Goal: Task Accomplishment & Management: Complete application form

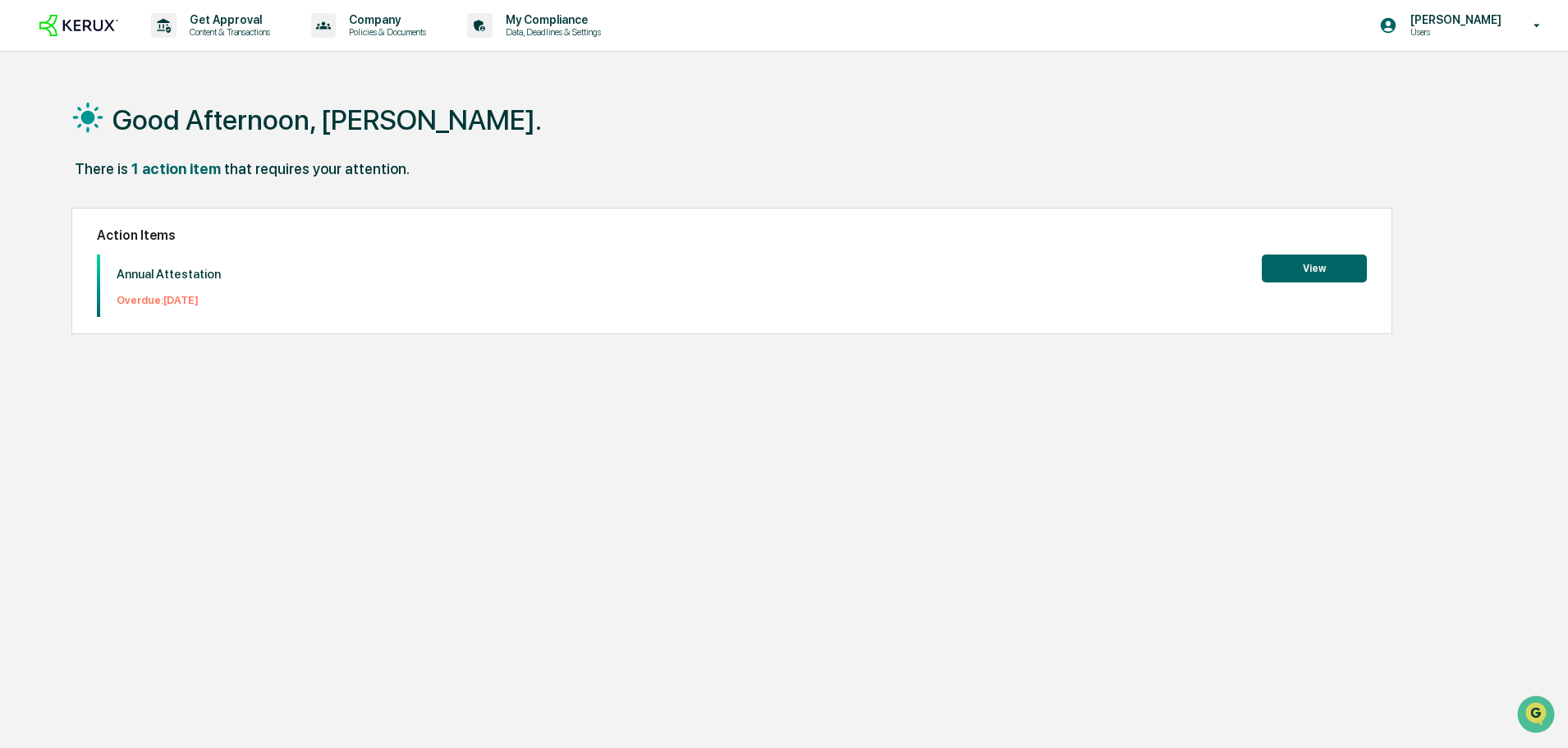
click at [1291, 280] on button "View" at bounding box center [1314, 268] width 105 height 28
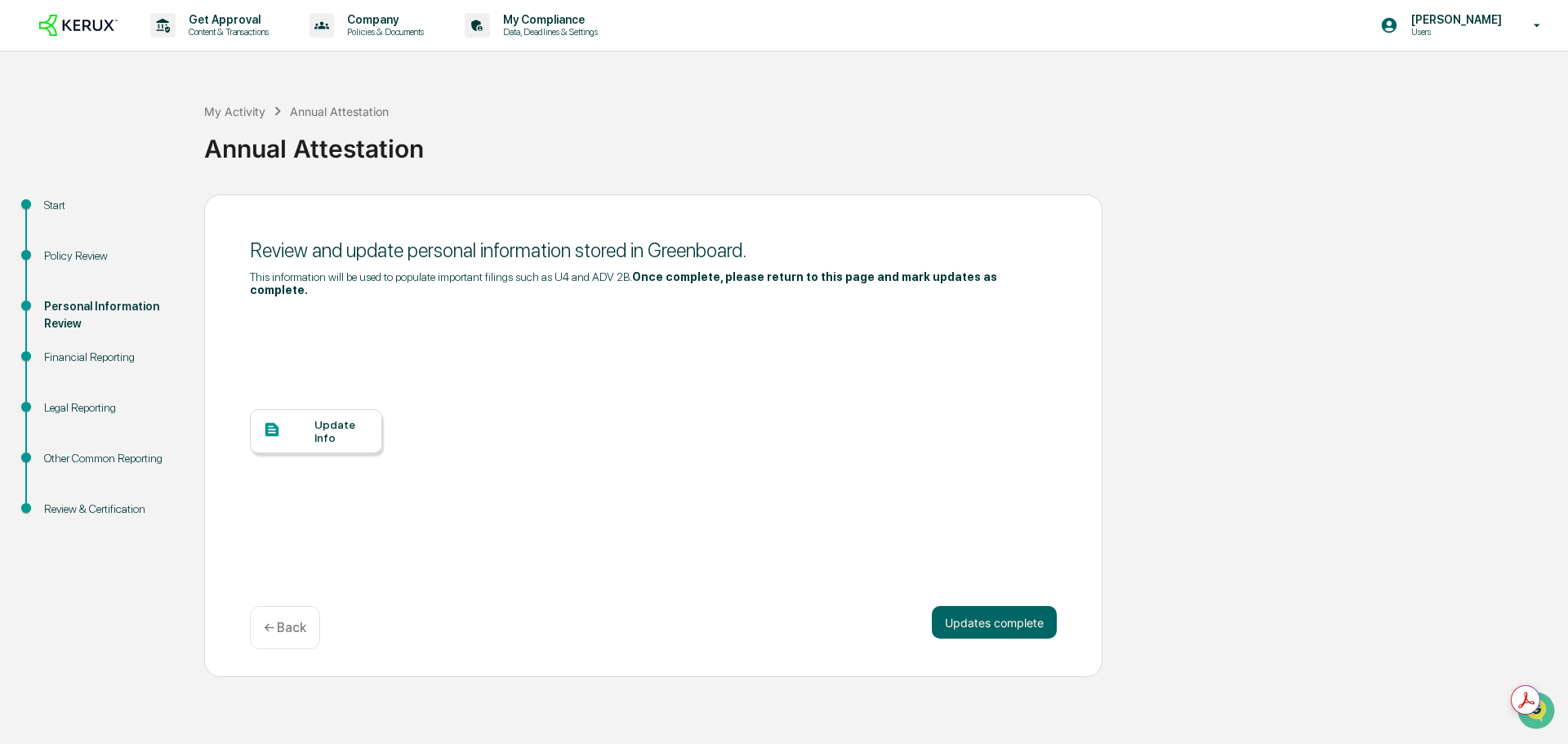
click at [297, 441] on div at bounding box center [289, 431] width 52 height 21
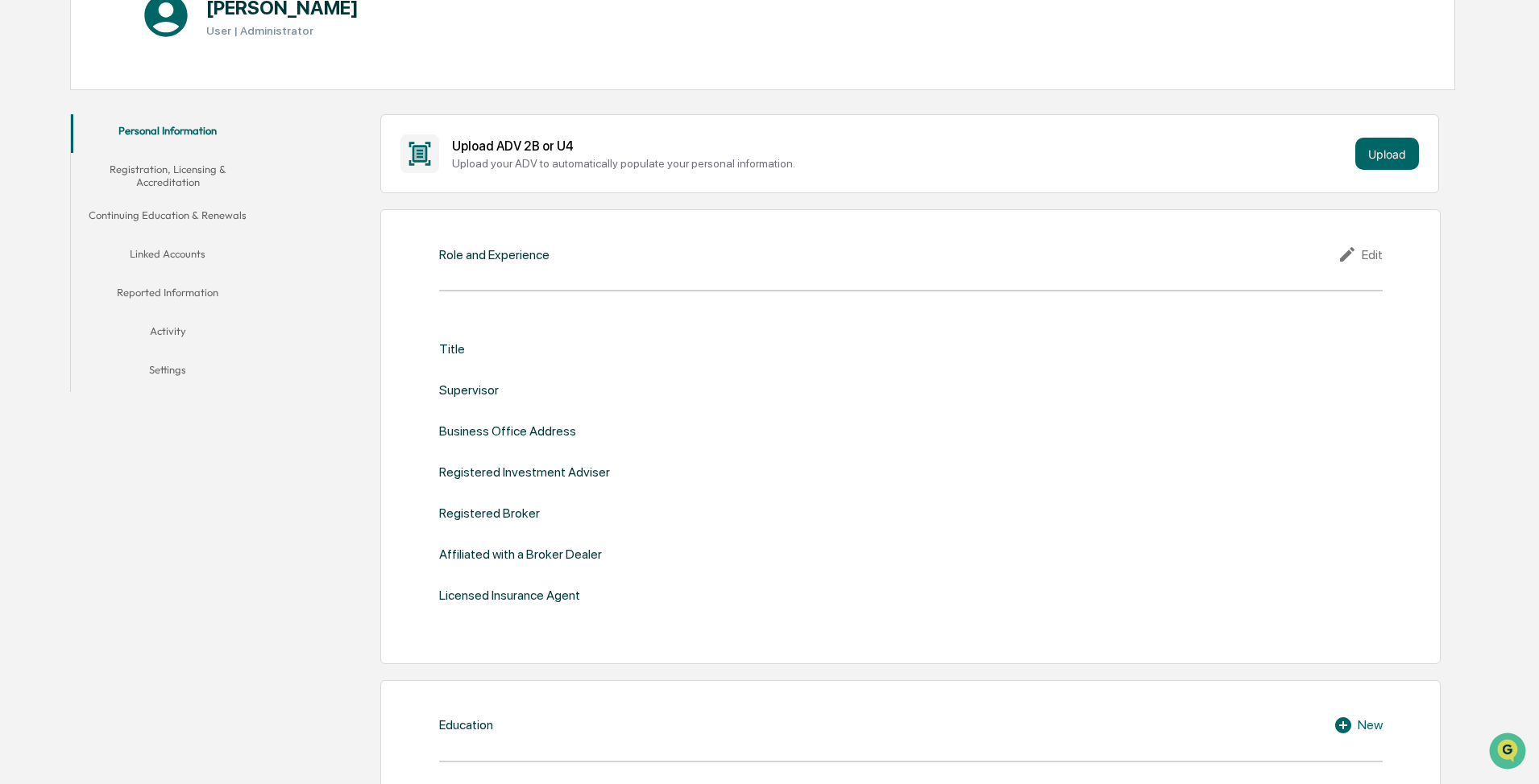
scroll to position [322, 0]
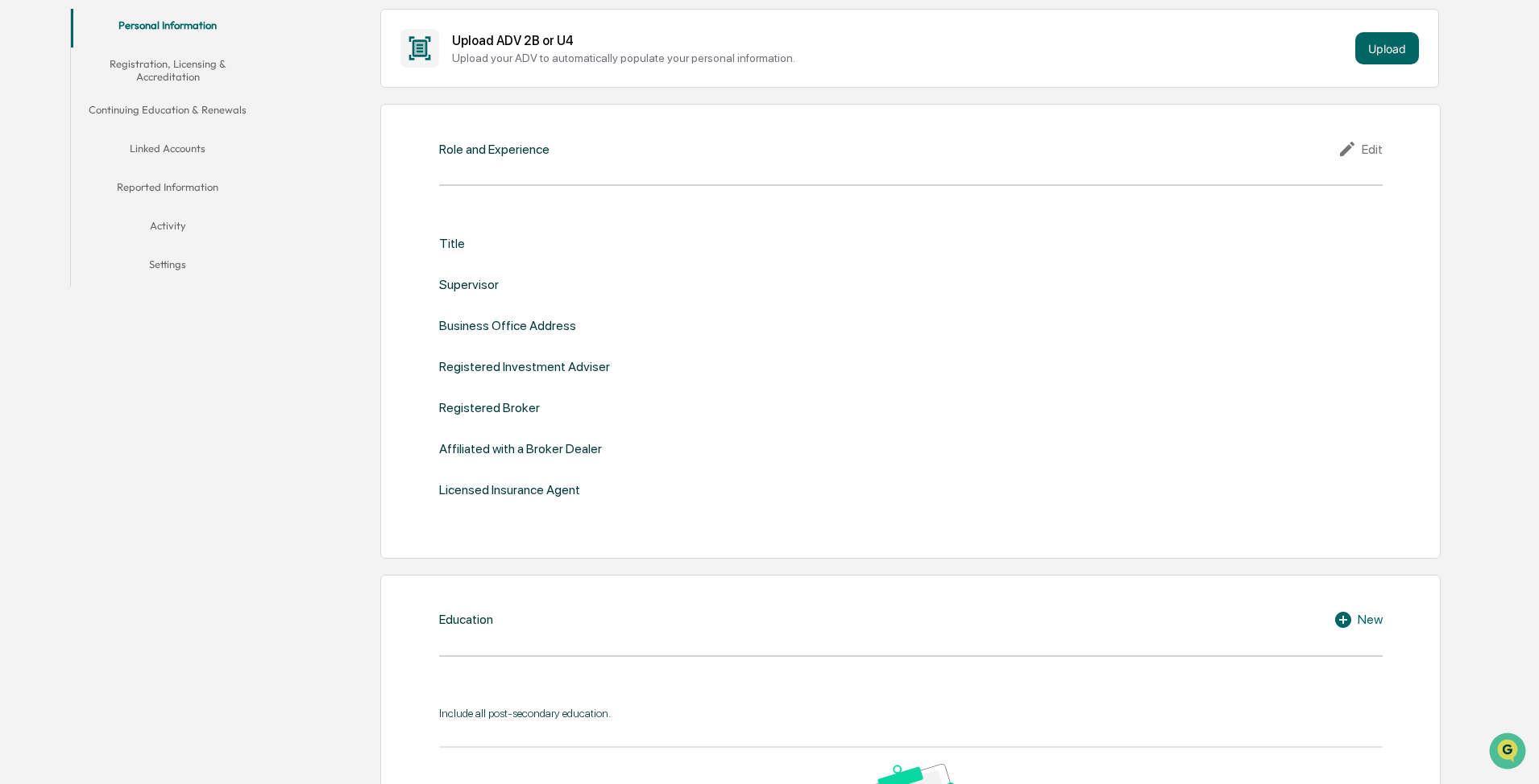
click at [771, 159] on div "Edit" at bounding box center [1359, 149] width 45 height 19
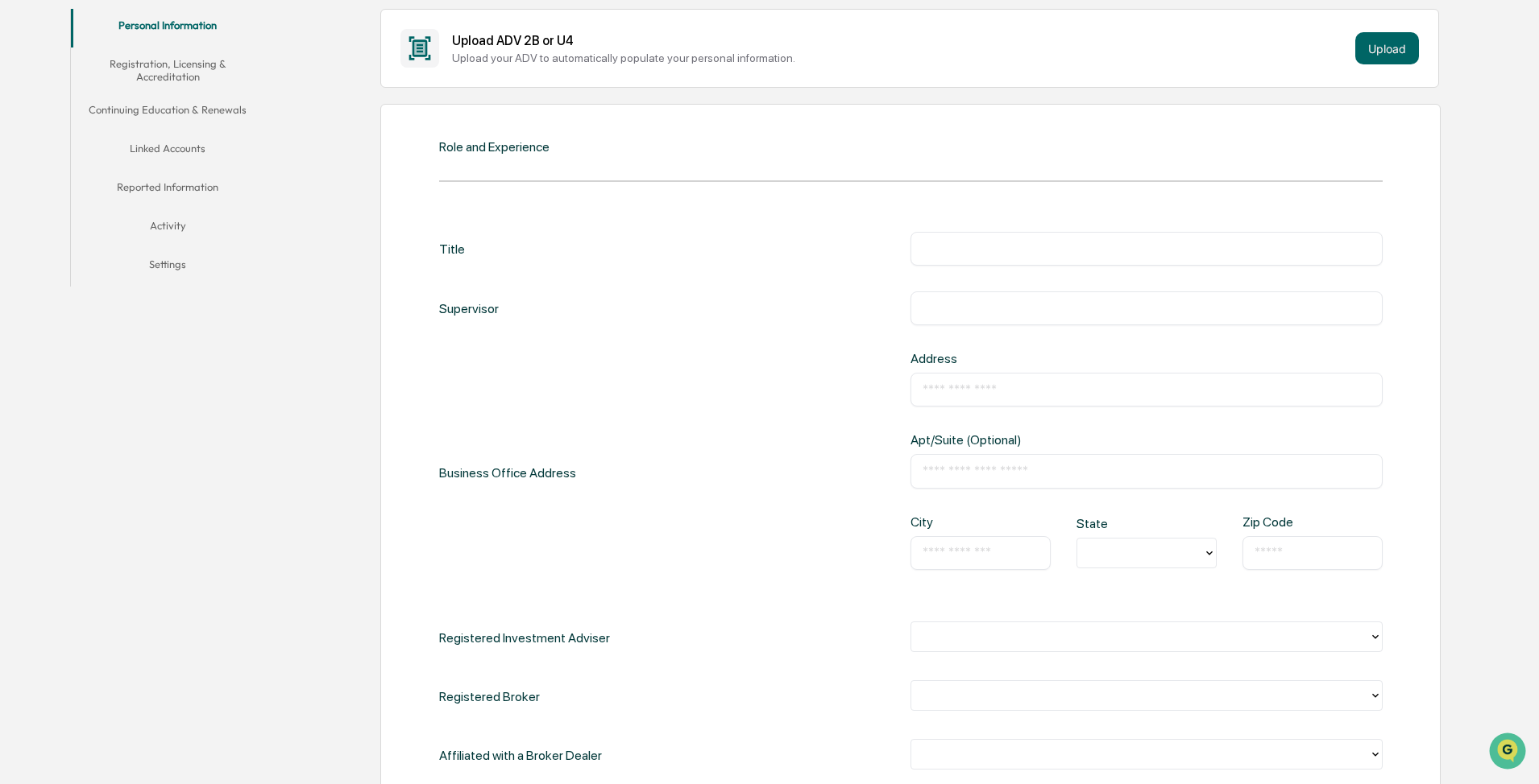
click at [771, 256] on input "text" at bounding box center [1147, 248] width 448 height 16
type input "**********"
click at [771, 316] on input "text" at bounding box center [1147, 308] width 448 height 16
type input "**********"
click at [771, 407] on div "​" at bounding box center [1147, 389] width 472 height 33
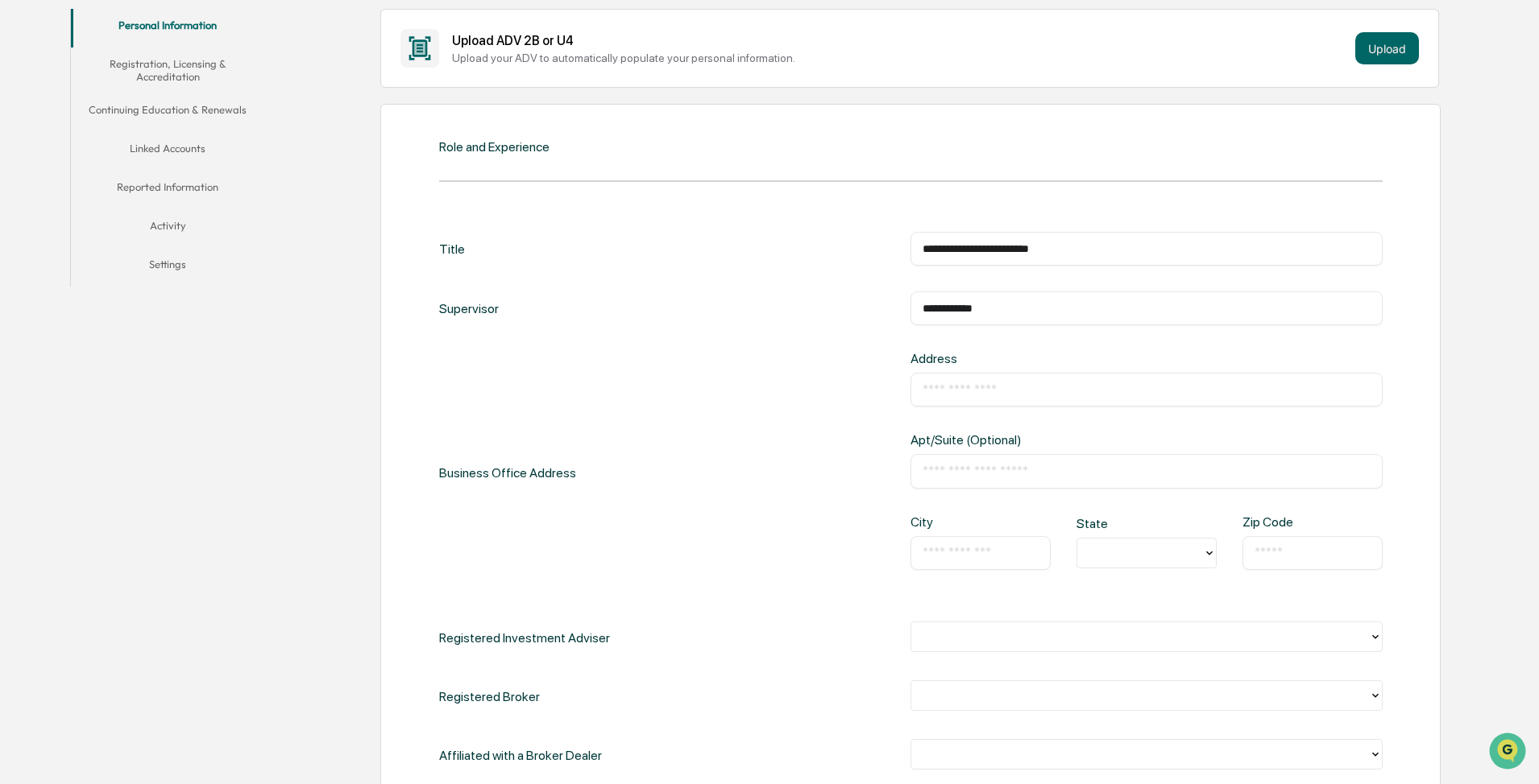
click at [771, 398] on input "text" at bounding box center [1147, 389] width 448 height 16
type input "**********"
click at [771, 420] on input "text" at bounding box center [981, 553] width 116 height 16
type input "*****"
click at [771, 420] on div at bounding box center [1140, 552] width 109 height 18
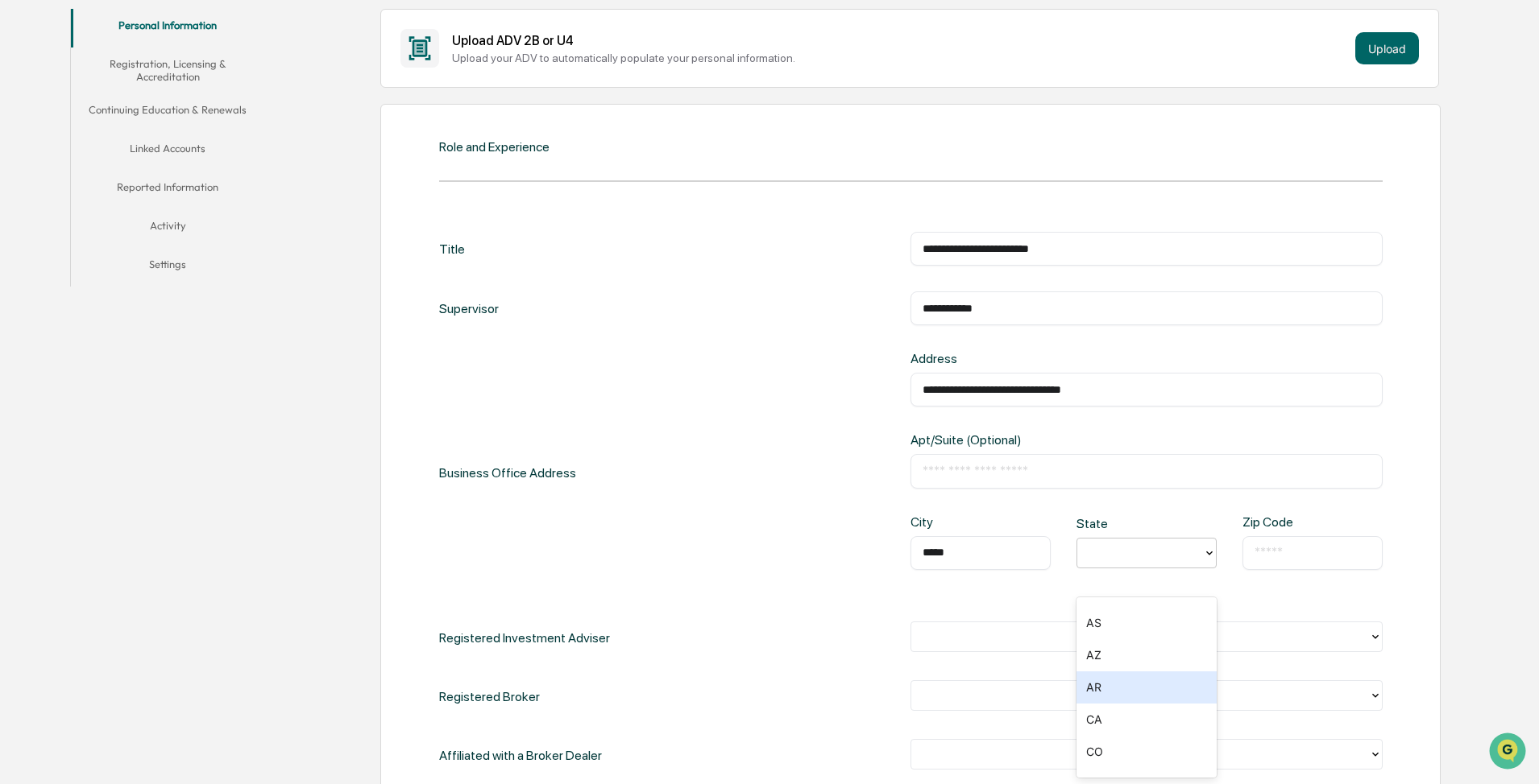
scroll to position [80, 0]
click at [771, 420] on div "CA" at bounding box center [1146, 697] width 140 height 33
drag, startPoint x: 1244, startPoint y: 577, endPoint x: 1260, endPoint y: 580, distance: 16.3
click at [771, 420] on div "​" at bounding box center [1312, 553] width 140 height 33
click at [771, 420] on input "text" at bounding box center [1312, 553] width 116 height 16
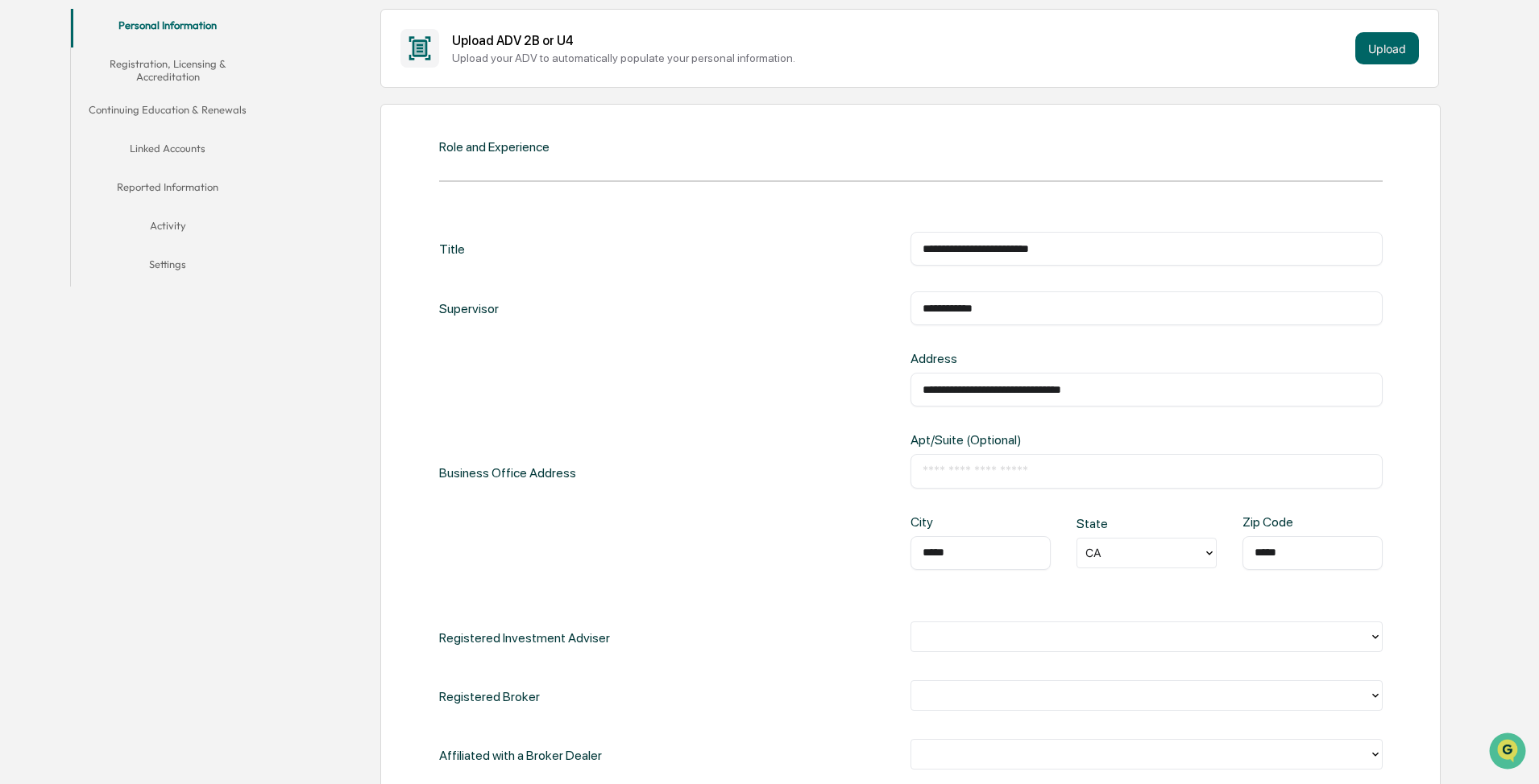
type input "*****"
click at [626, 420] on div "**********" at bounding box center [911, 531] width 943 height 599
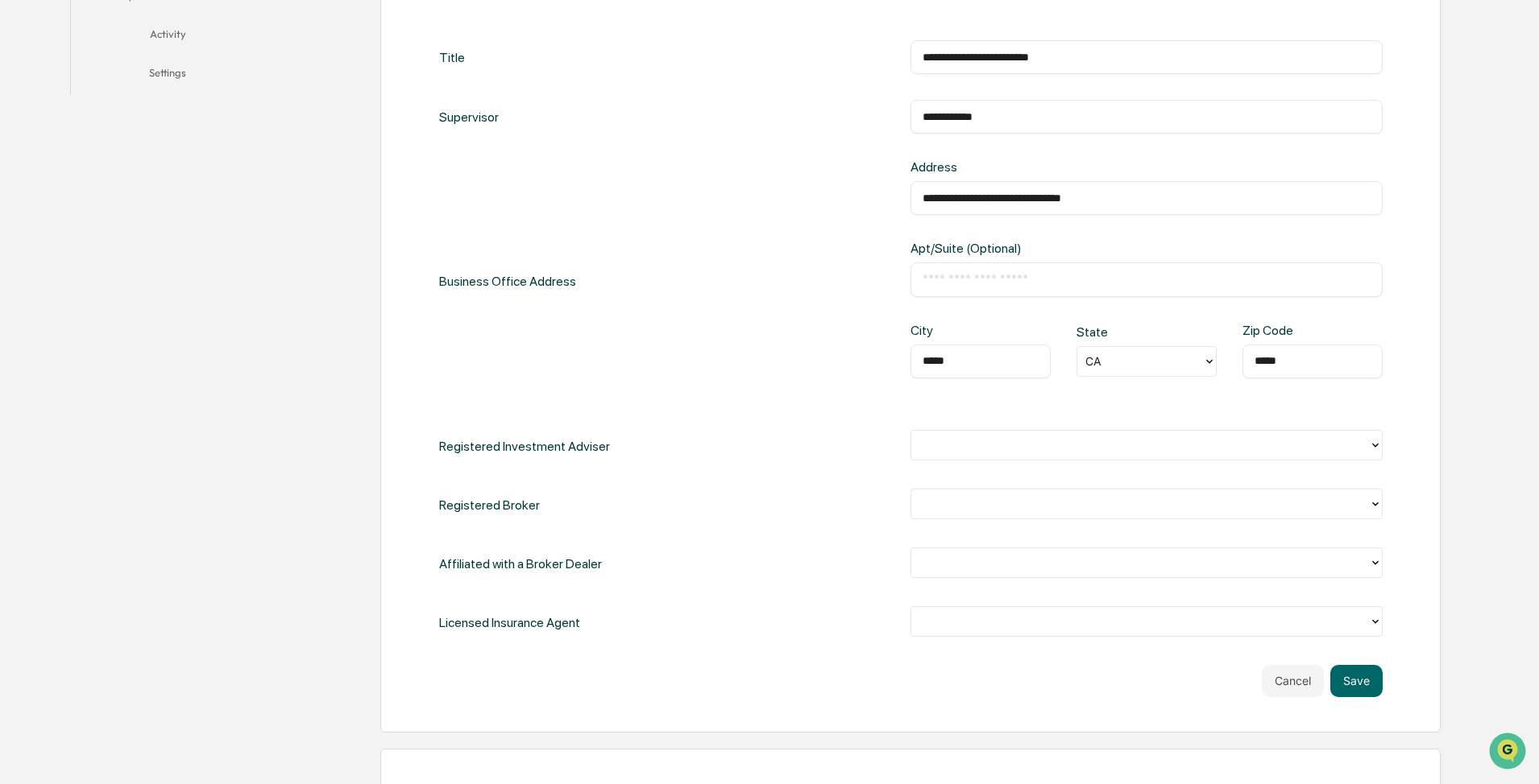
scroll to position [644, 0]
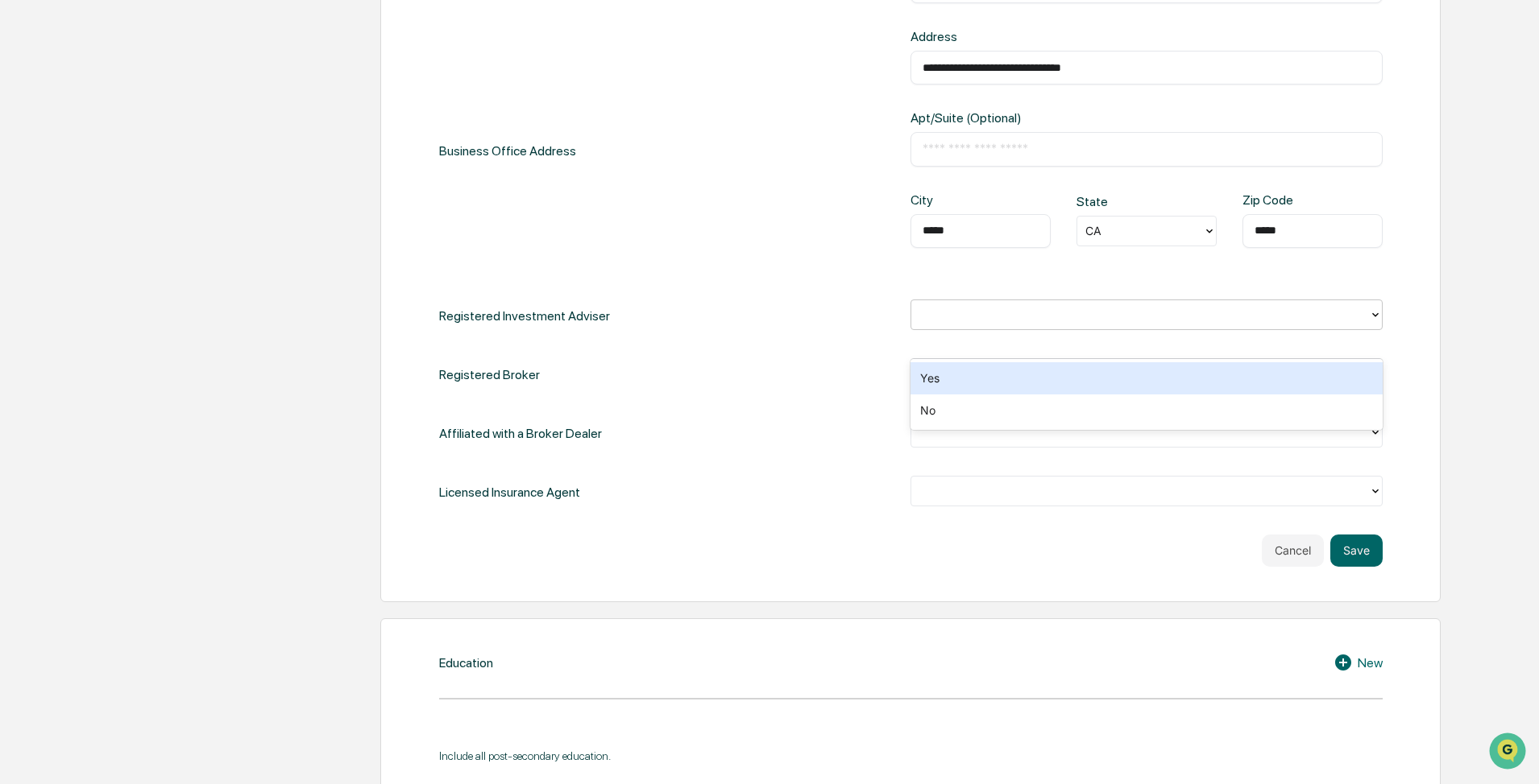
click at [771, 323] on div at bounding box center [1140, 314] width 442 height 18
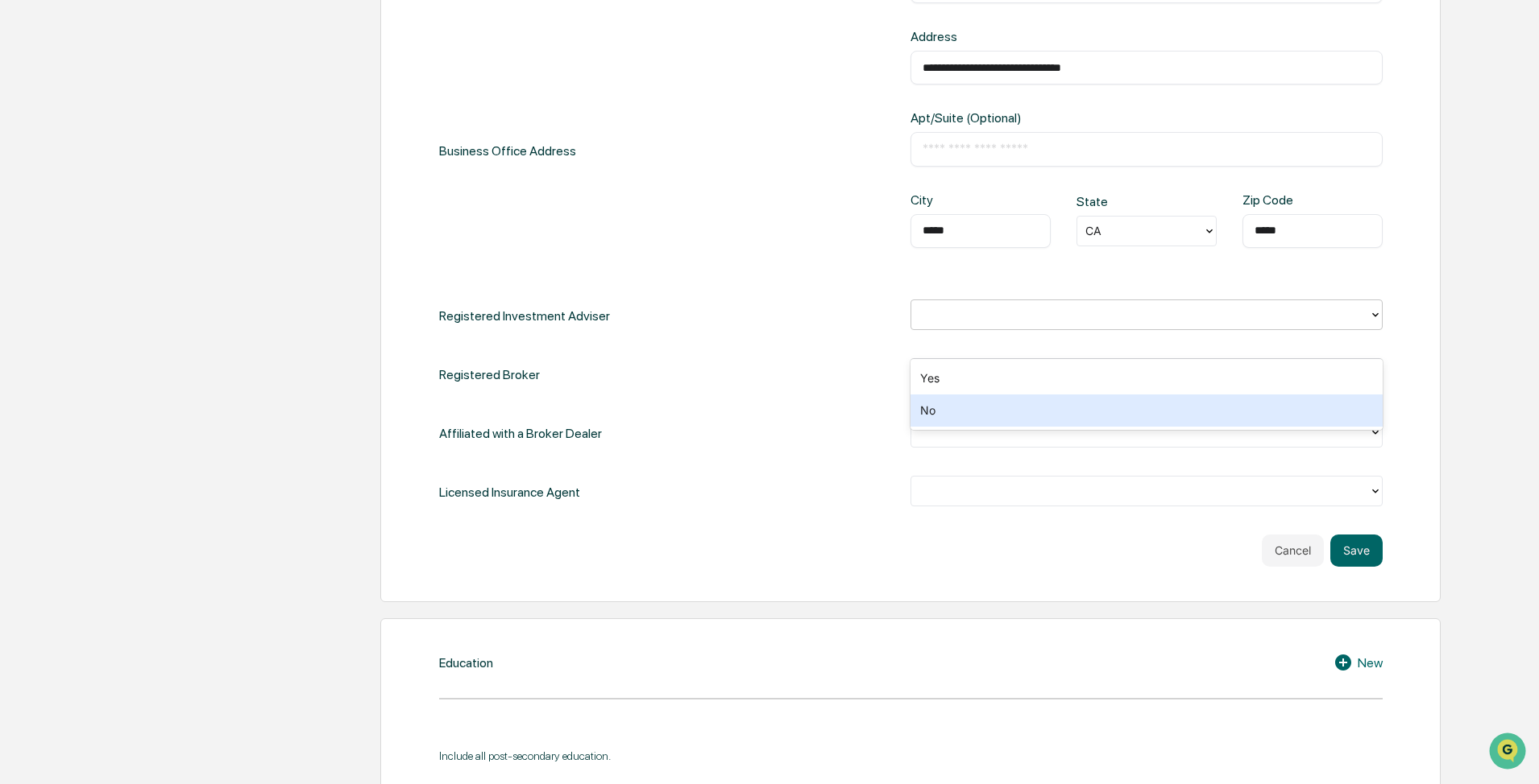
click at [771, 409] on div "No" at bounding box center [1147, 410] width 472 height 33
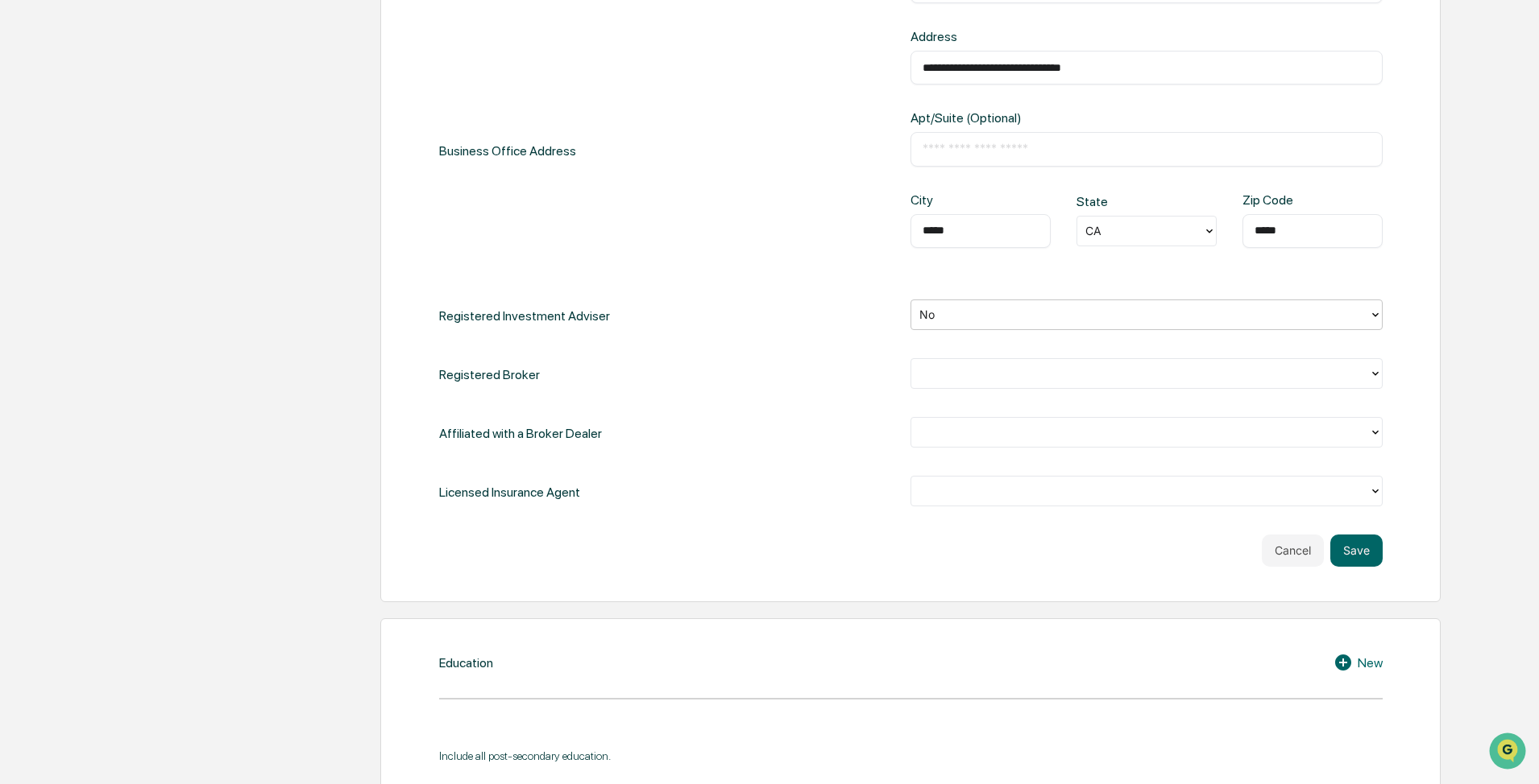
click at [771, 382] on div at bounding box center [1140, 373] width 442 height 18
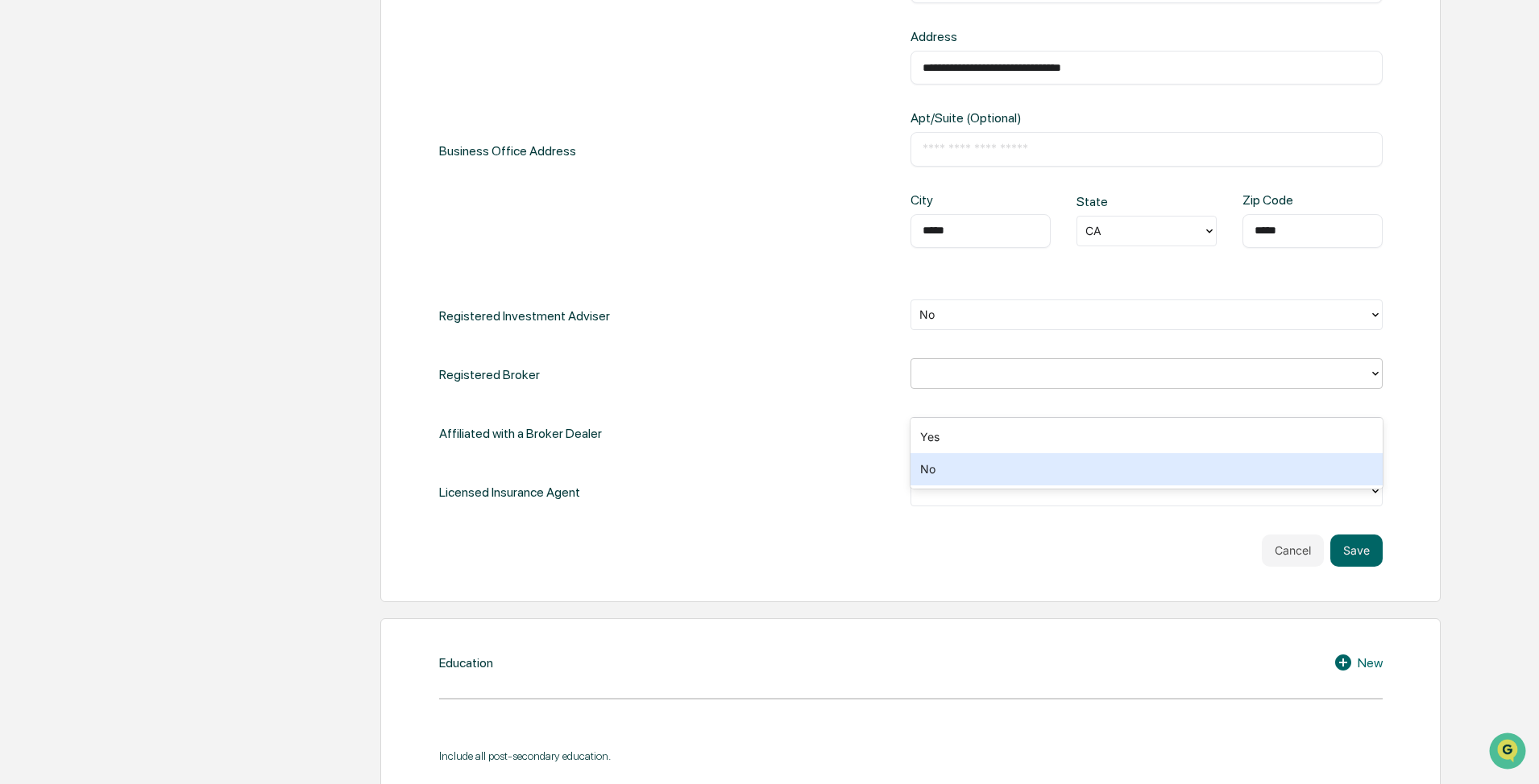
click at [771, 420] on div "No" at bounding box center [1147, 470] width 472 height 33
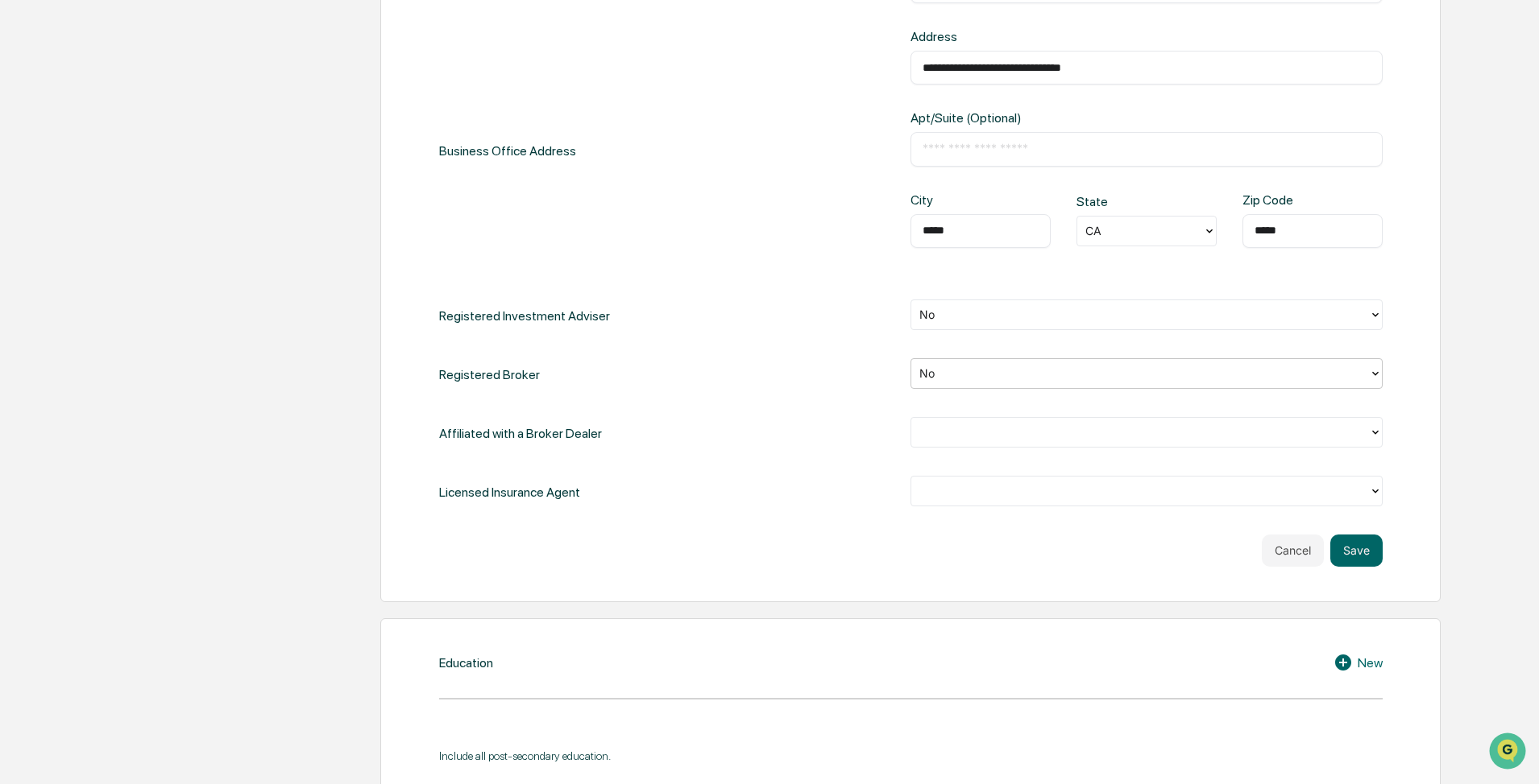
click at [771, 420] on div at bounding box center [1140, 432] width 442 height 18
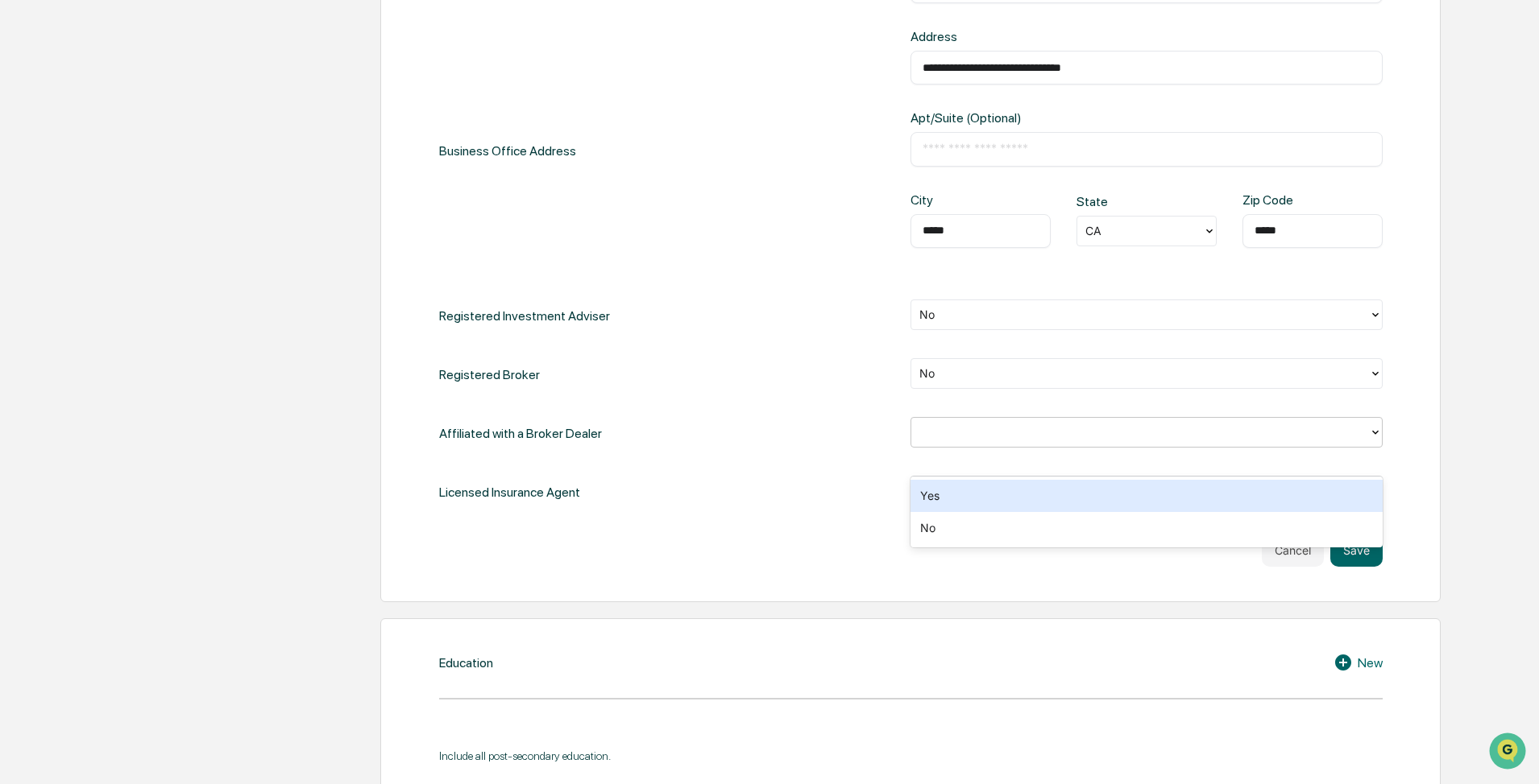
click at [771, 420] on div "Yes" at bounding box center [1147, 496] width 472 height 33
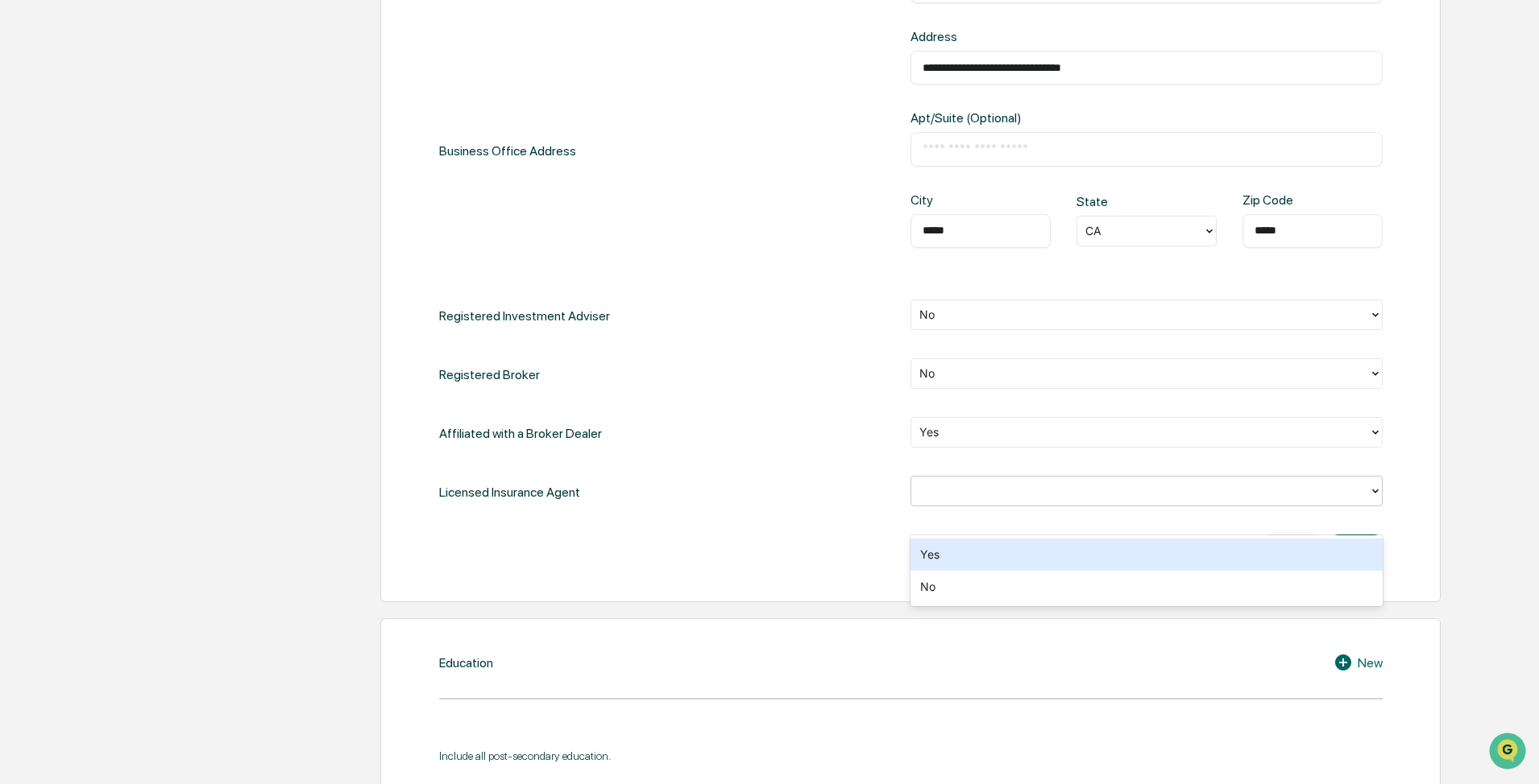
click at [771, 420] on div at bounding box center [1140, 491] width 442 height 18
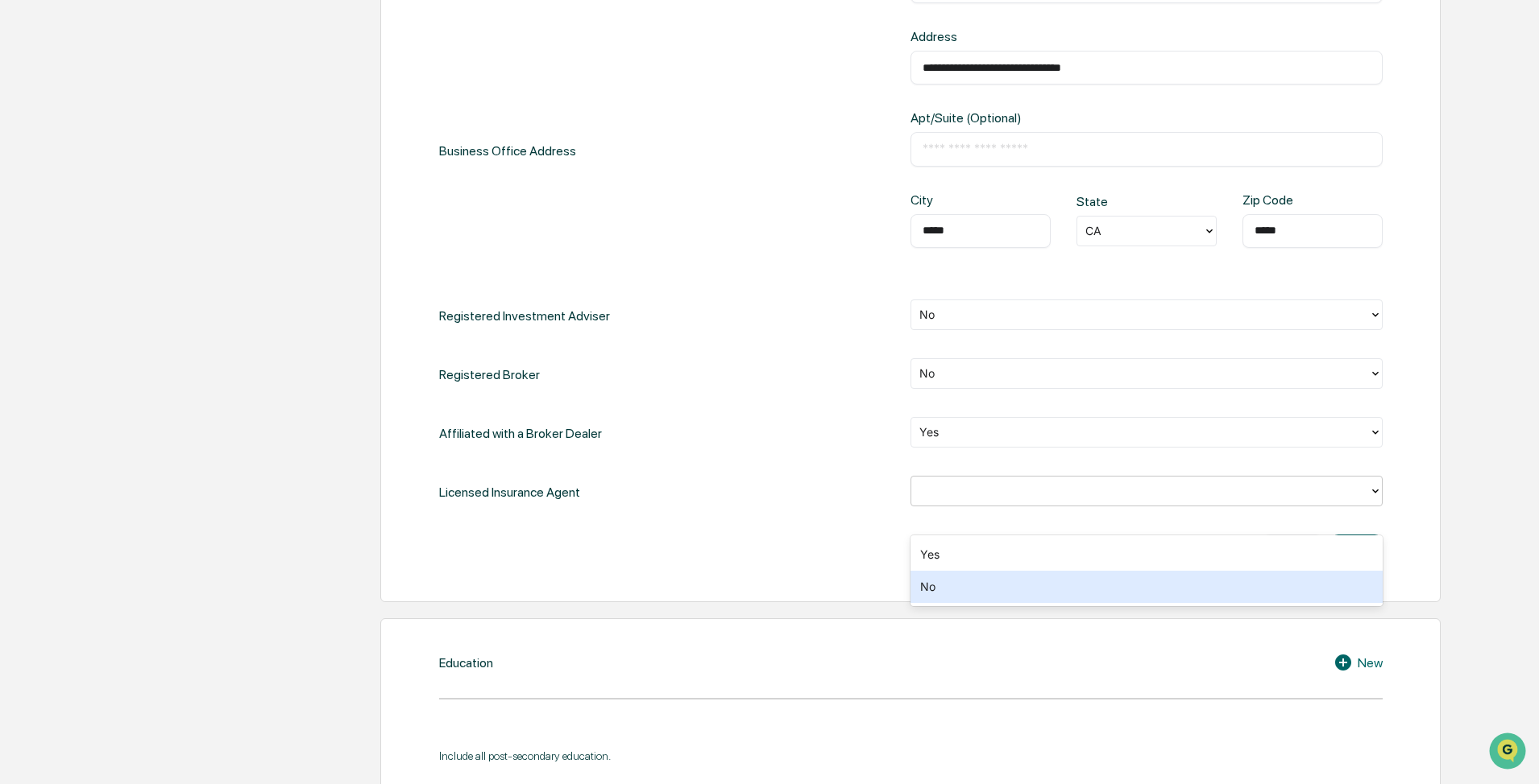
click at [771, 420] on div "No" at bounding box center [1147, 587] width 472 height 33
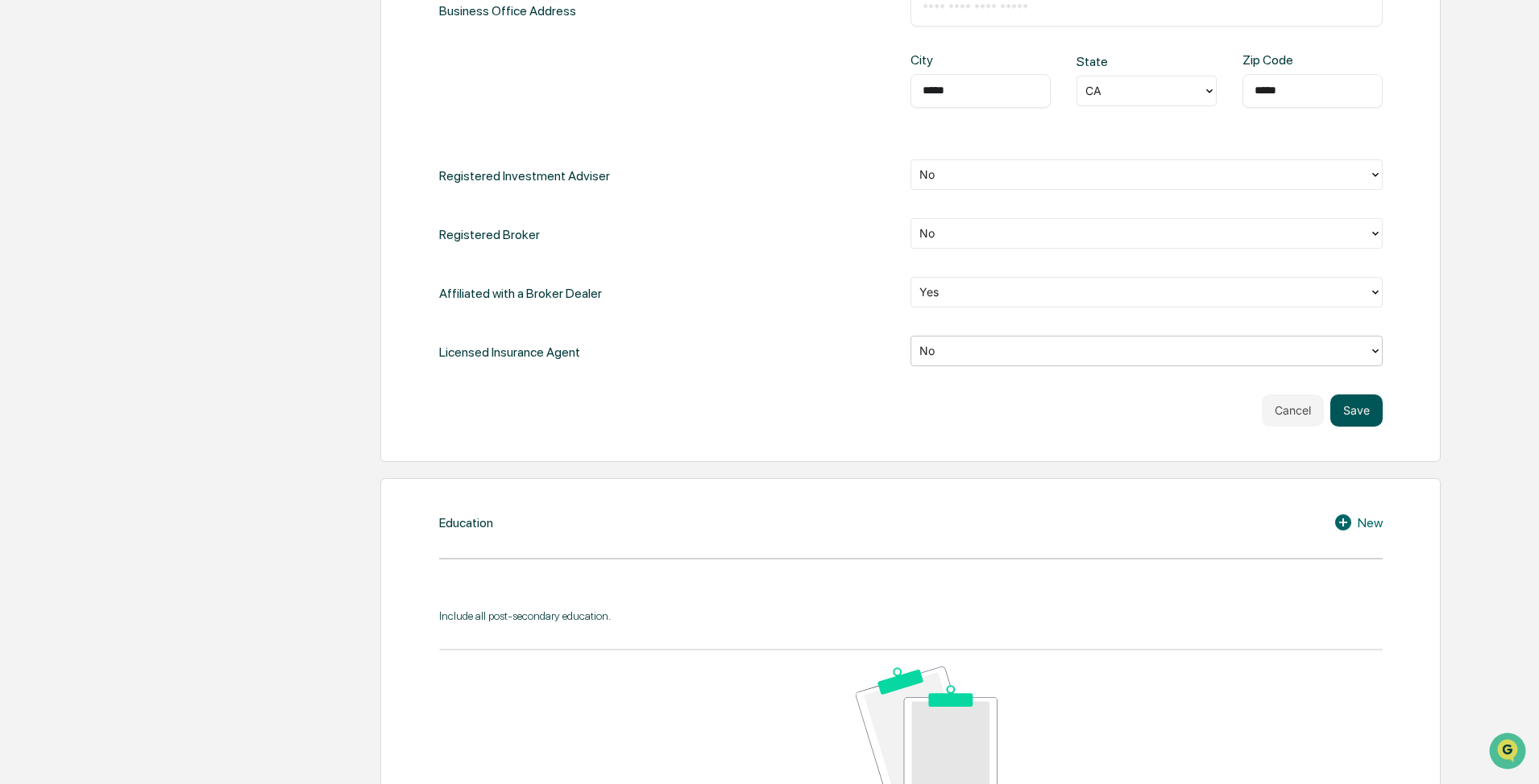
scroll to position [805, 0]
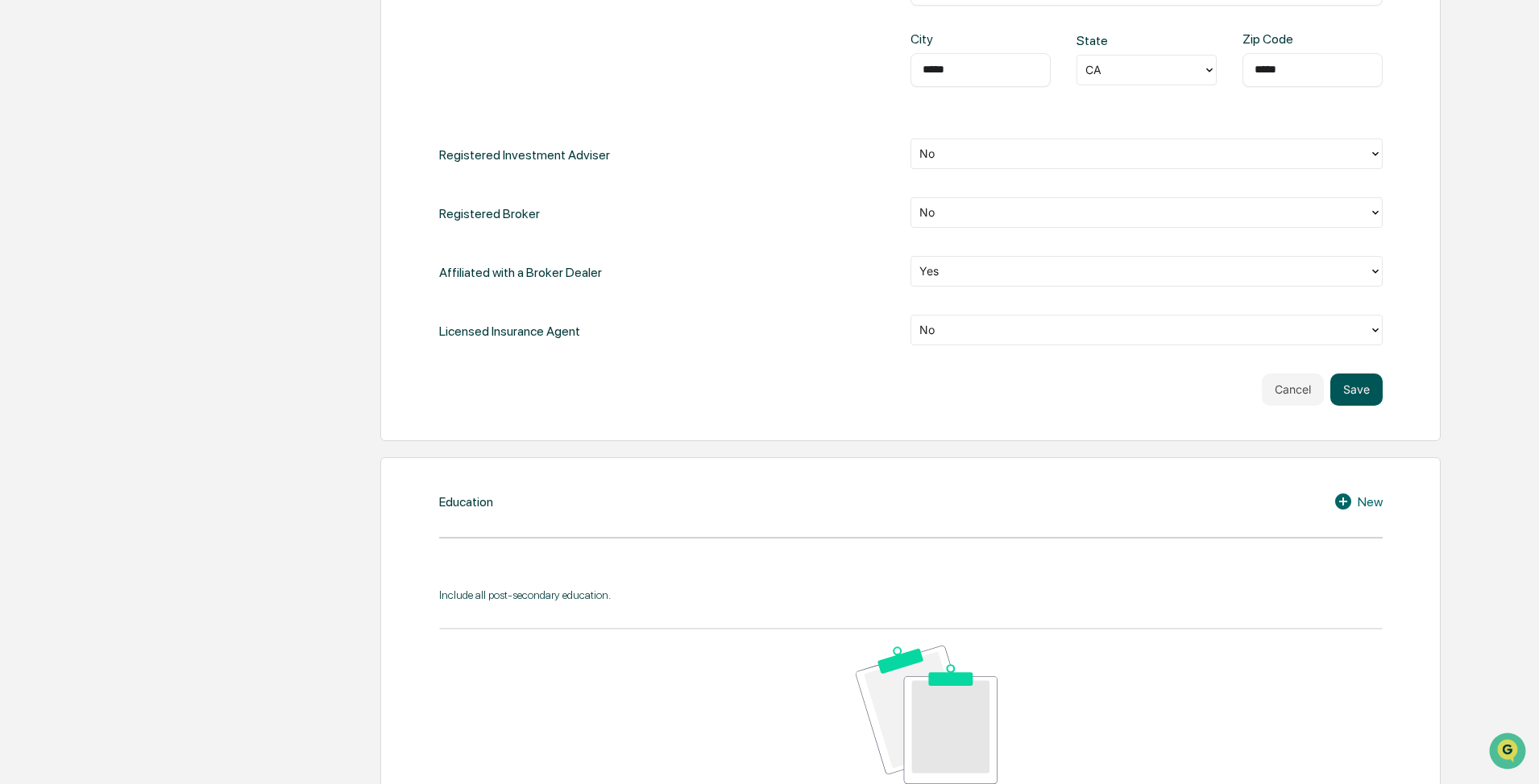
click at [771, 406] on button "Save" at bounding box center [1356, 389] width 52 height 33
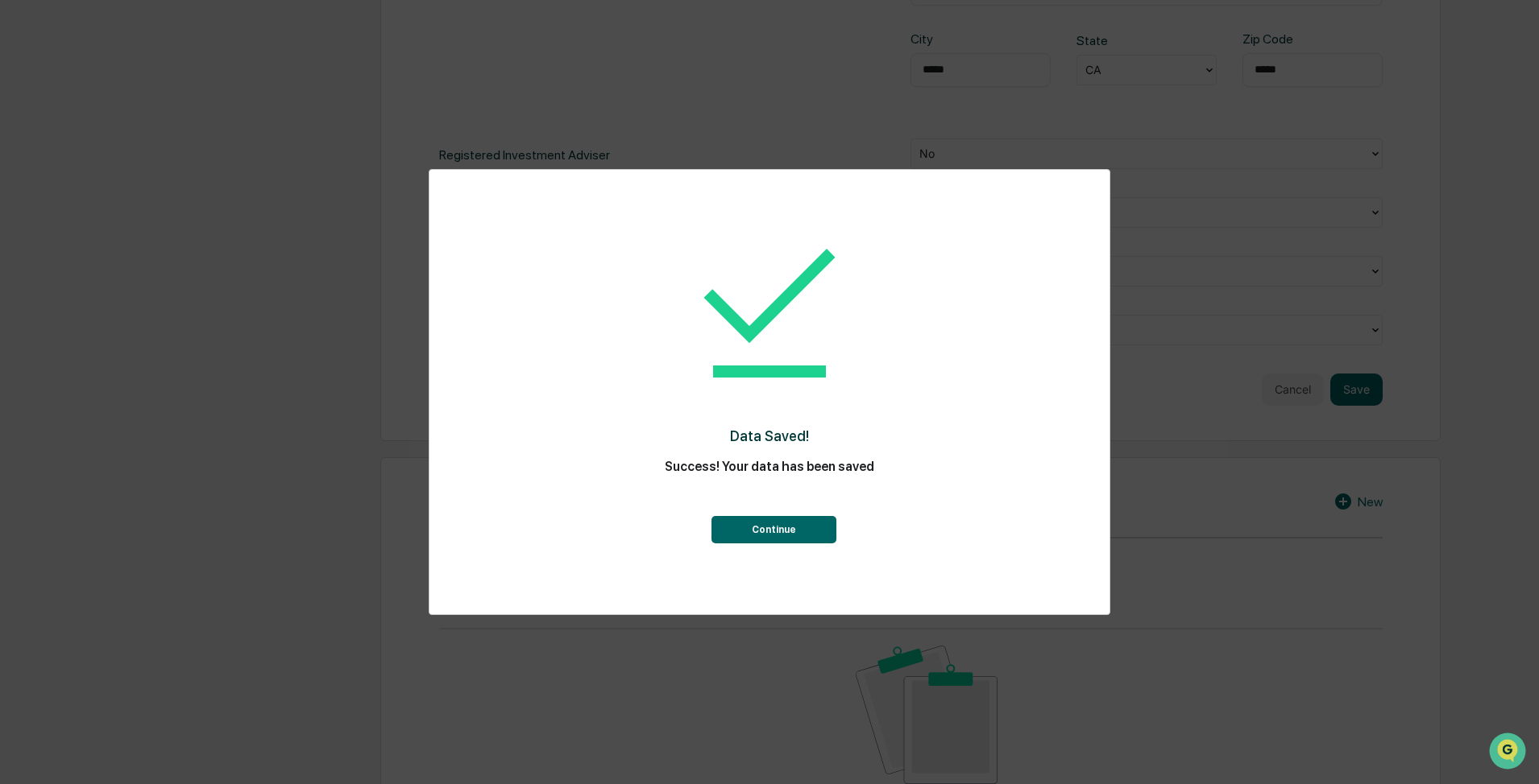
click at [739, 420] on button "Continue" at bounding box center [774, 529] width 125 height 27
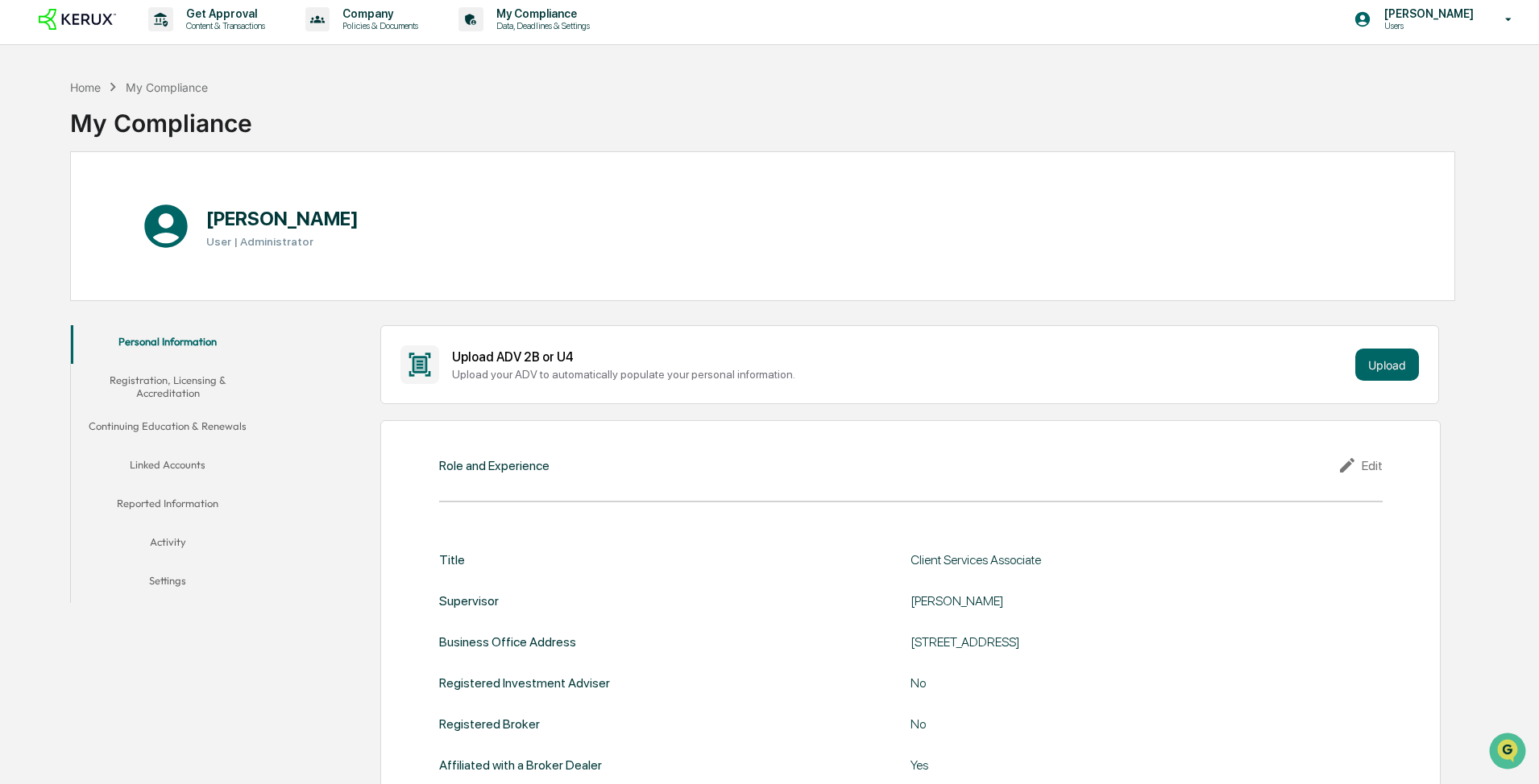
scroll to position [0, 0]
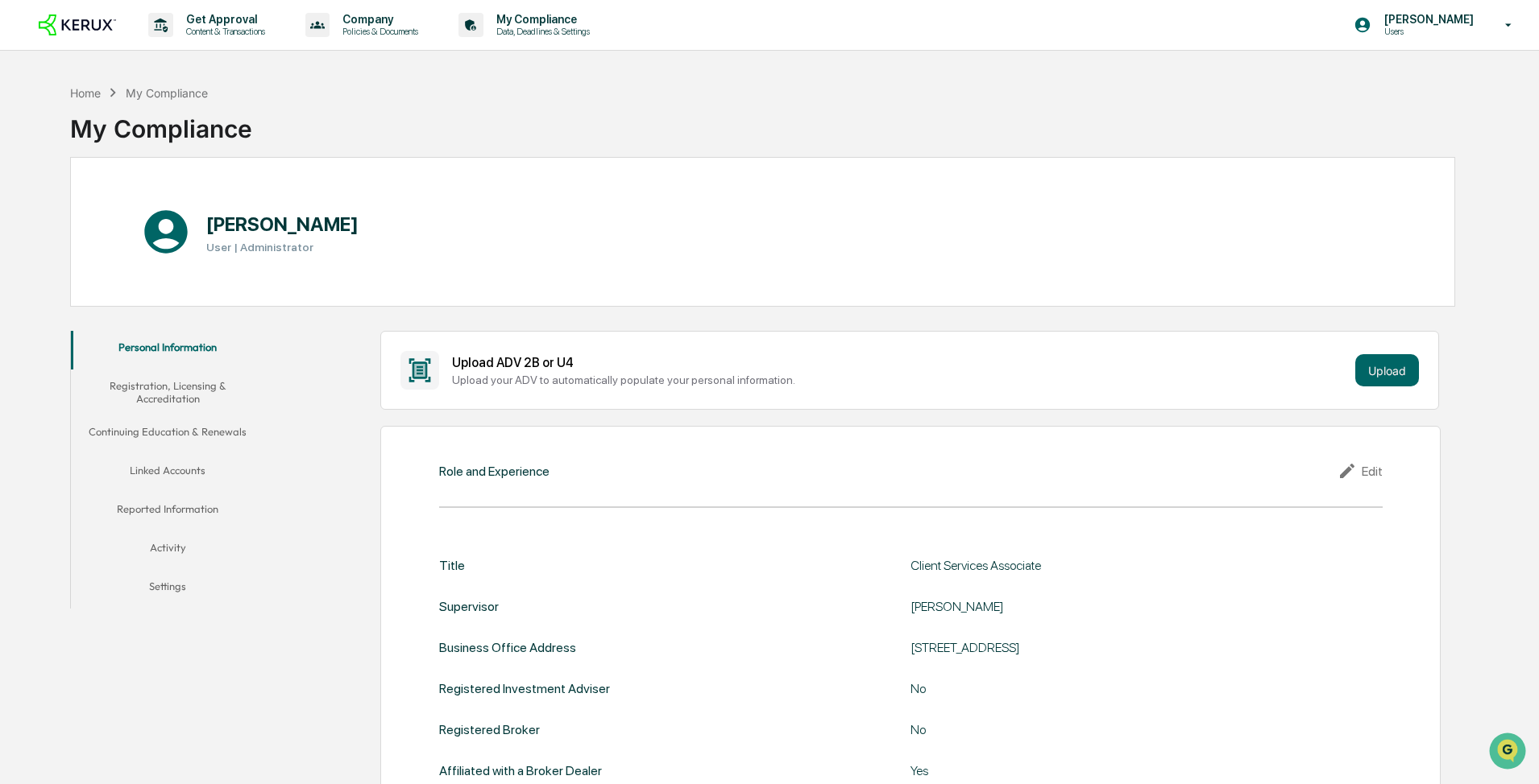
click at [174, 402] on button "Registration, Licensing & Accreditation" at bounding box center [167, 393] width 193 height 46
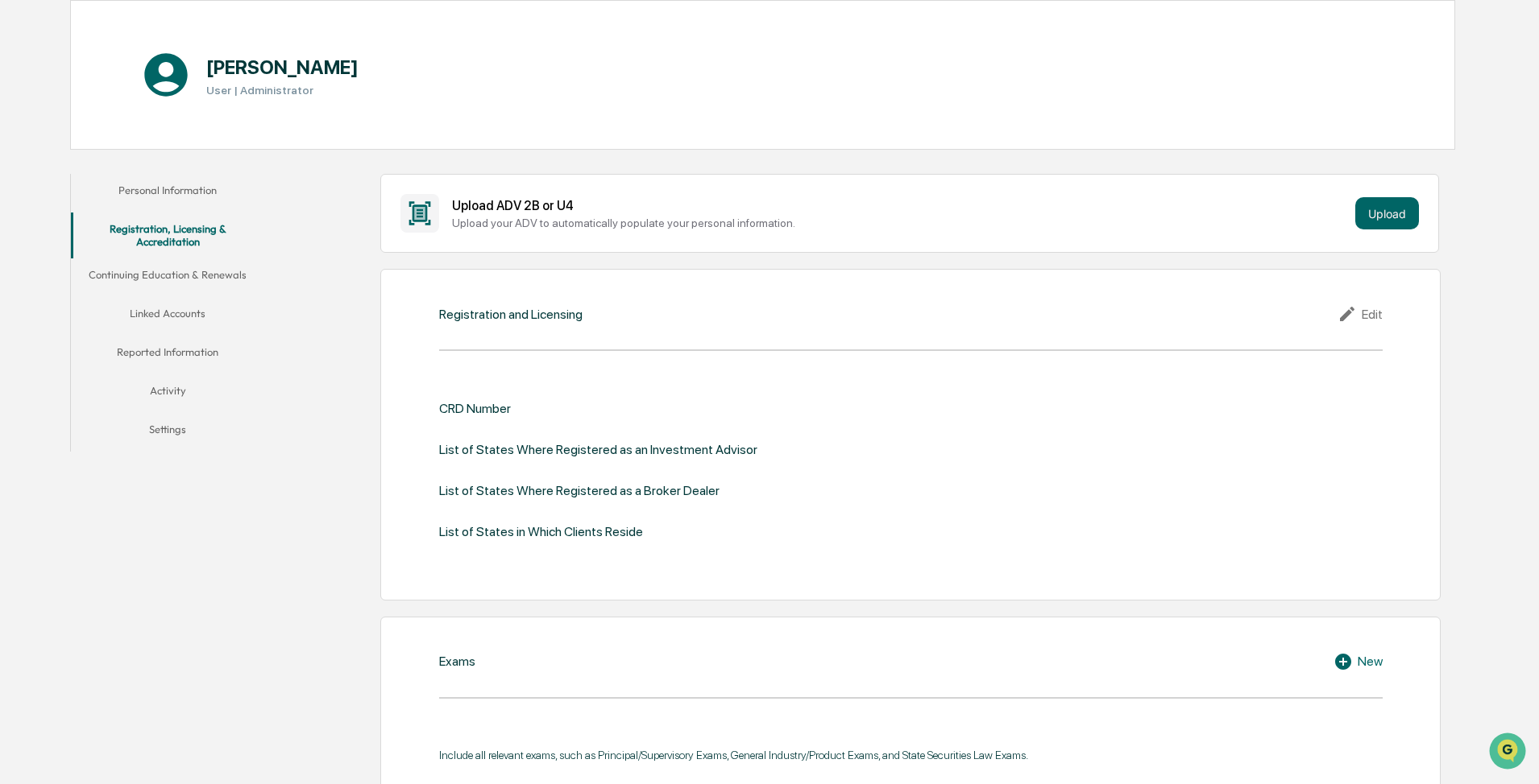
scroll to position [161, 0]
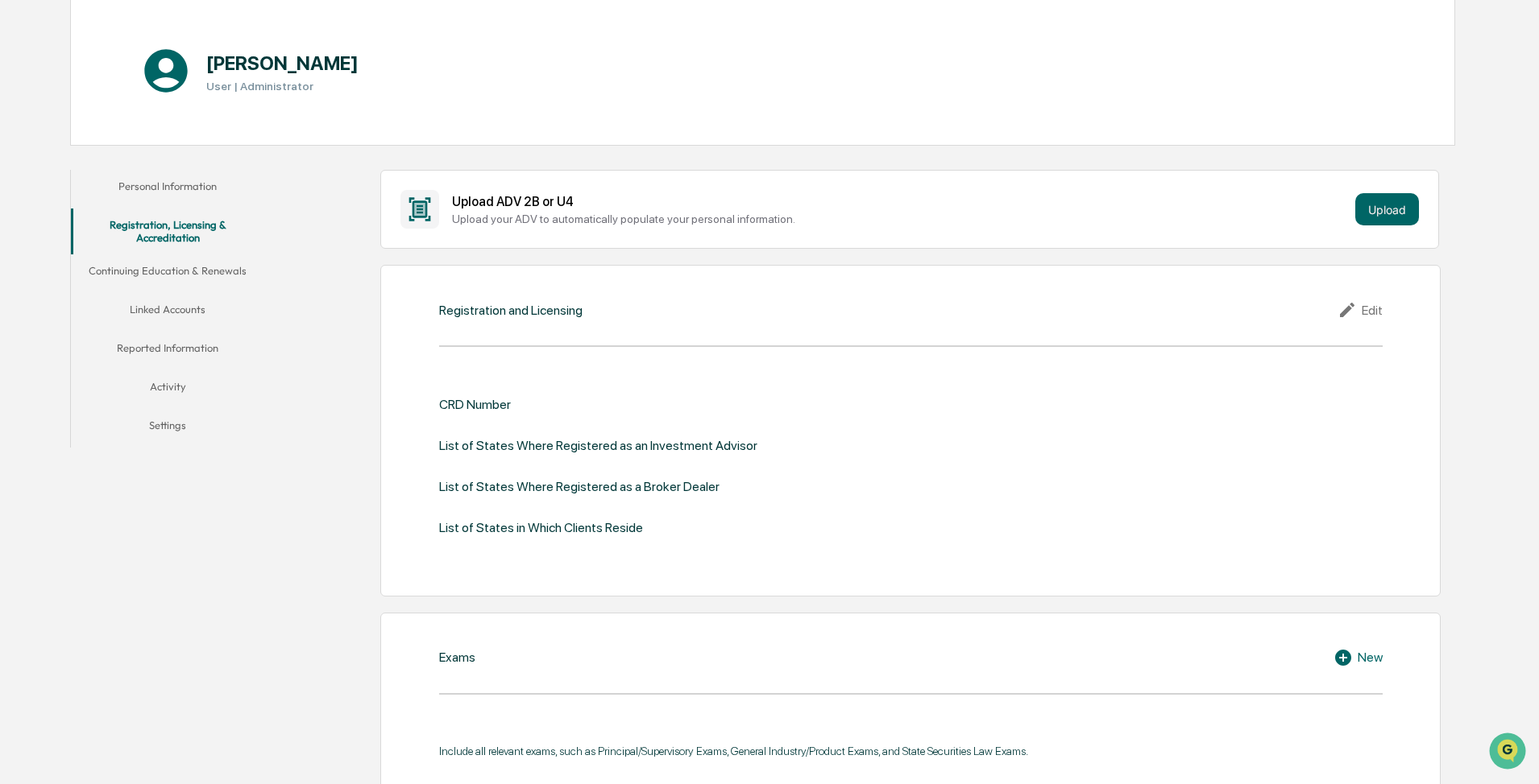
click at [189, 285] on button "Continuing Education & Renewals" at bounding box center [167, 274] width 193 height 39
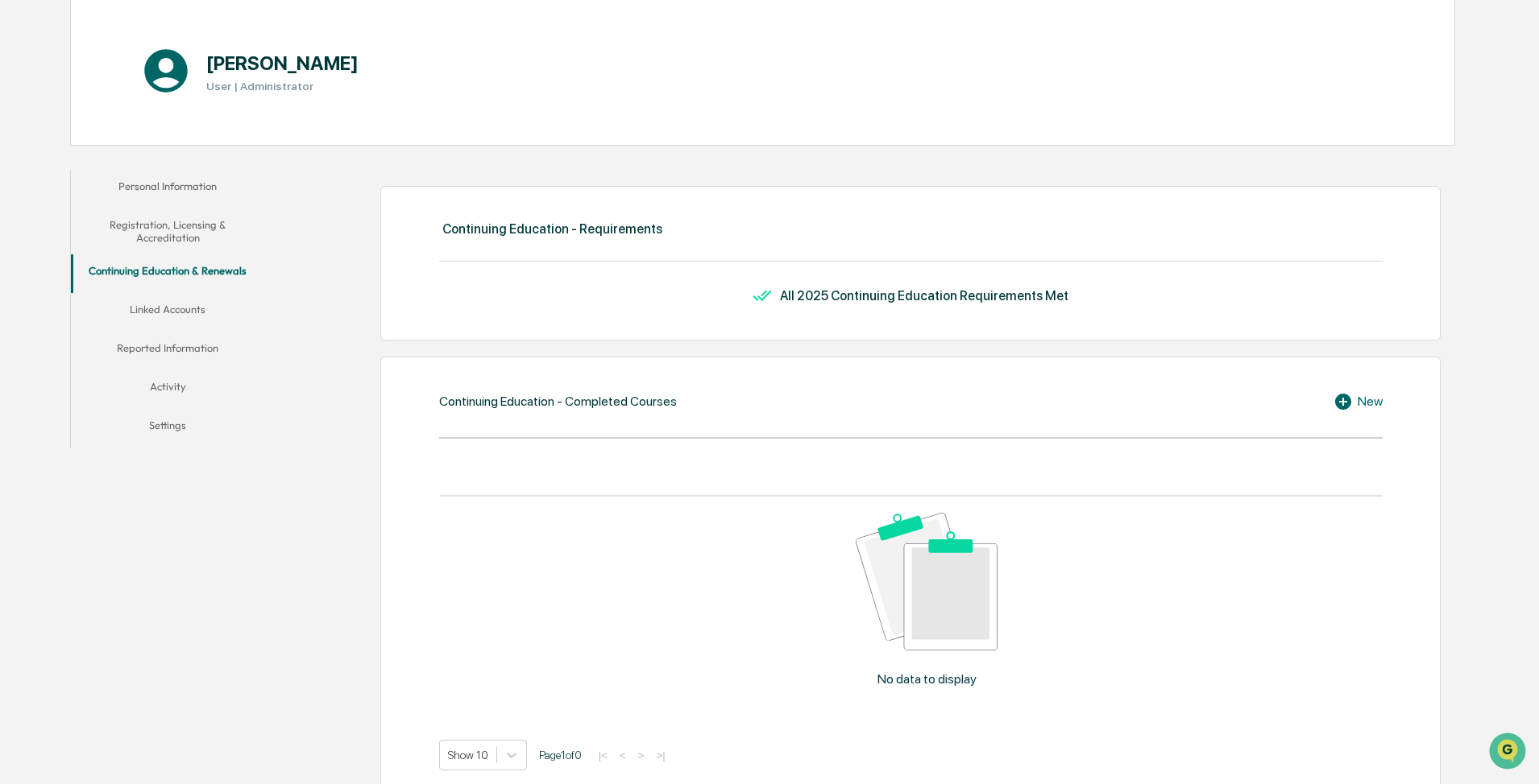
click at [177, 314] on button "Linked Accounts" at bounding box center [167, 313] width 193 height 39
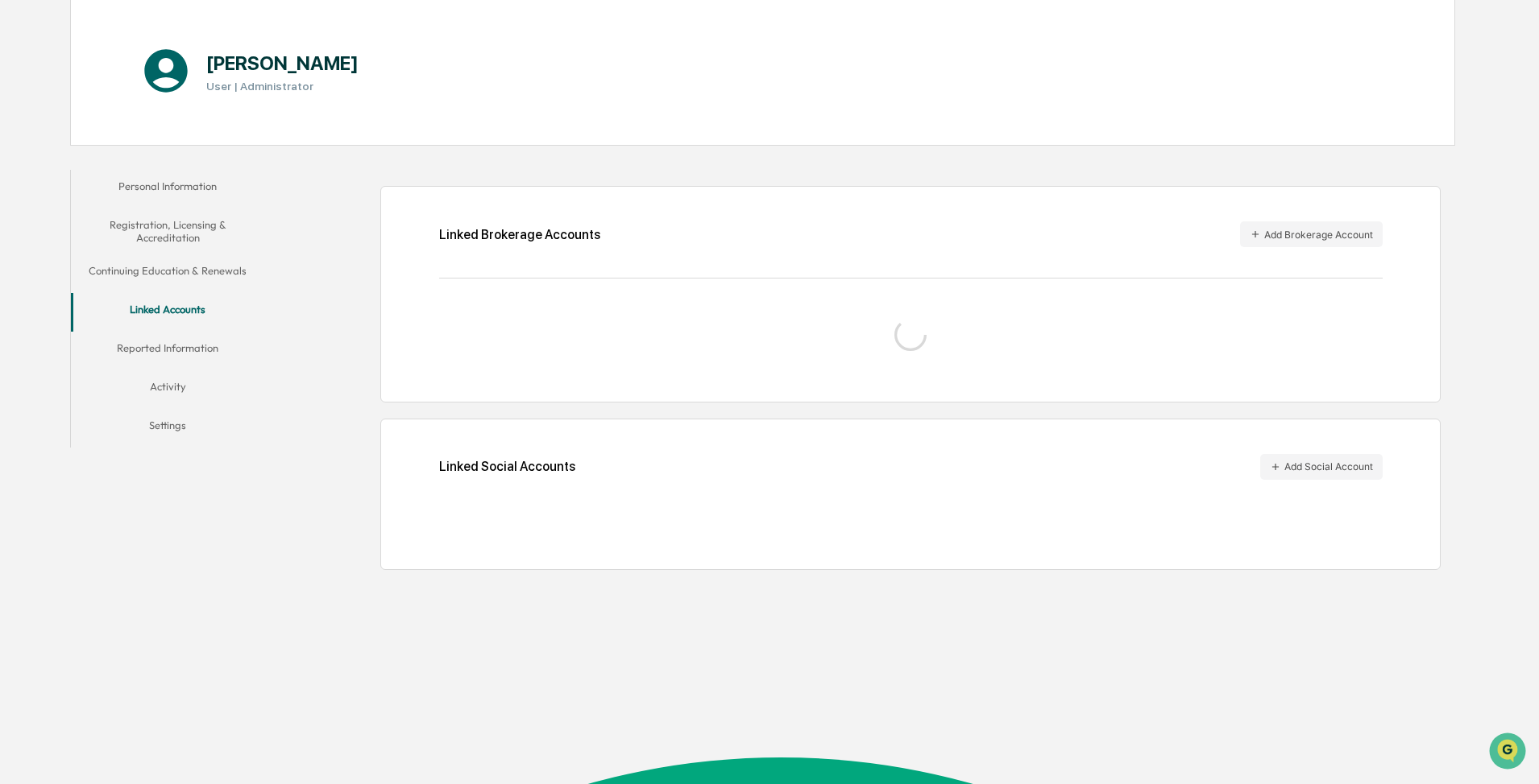
scroll to position [77, 0]
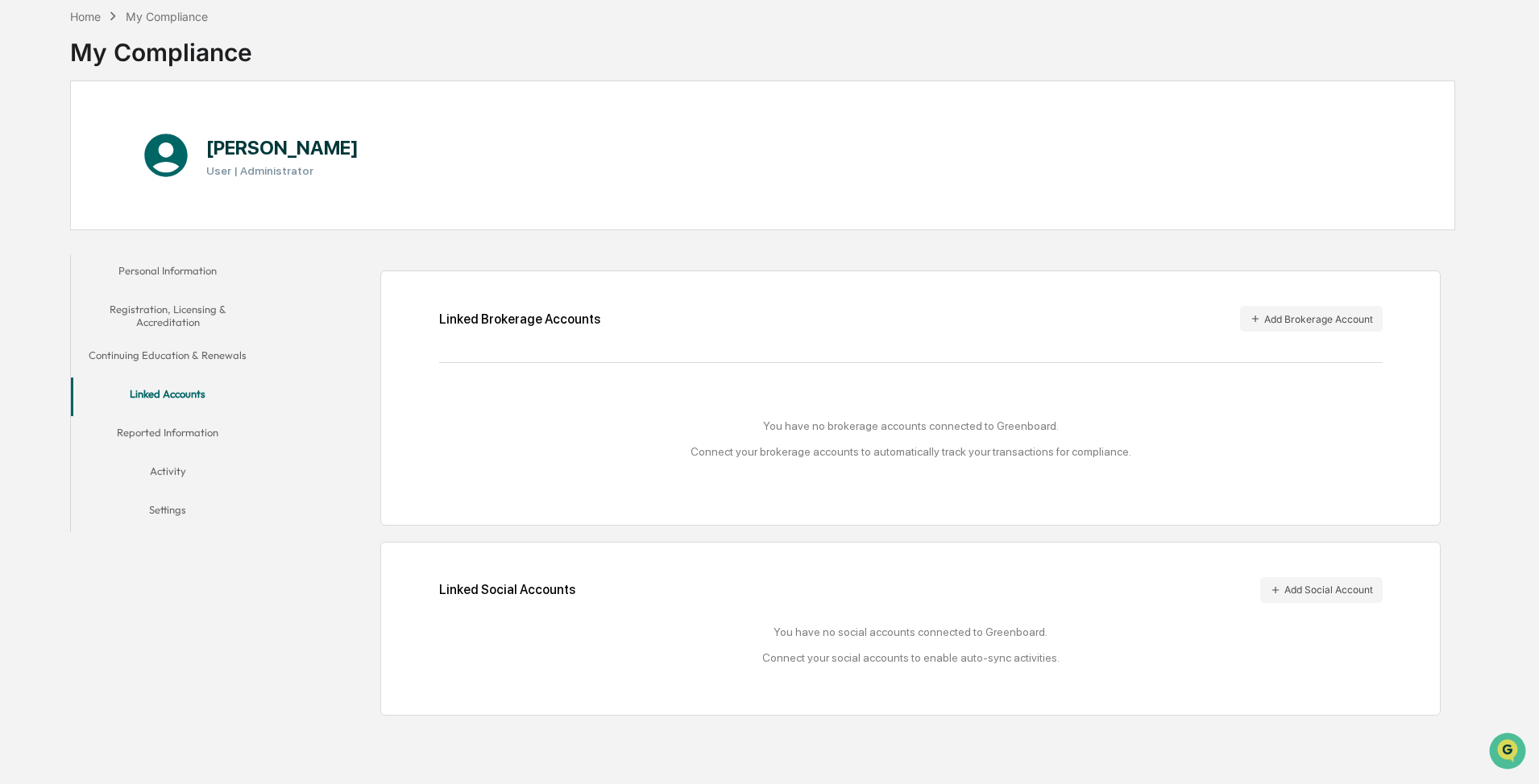
click at [153, 420] on button "Reported Information" at bounding box center [167, 436] width 193 height 39
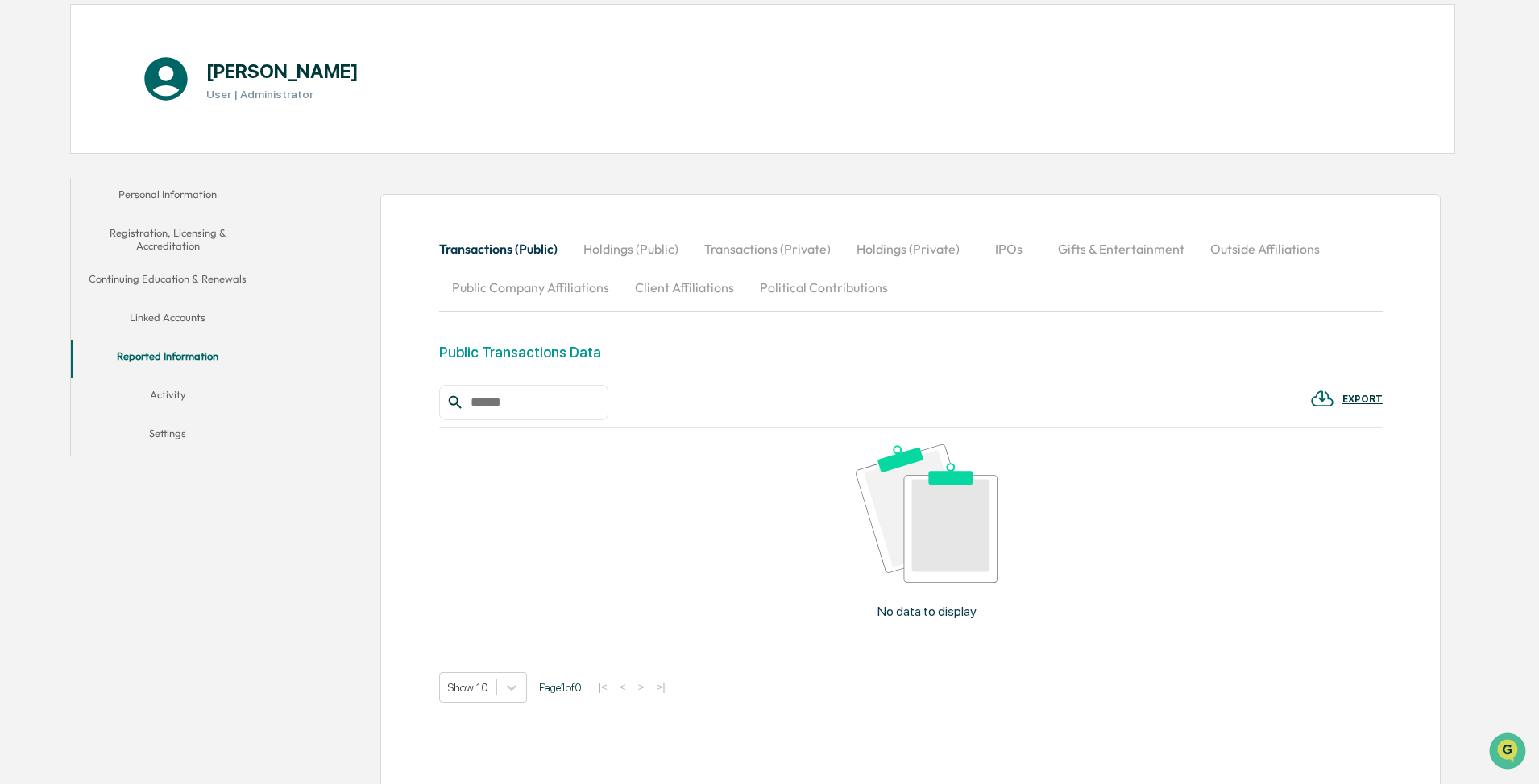
scroll to position [227, 0]
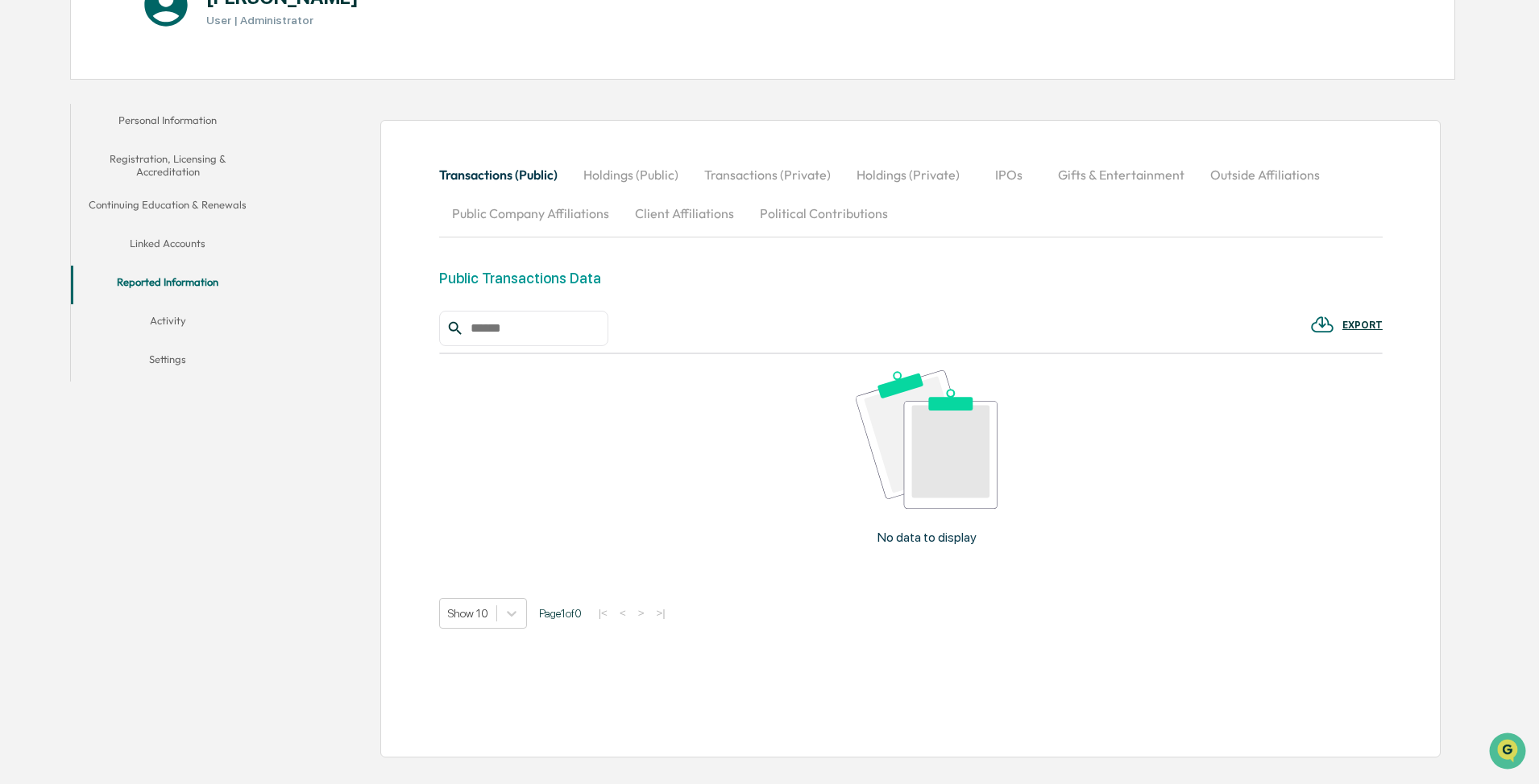
click at [161, 333] on button "Activity" at bounding box center [167, 324] width 193 height 39
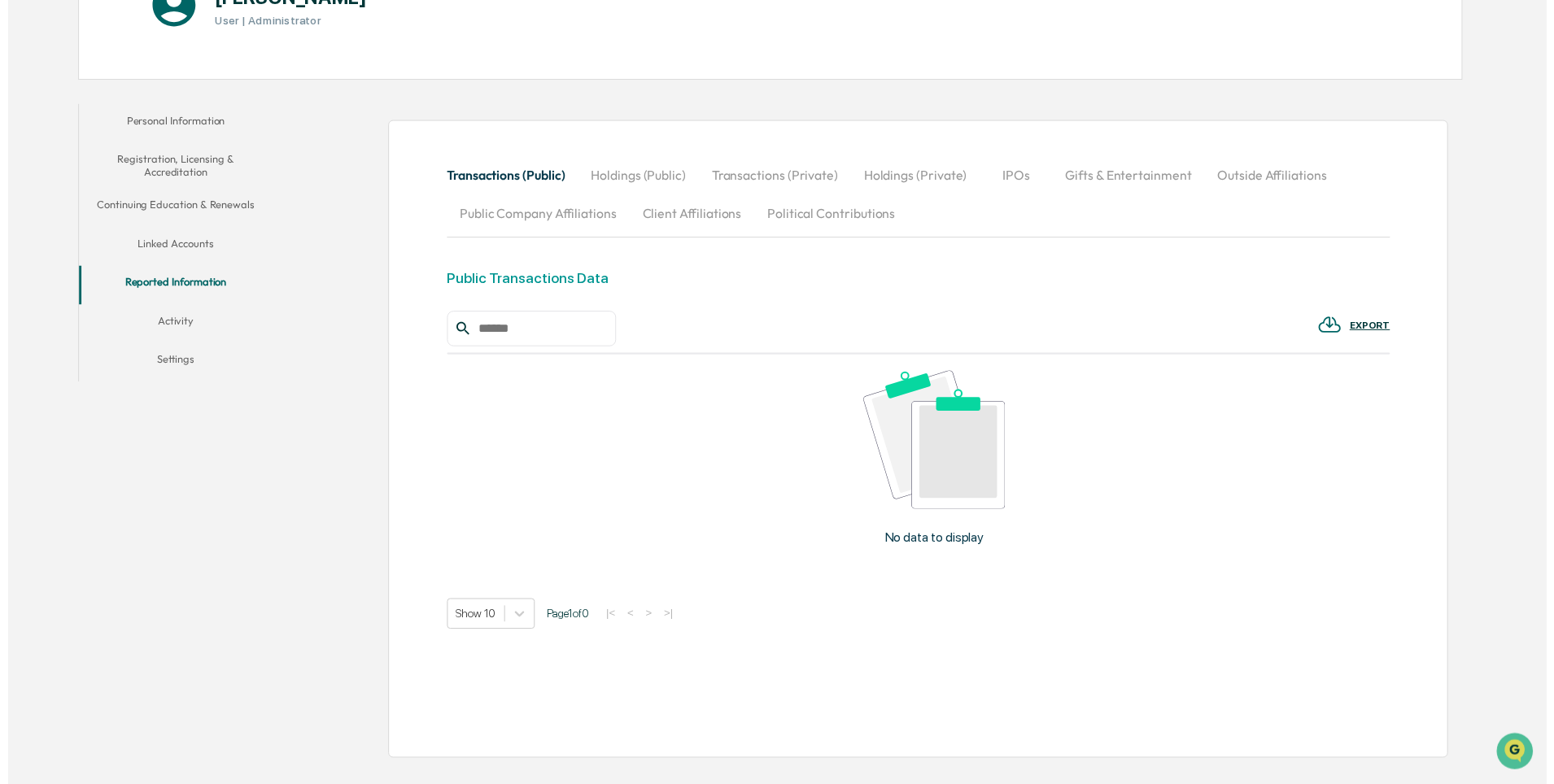
scroll to position [77, 0]
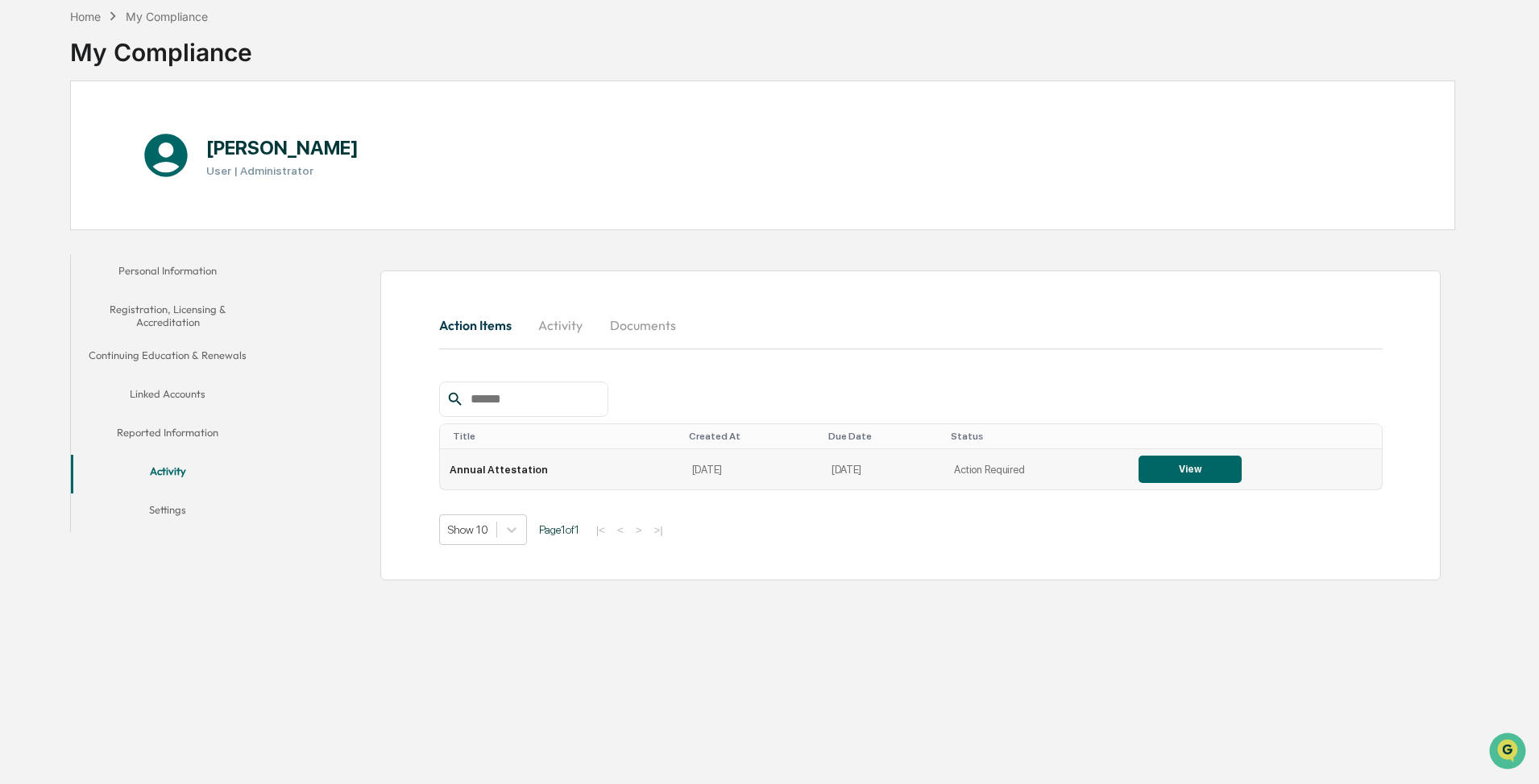
click at [771, 420] on button "View" at bounding box center [1190, 469] width 103 height 27
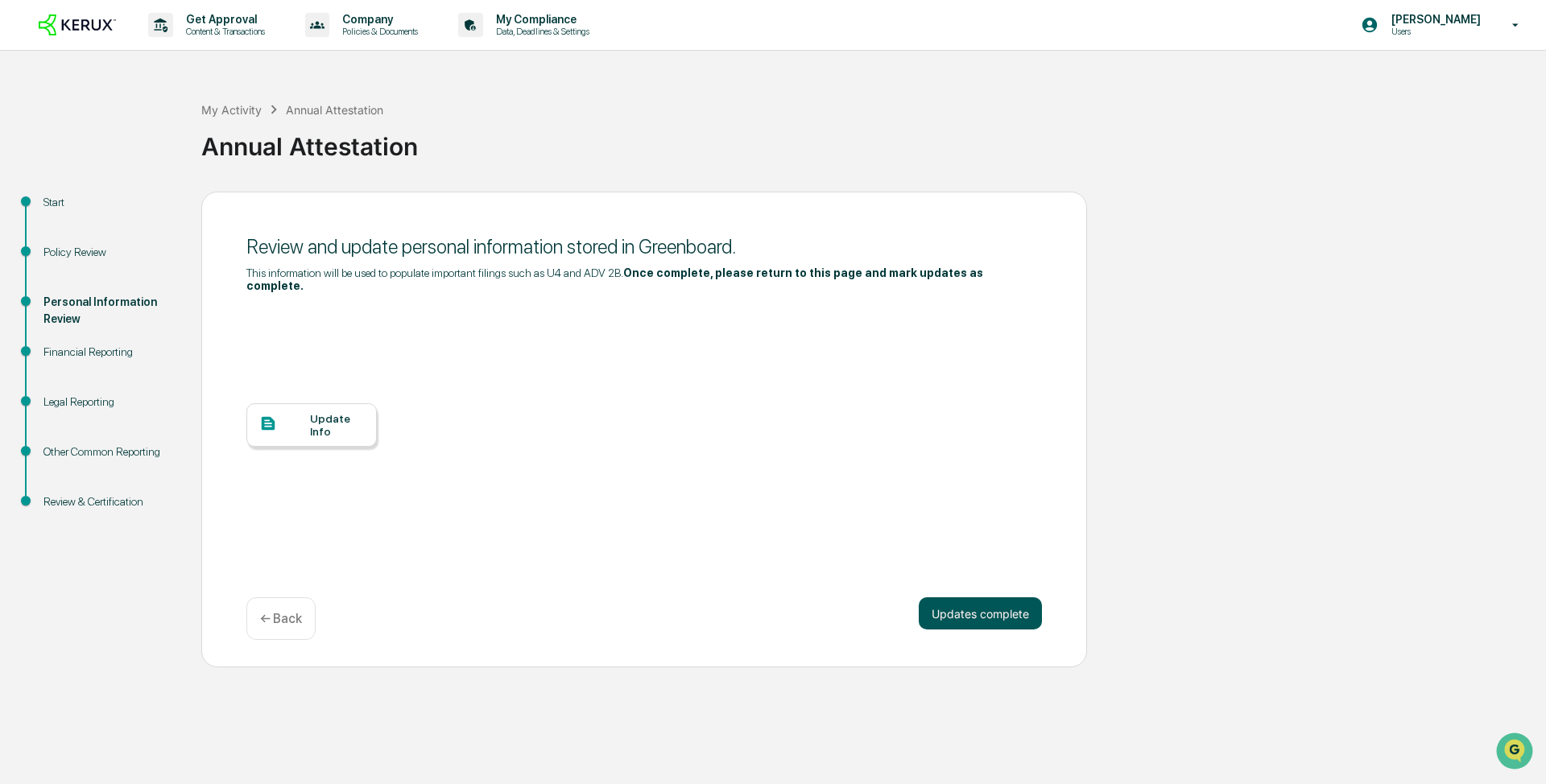
click at [771, 420] on button "Updates complete" at bounding box center [980, 613] width 123 height 33
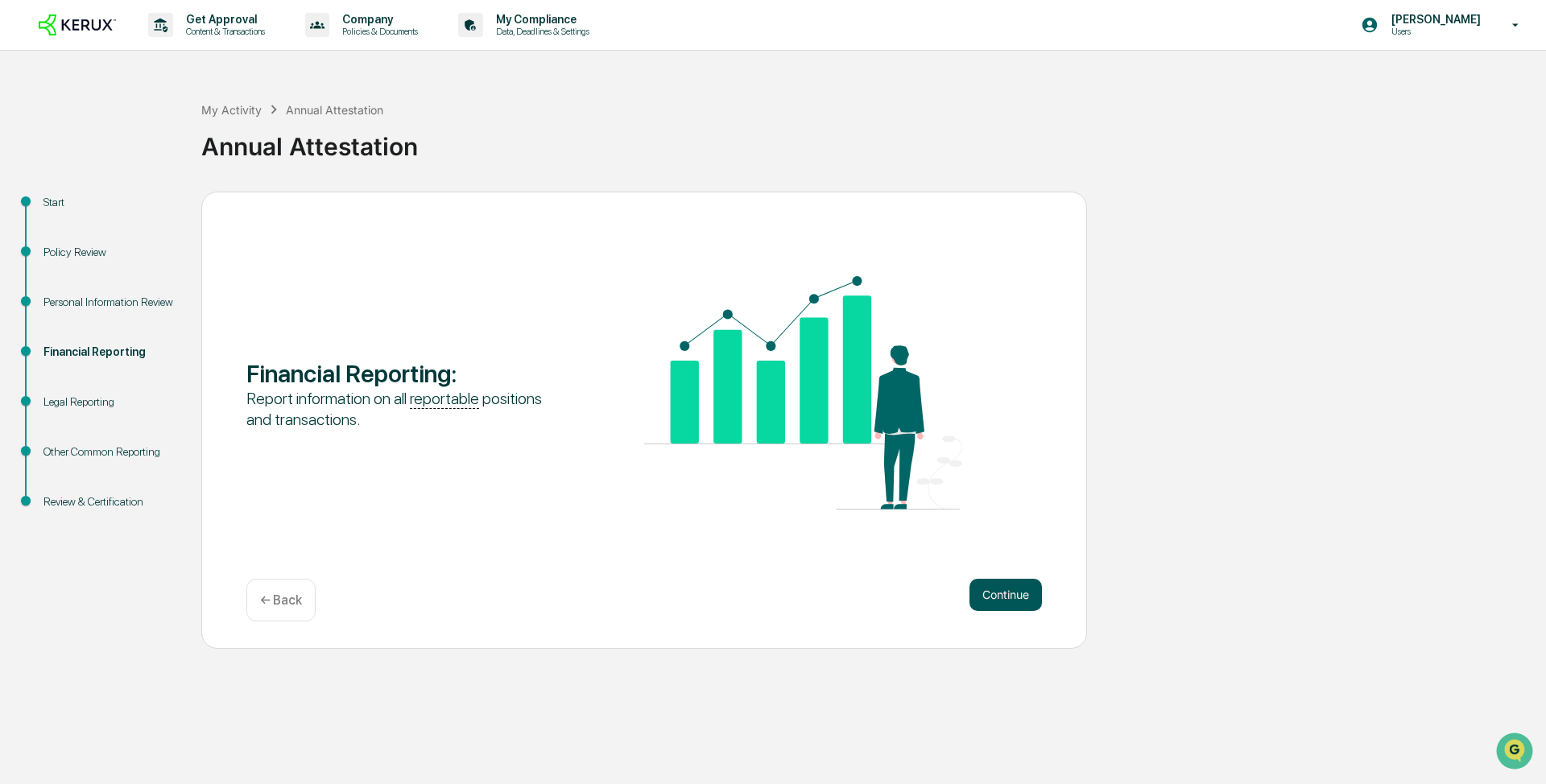
click at [771, 420] on button "Continue" at bounding box center [1006, 595] width 72 height 33
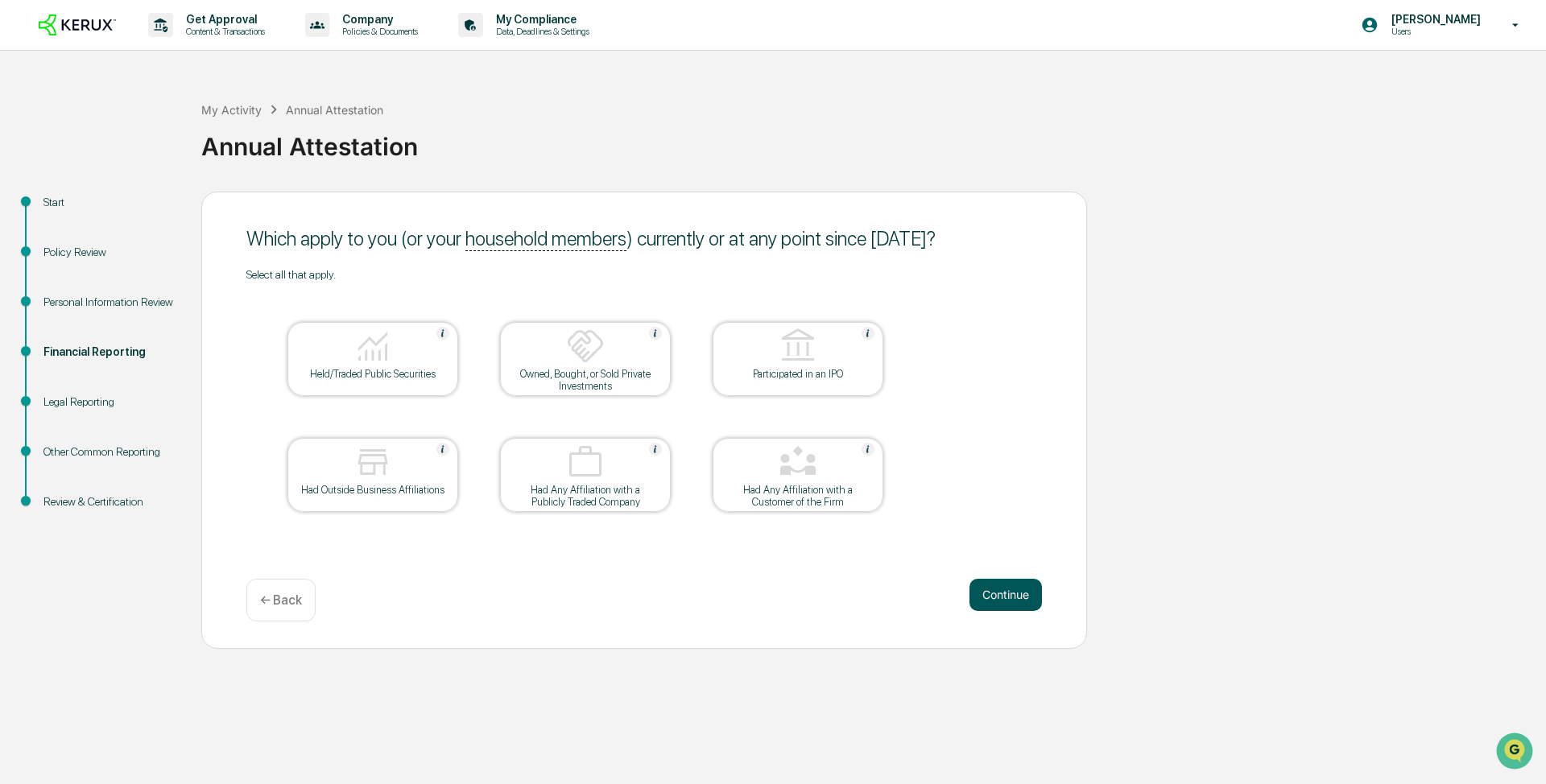
click at [771, 420] on button "Continue" at bounding box center [1006, 595] width 72 height 33
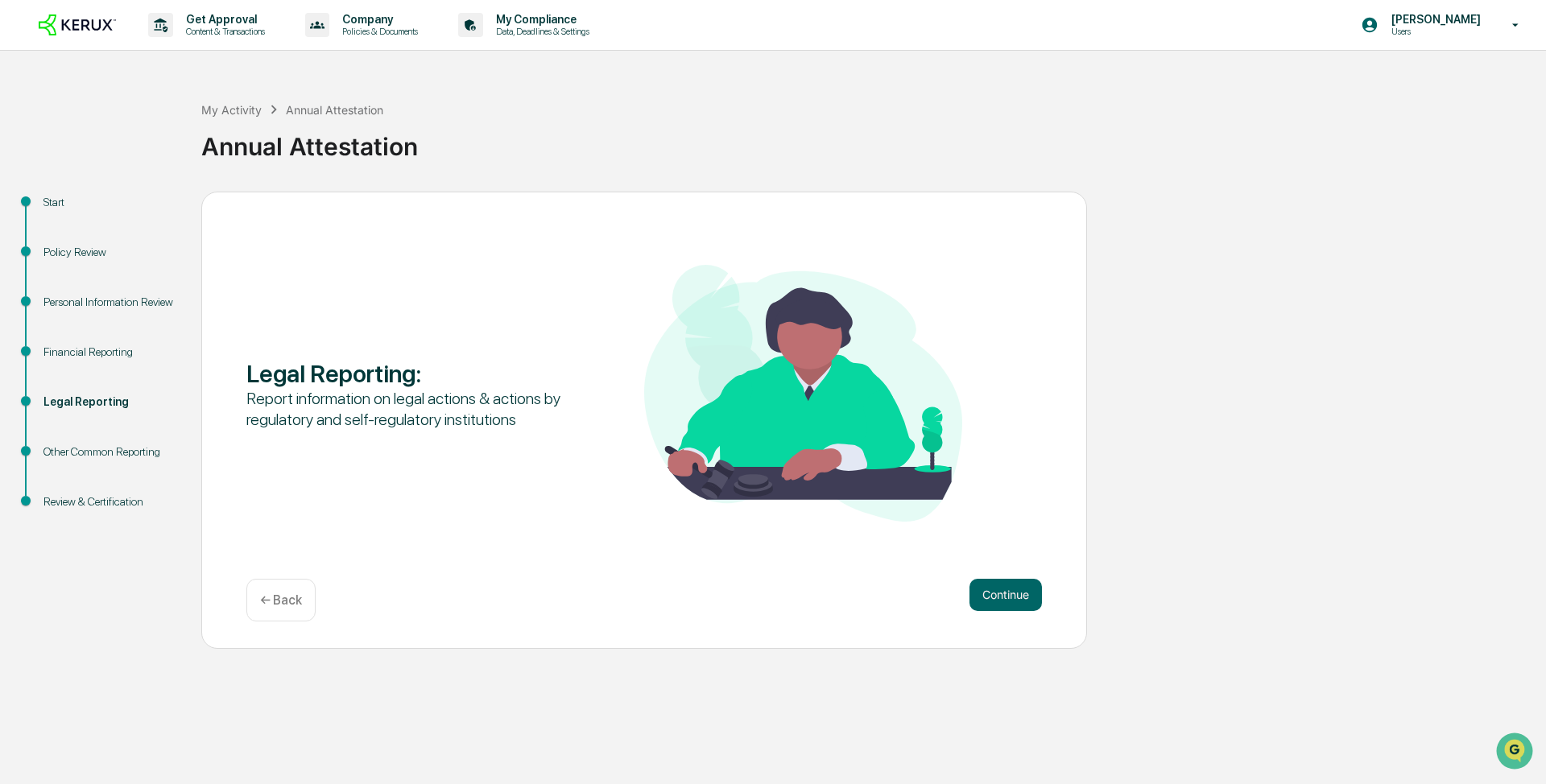
click at [771, 420] on button "Continue" at bounding box center [1006, 595] width 72 height 33
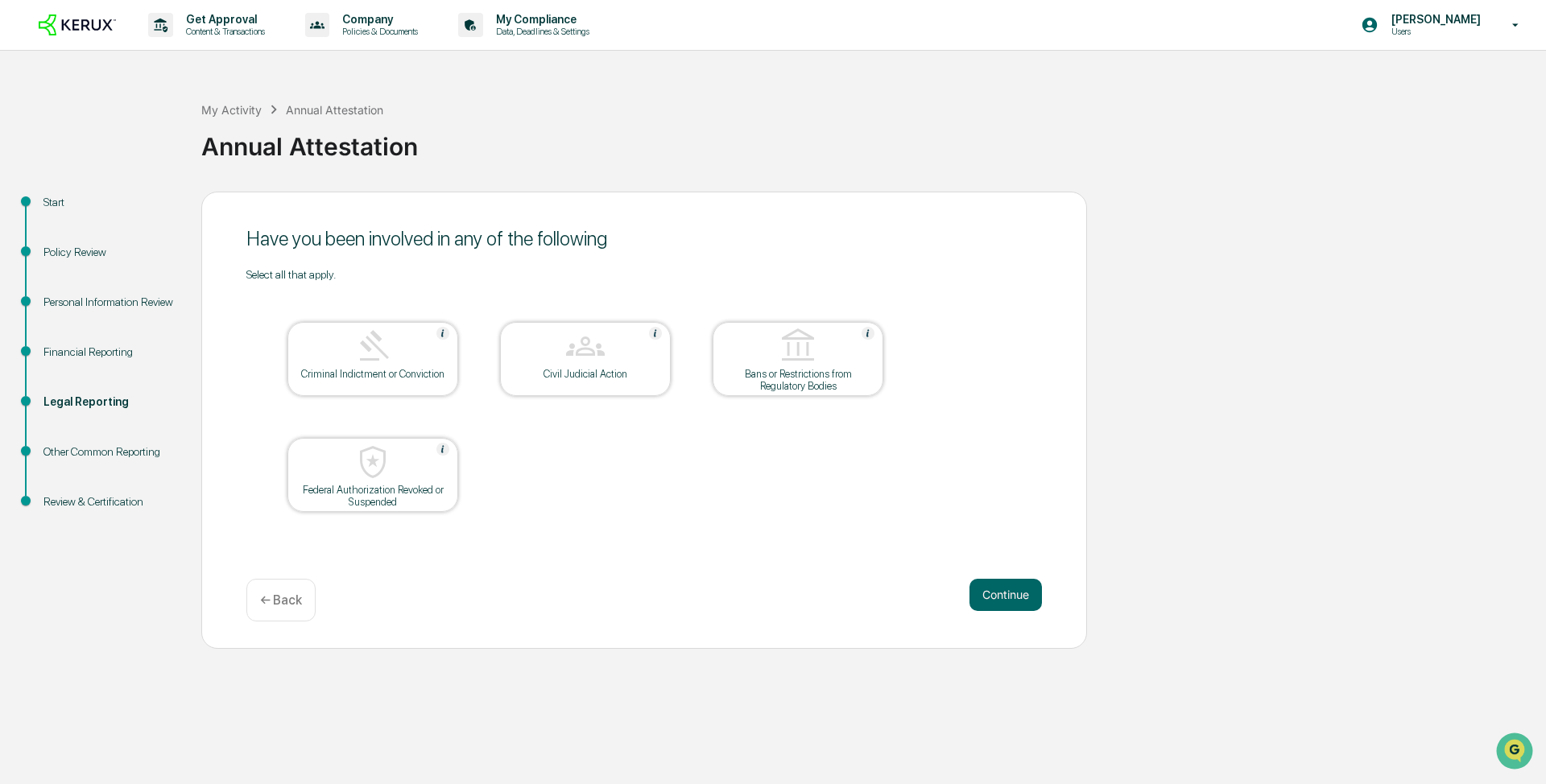
click at [771, 420] on button "Continue" at bounding box center [1006, 595] width 72 height 33
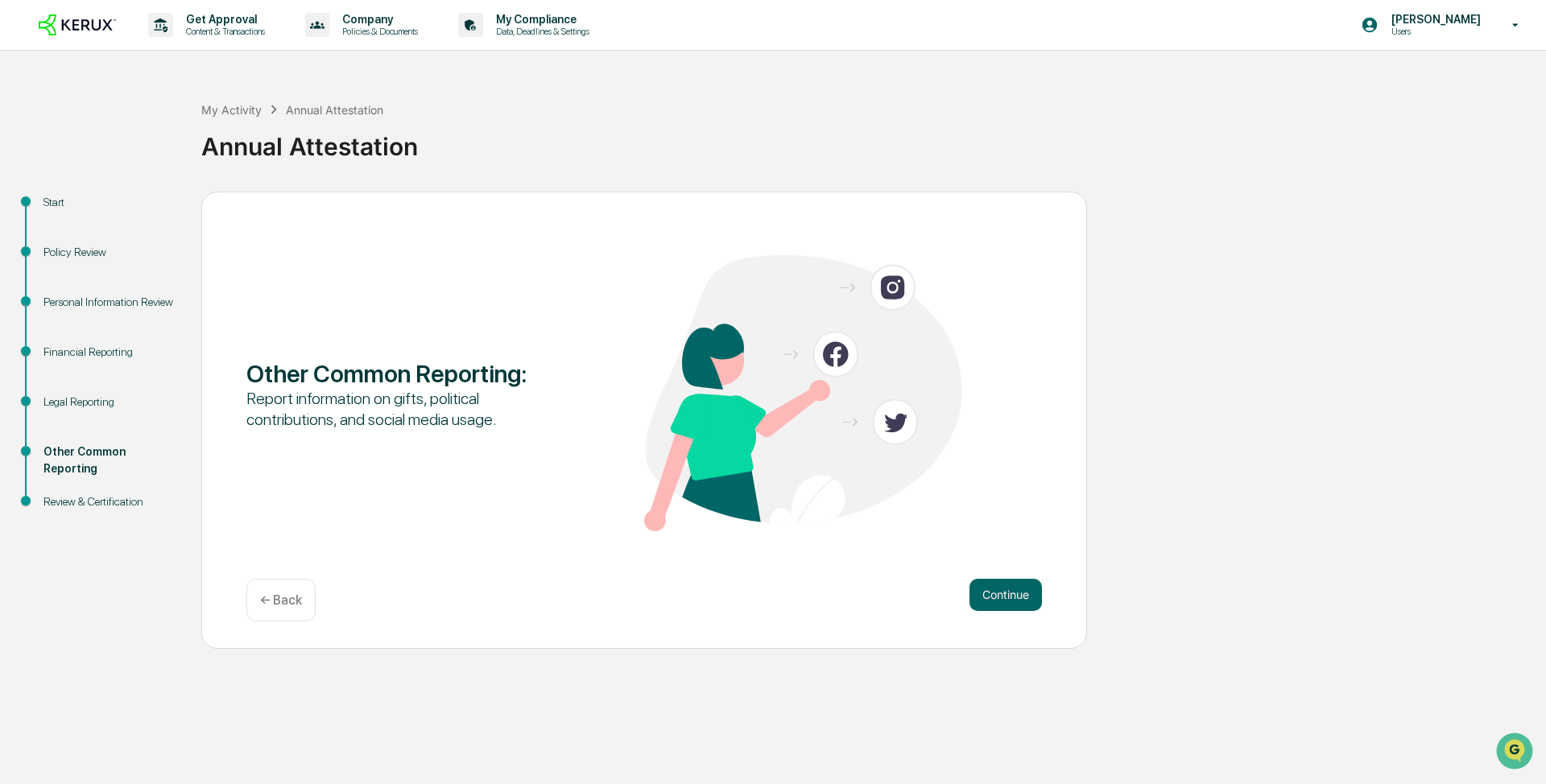
click at [771, 420] on button "Continue" at bounding box center [1006, 595] width 72 height 33
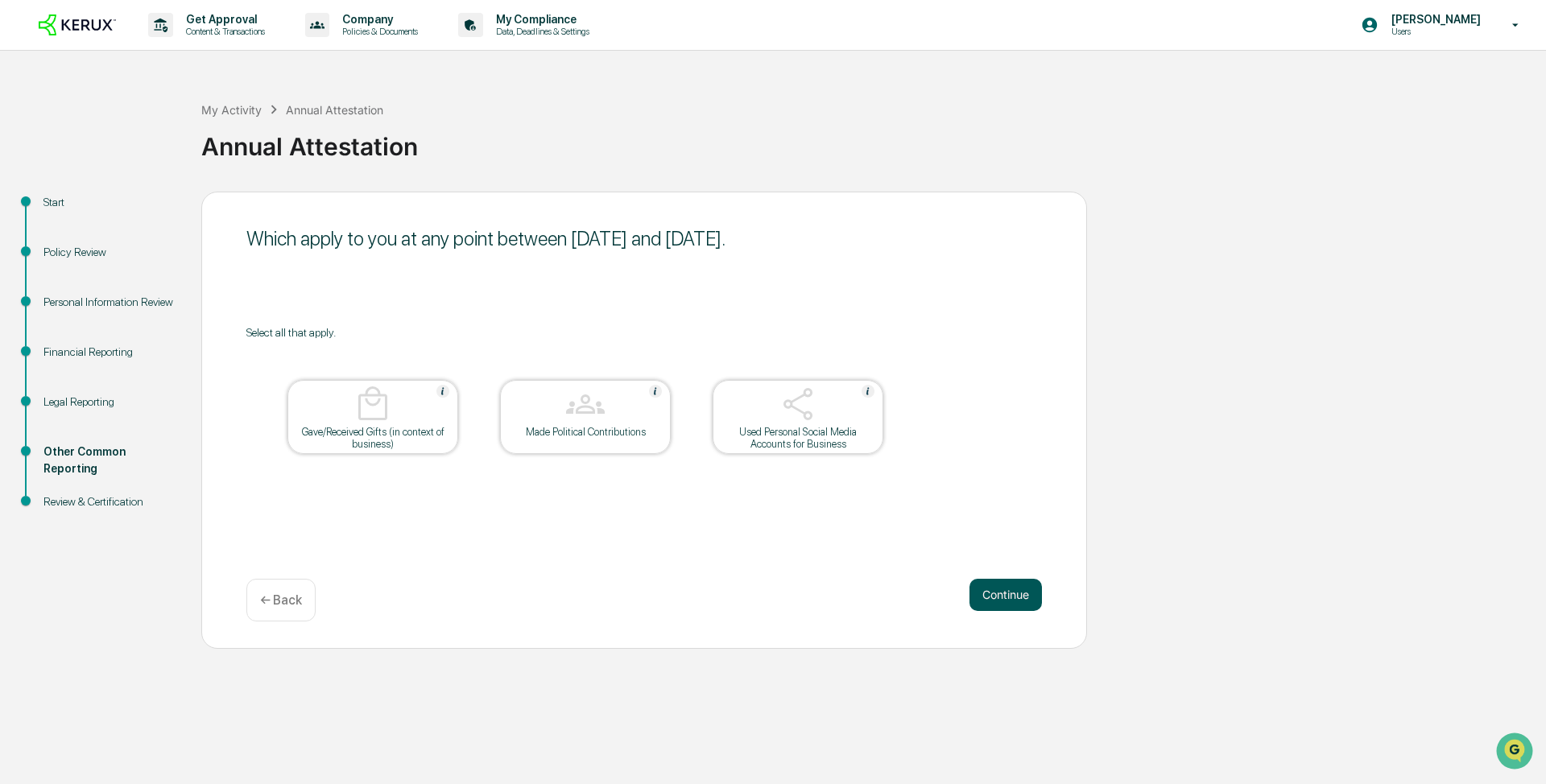
click at [771, 420] on button "Continue" at bounding box center [1006, 595] width 72 height 33
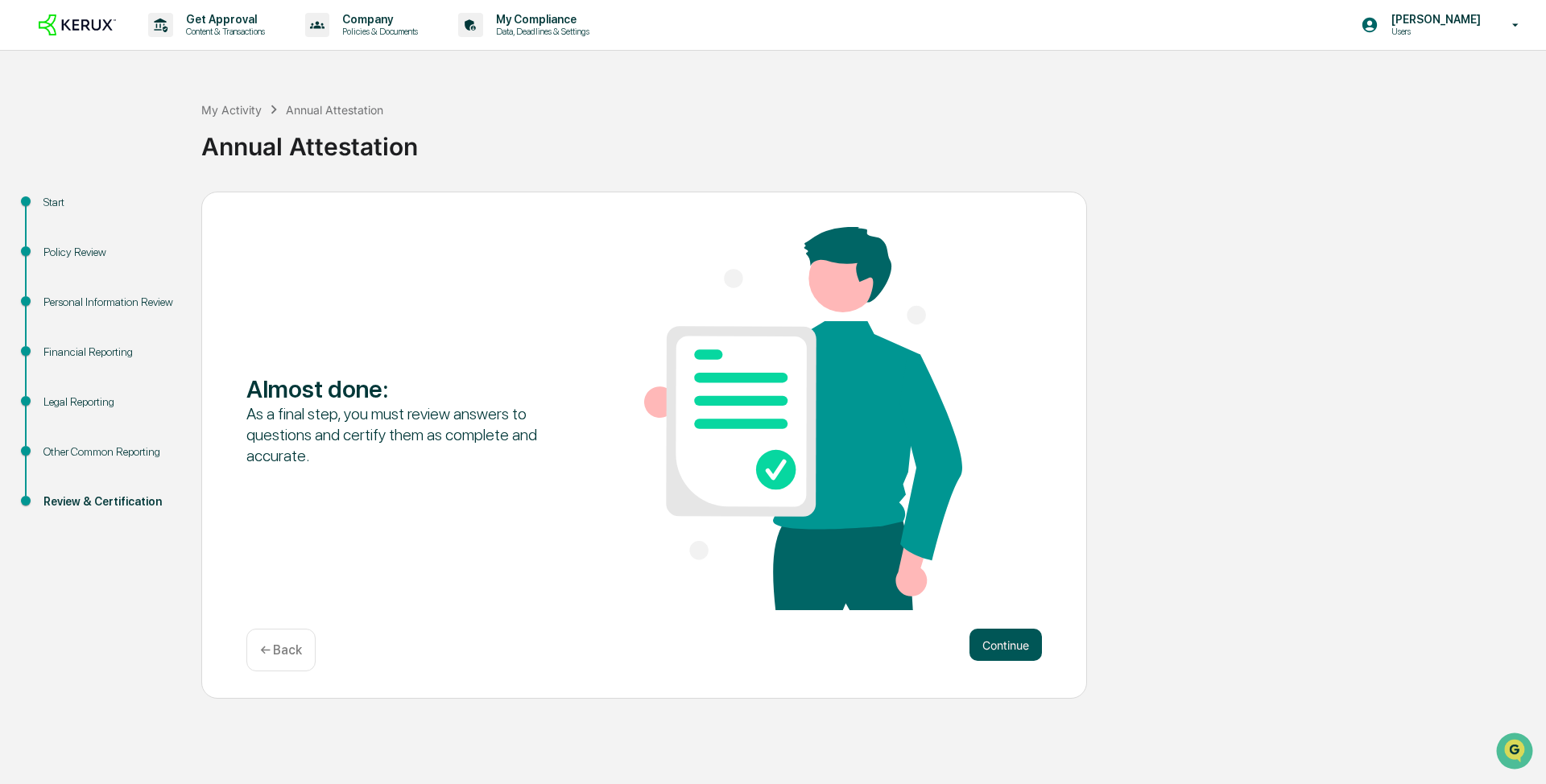
click at [771, 420] on button "Continue" at bounding box center [1006, 645] width 72 height 33
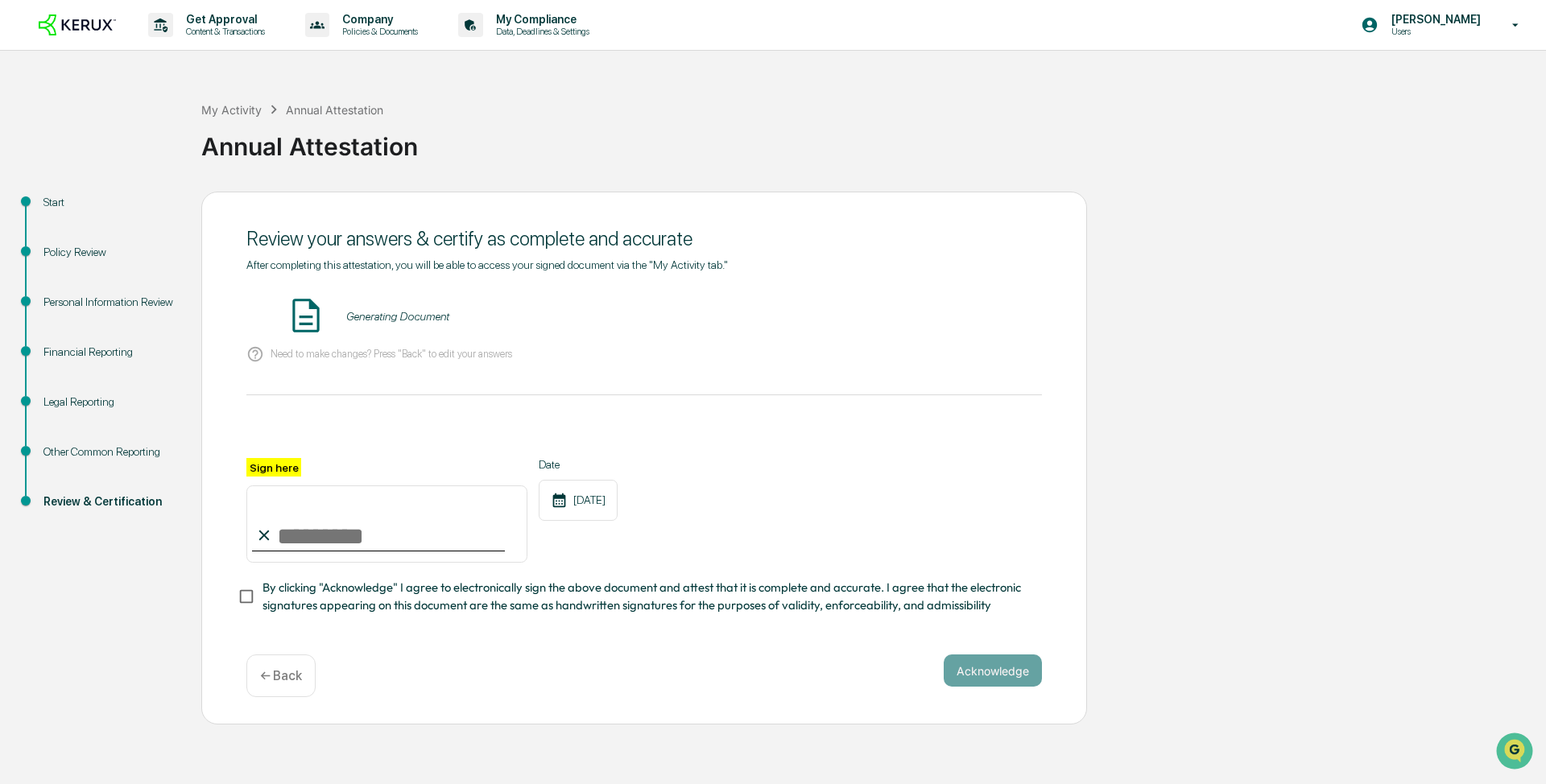
click at [275, 420] on label "Sign here" at bounding box center [274, 467] width 55 height 18
click at [275, 420] on input "Sign here" at bounding box center [387, 524] width 281 height 78
type input "**********"
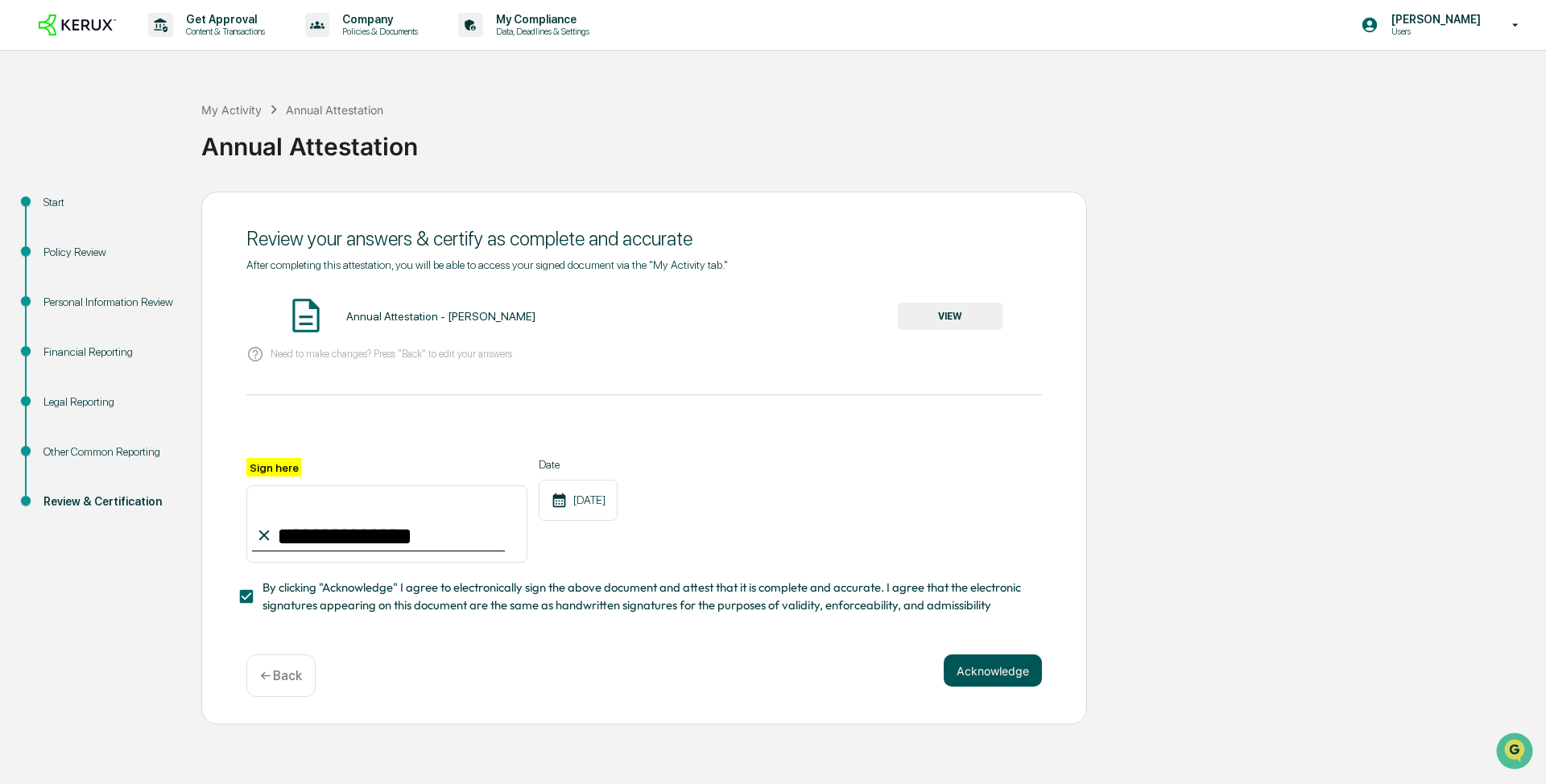
click at [771, 420] on button "Acknowledge" at bounding box center [993, 670] width 99 height 33
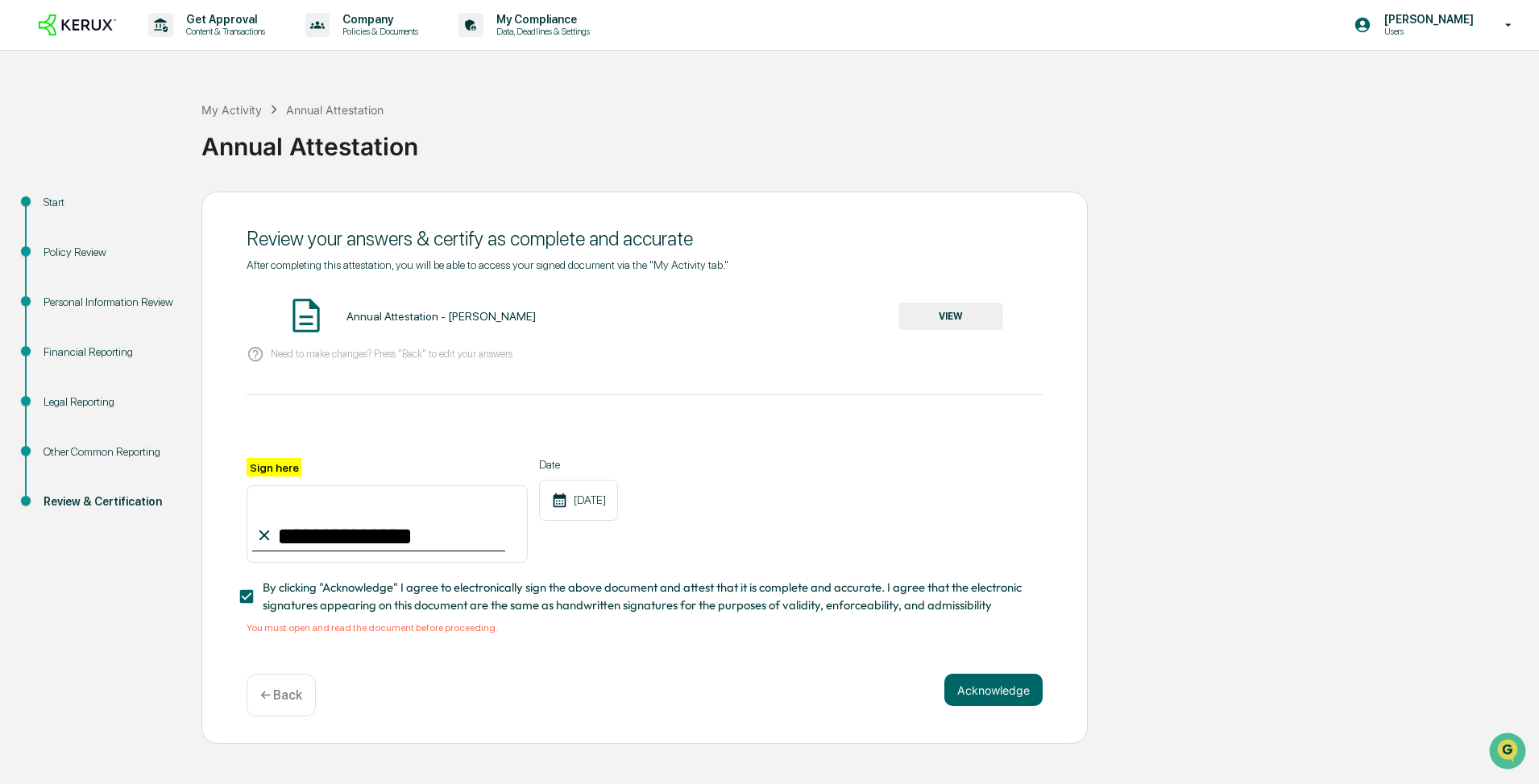
click at [771, 420] on div "Acknowledge ← Back" at bounding box center [644, 695] width 796 height 42
click at [771, 420] on button "Acknowledge" at bounding box center [993, 690] width 99 height 33
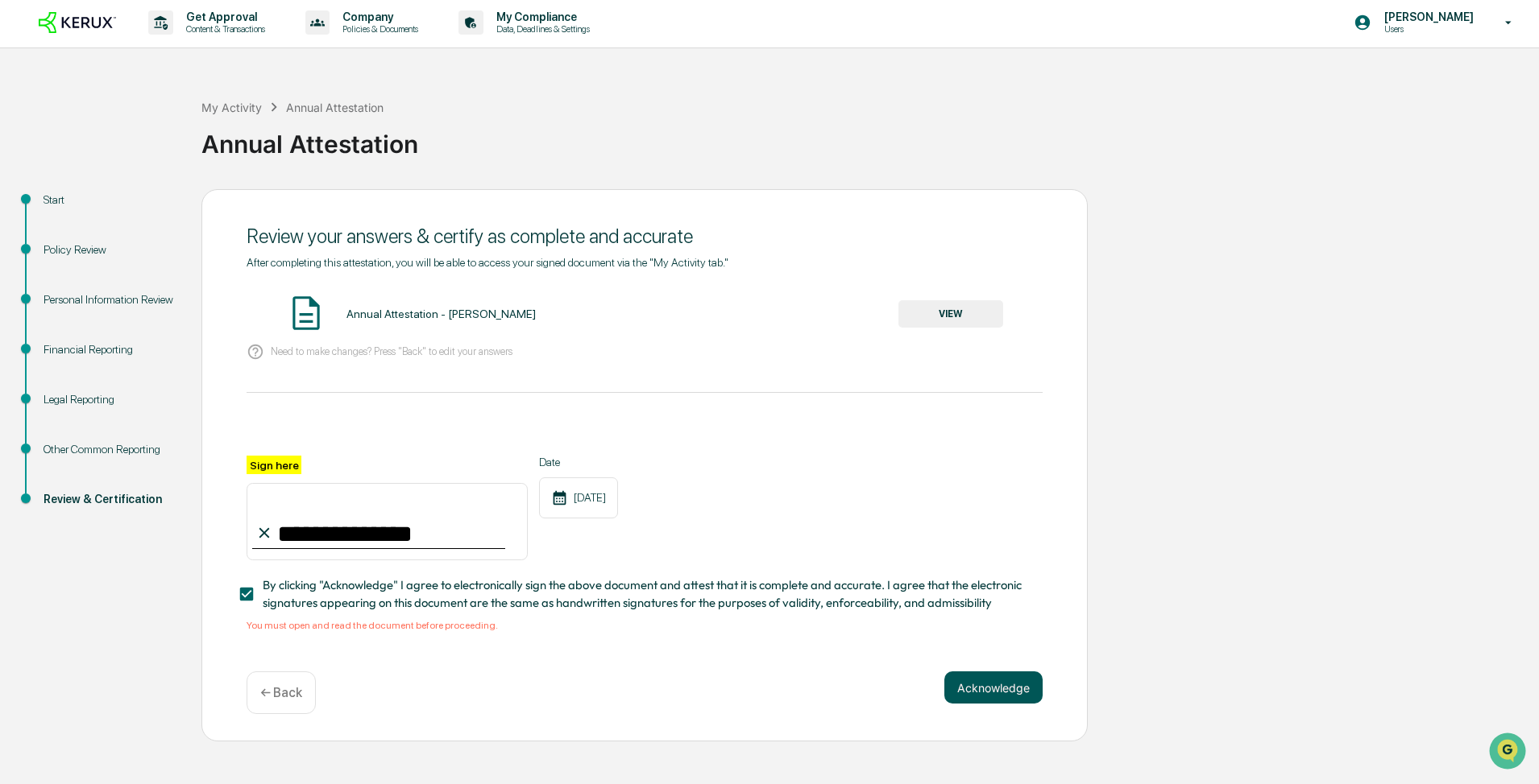
click at [771, 420] on button "Acknowledge" at bounding box center [993, 687] width 99 height 33
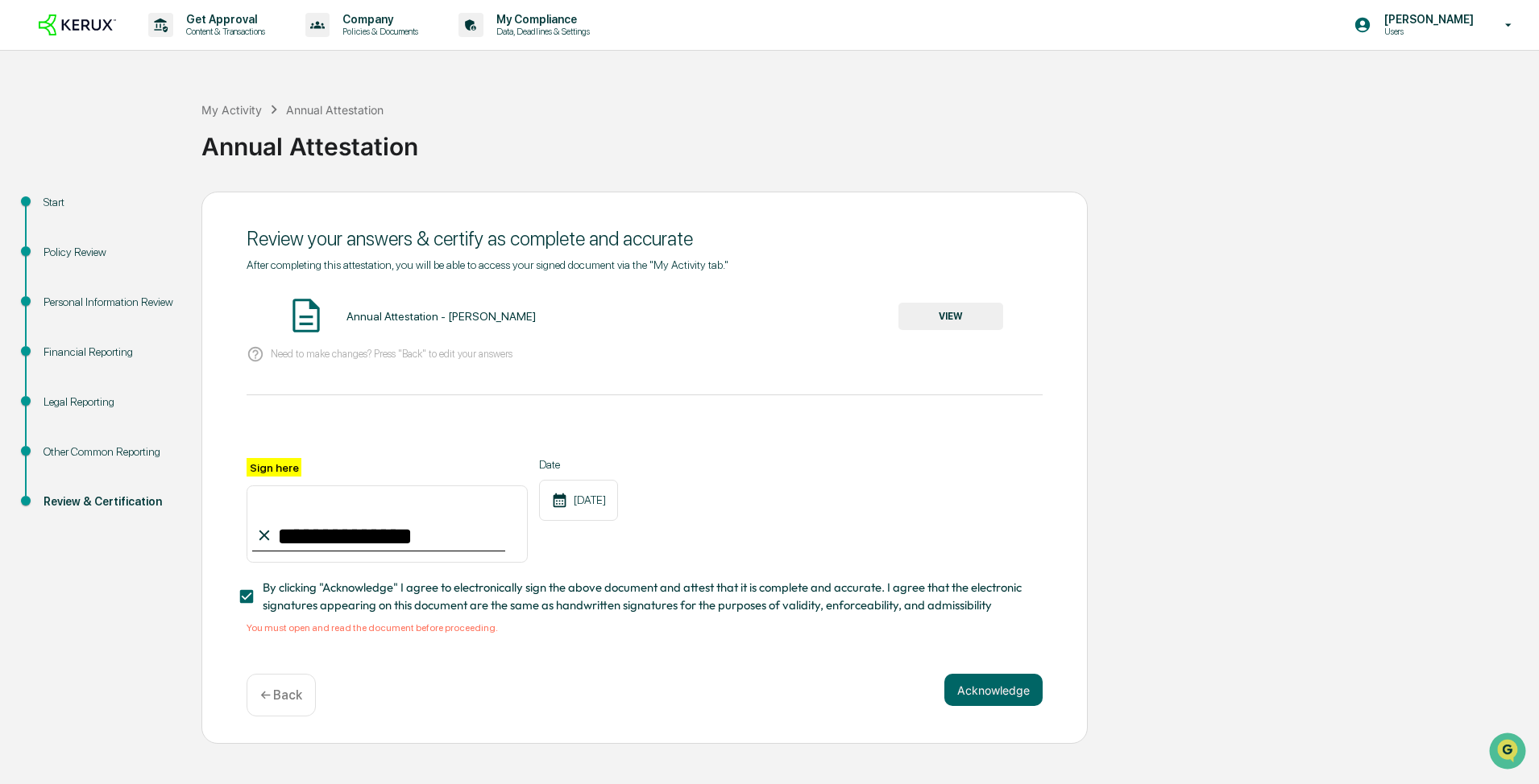
click at [614, 420] on div "You must open and read the document before proceeding." at bounding box center [644, 628] width 796 height 11
click at [771, 420] on button "Acknowledge" at bounding box center [993, 690] width 99 height 33
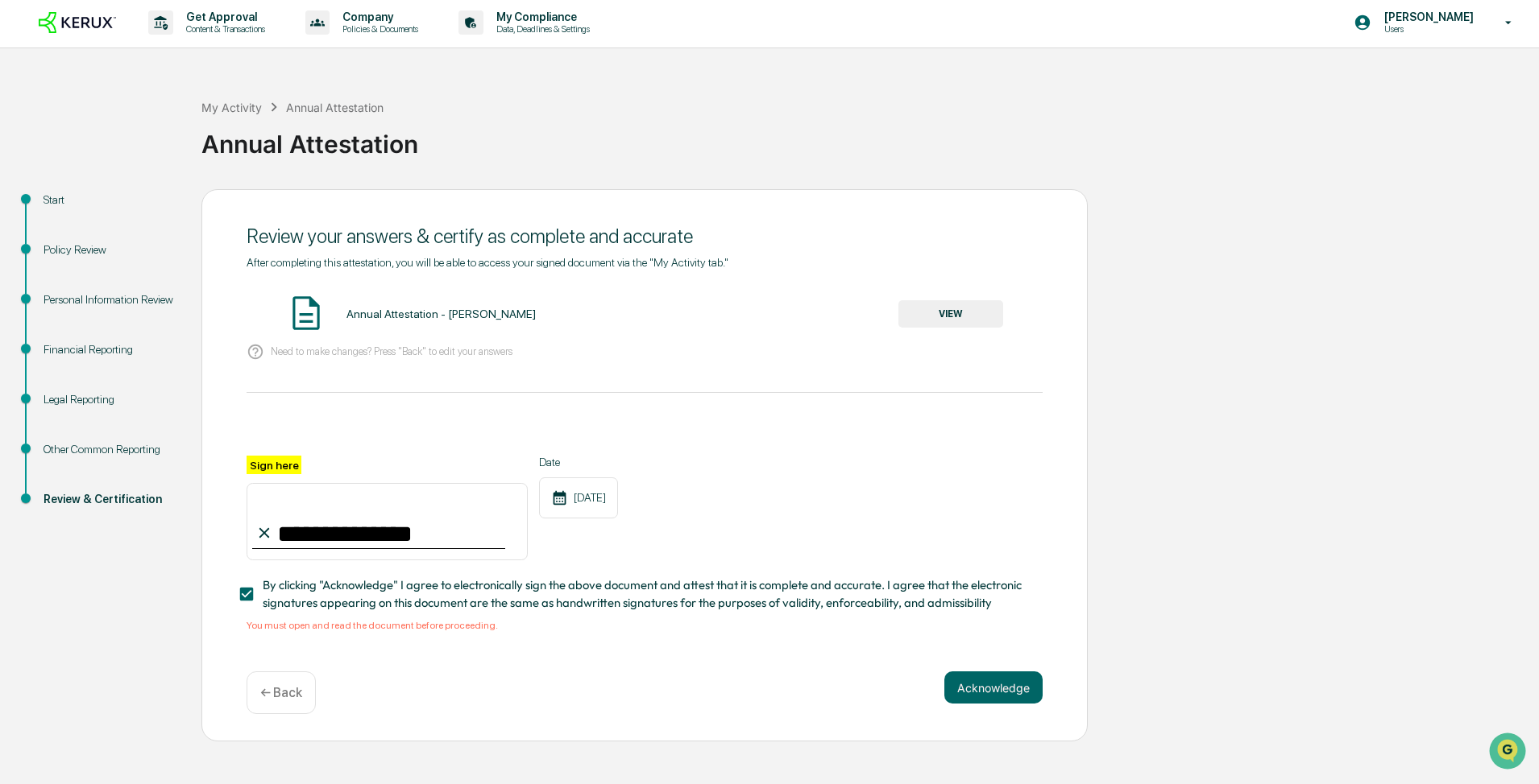
click at [593, 420] on div "[DATE]" at bounding box center [579, 498] width 79 height 41
click at [457, 420] on input "**********" at bounding box center [387, 521] width 281 height 78
click at [593, 420] on div "You must open and read the document before proceeding." at bounding box center [644, 625] width 796 height 11
click at [771, 420] on button "Acknowledge" at bounding box center [993, 687] width 99 height 33
click at [771, 328] on button "VIEW" at bounding box center [950, 314] width 105 height 27
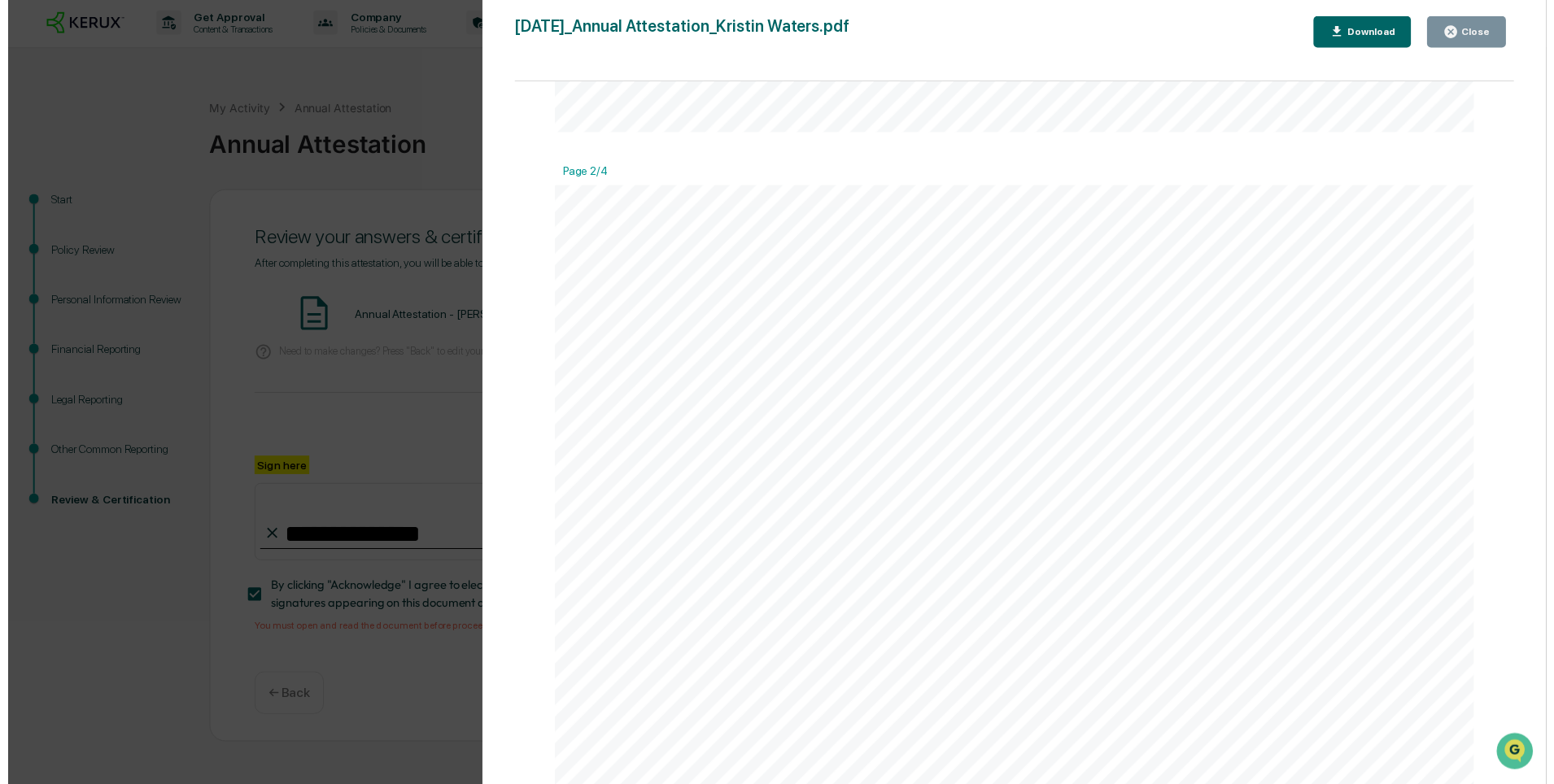
scroll to position [1302, 0]
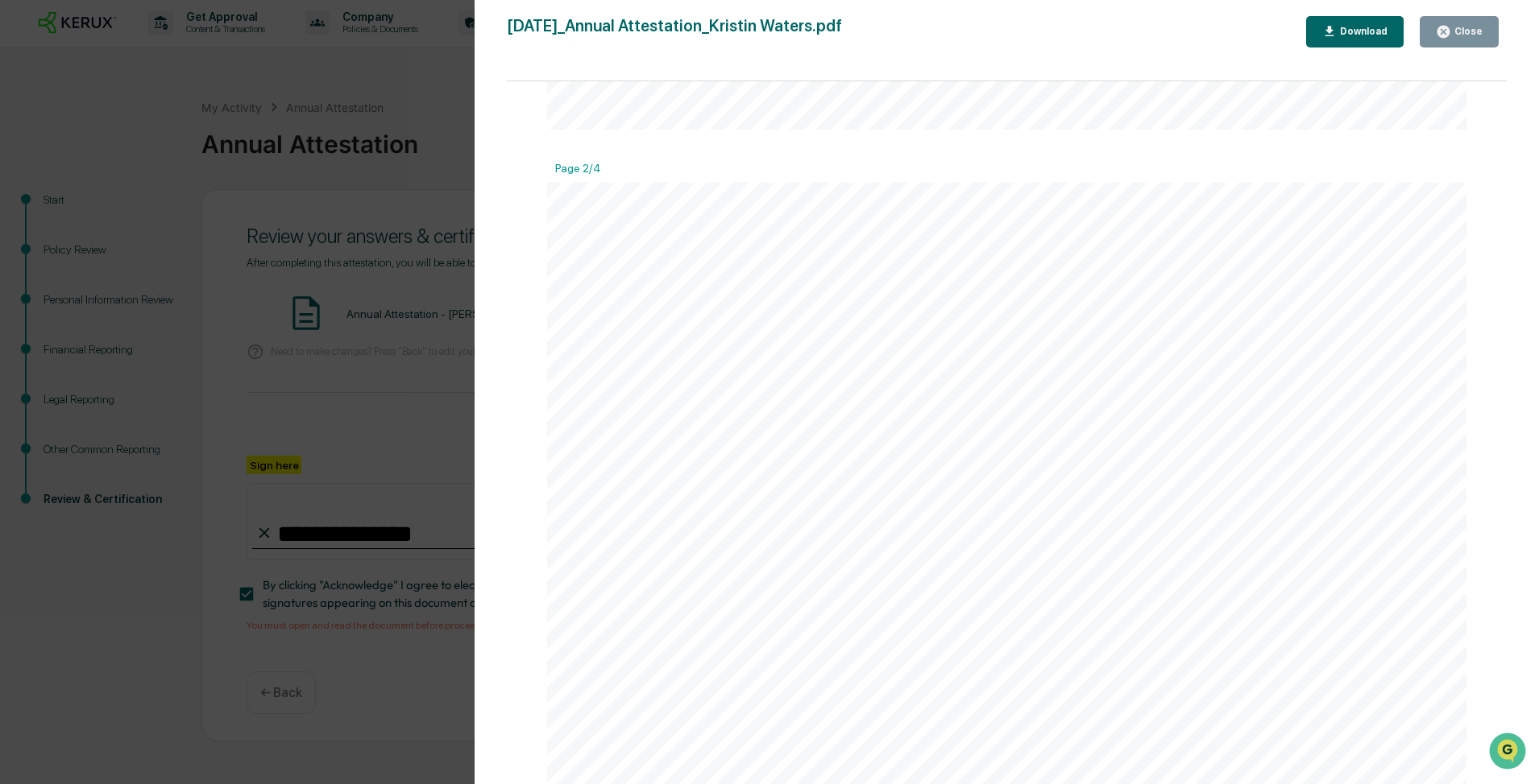
click at [771, 26] on icon "button" at bounding box center [1444, 32] width 12 height 12
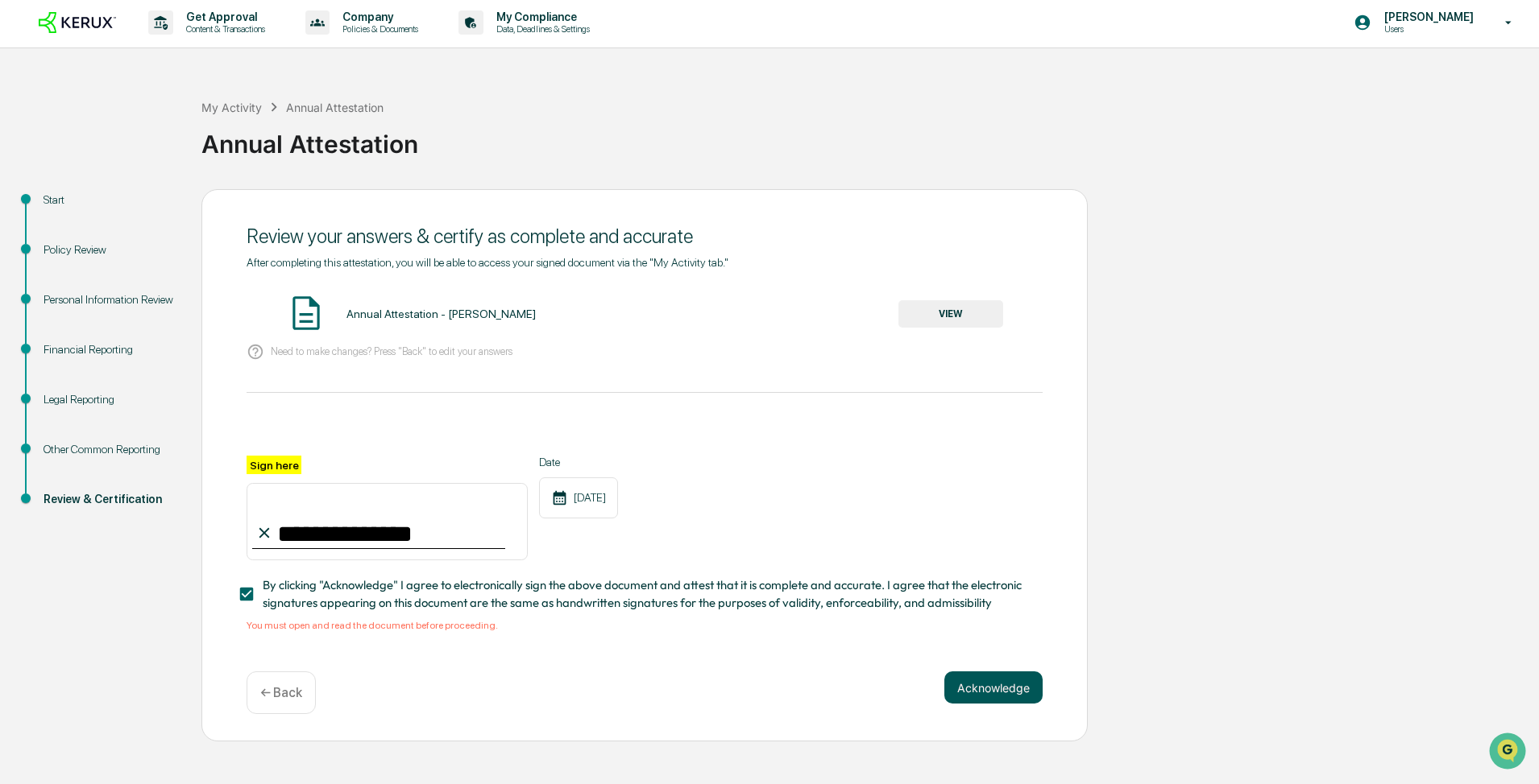
click at [771, 420] on button "Acknowledge" at bounding box center [993, 687] width 99 height 33
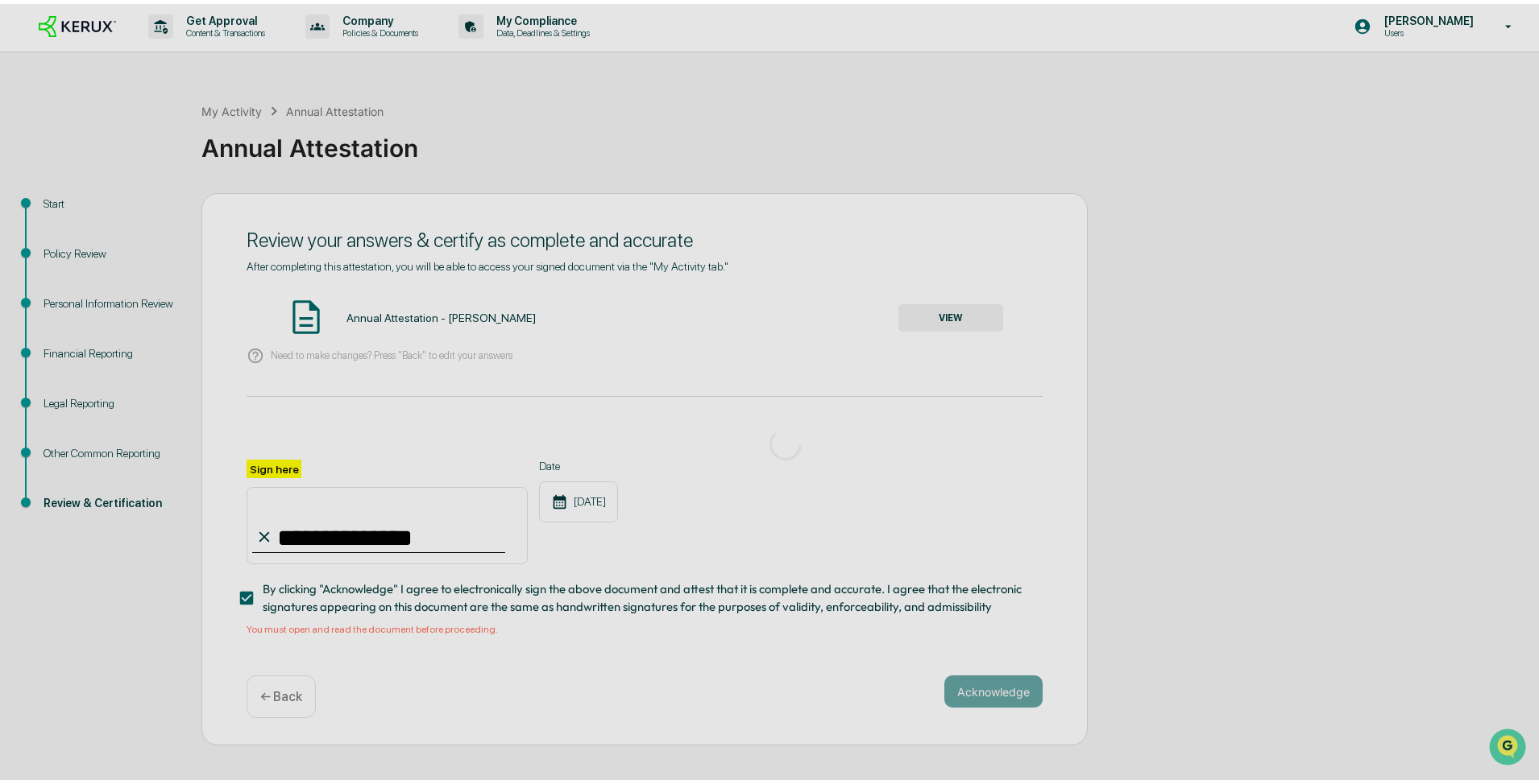
scroll to position [0, 0]
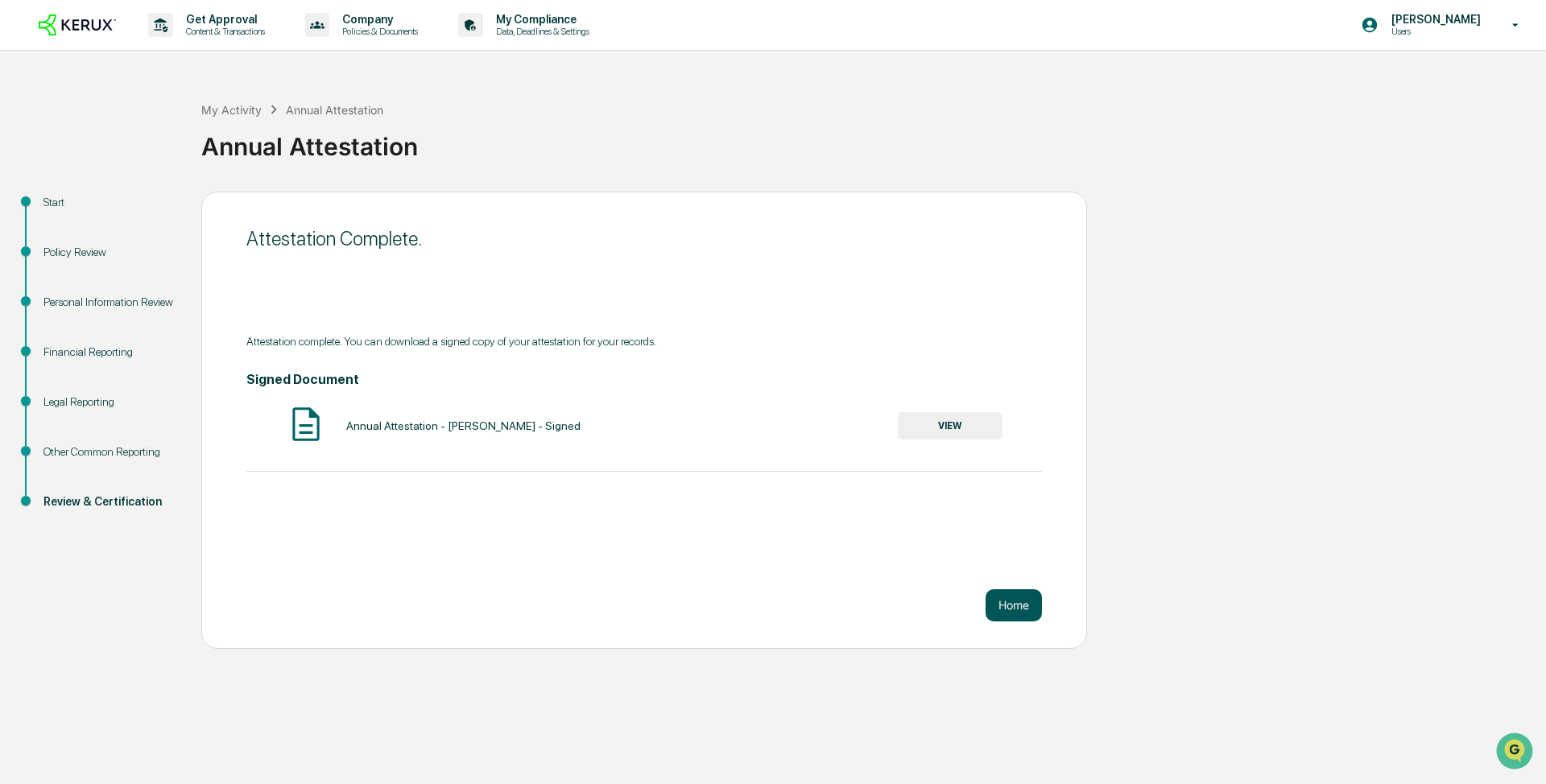
click at [771, 420] on button "Home" at bounding box center [1014, 605] width 56 height 33
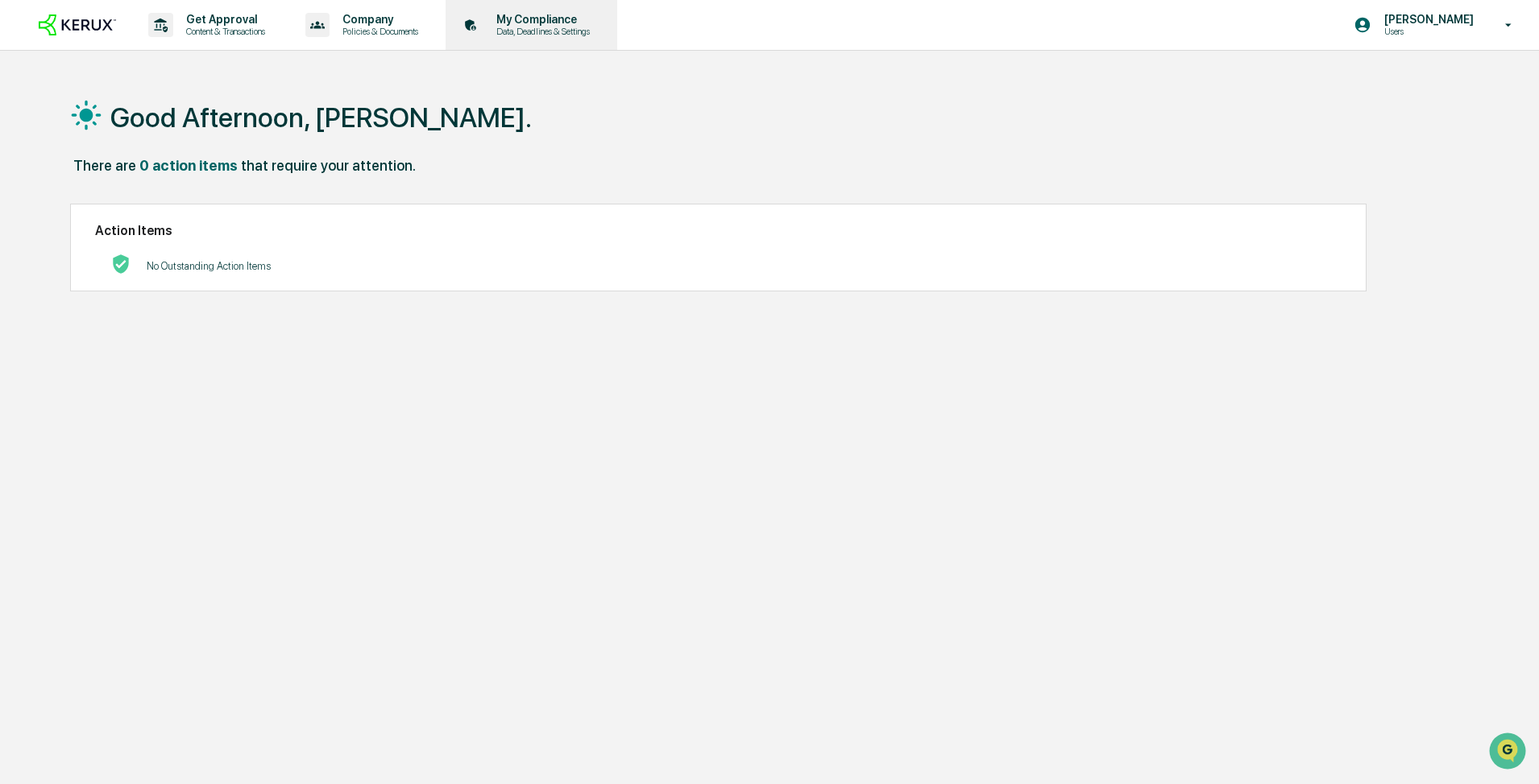
click at [600, 42] on div "My Compliance Data, Deadlines & Settings" at bounding box center [530, 25] width 155 height 50
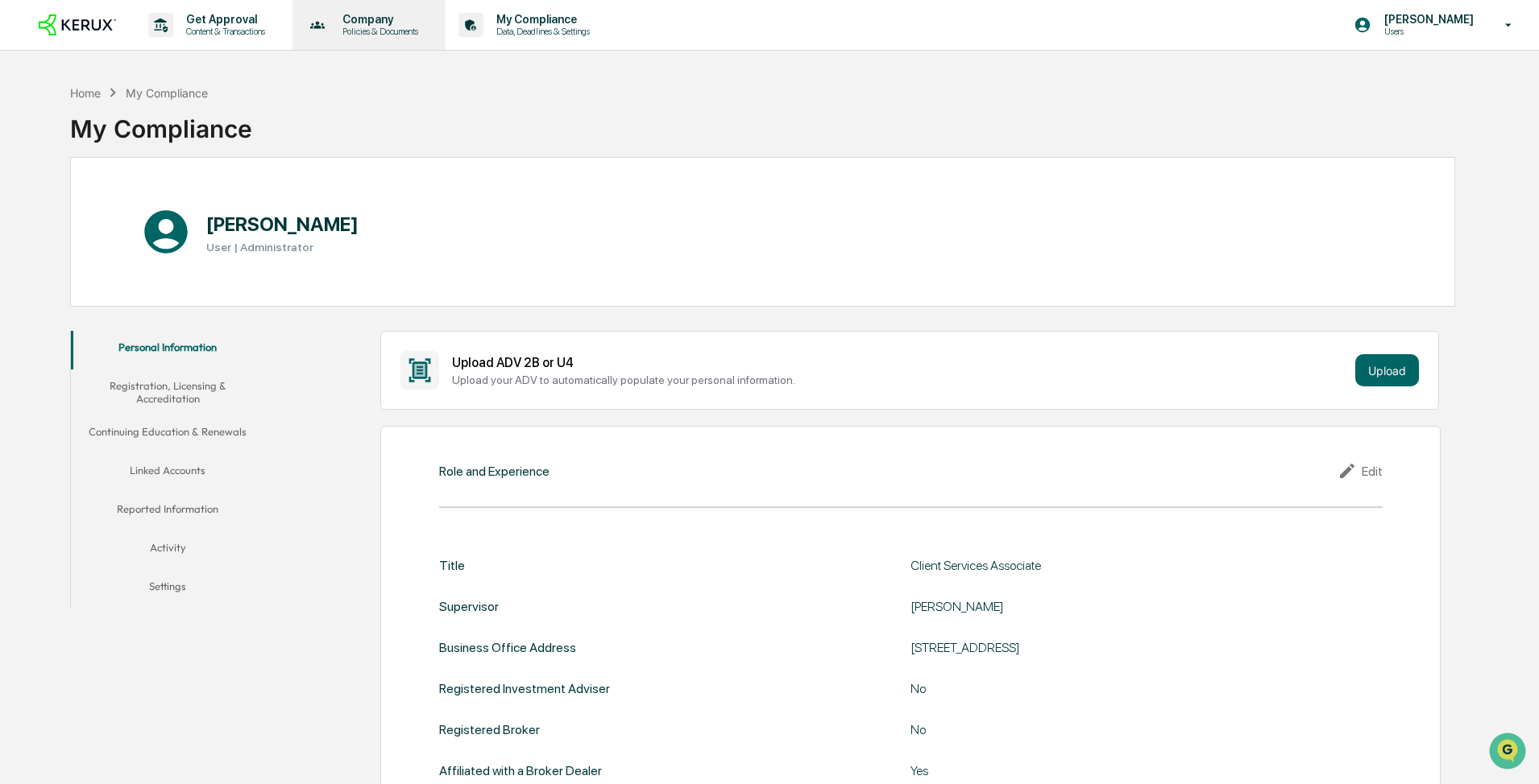
click at [371, 42] on div "Company Policies & Documents" at bounding box center [368, 25] width 138 height 50
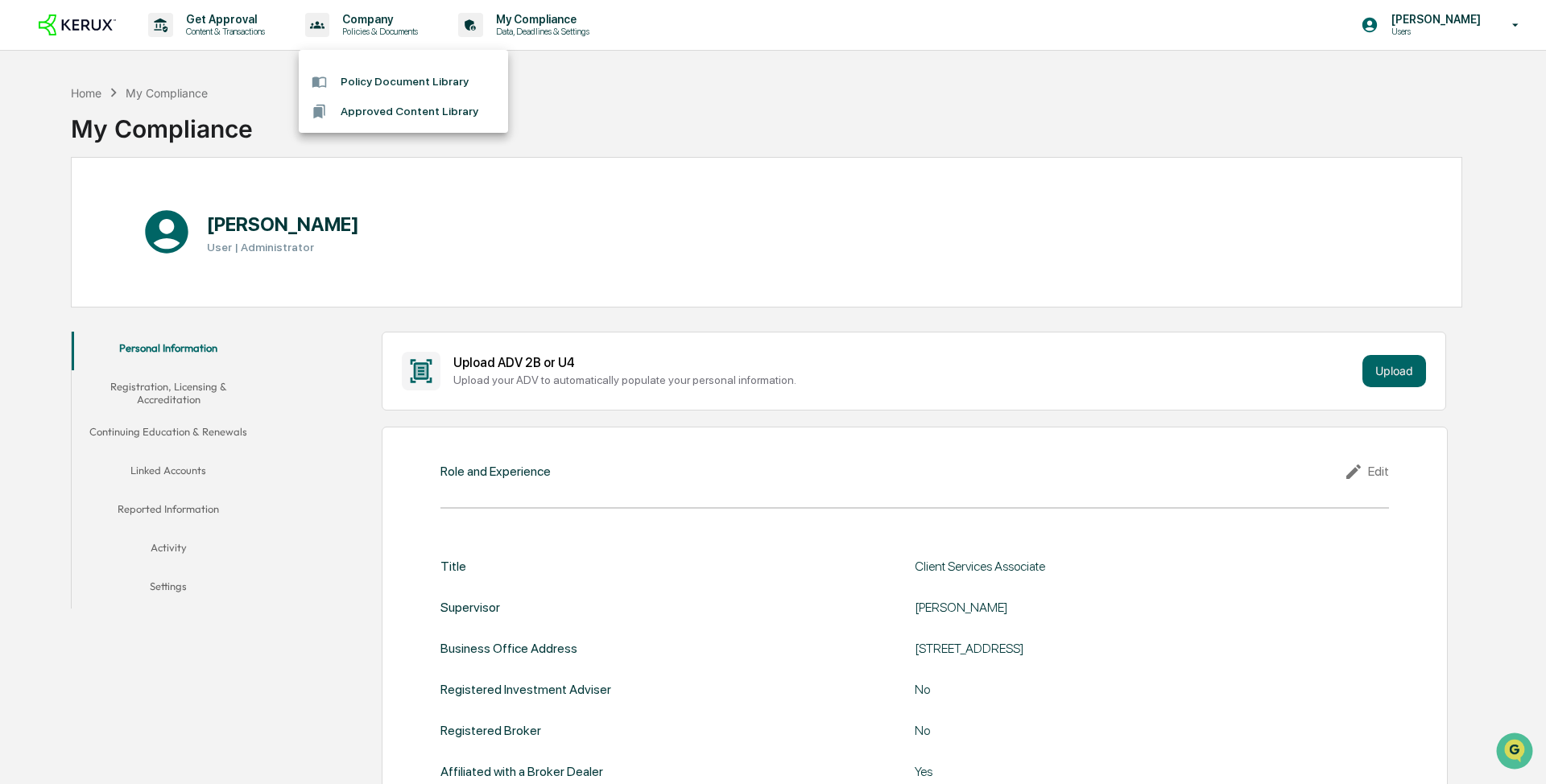
click at [223, 18] on div at bounding box center [773, 392] width 1546 height 784
click at [223, 18] on p "Get Approval" at bounding box center [223, 19] width 100 height 13
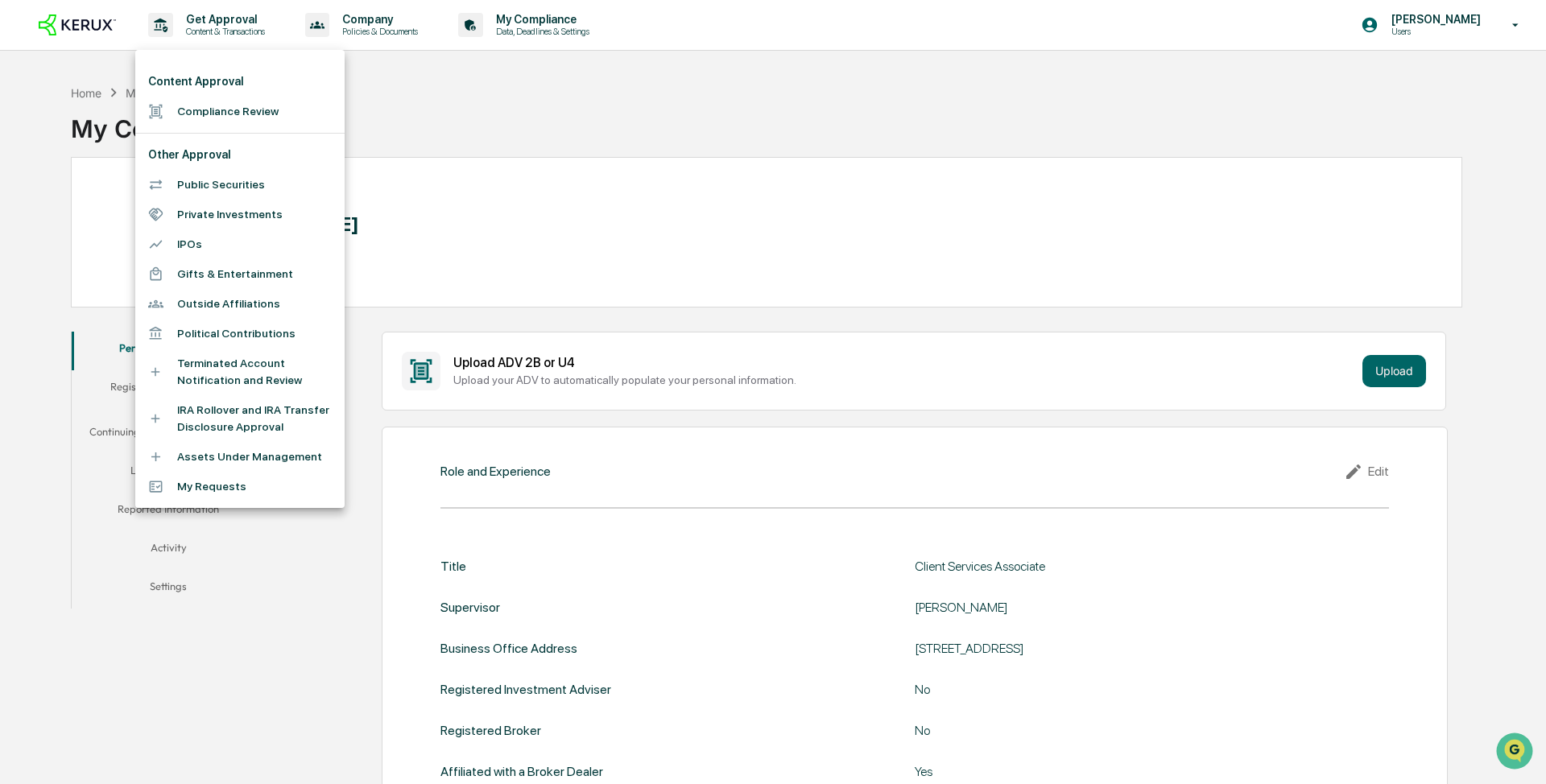
click at [524, 115] on div at bounding box center [773, 392] width 1546 height 784
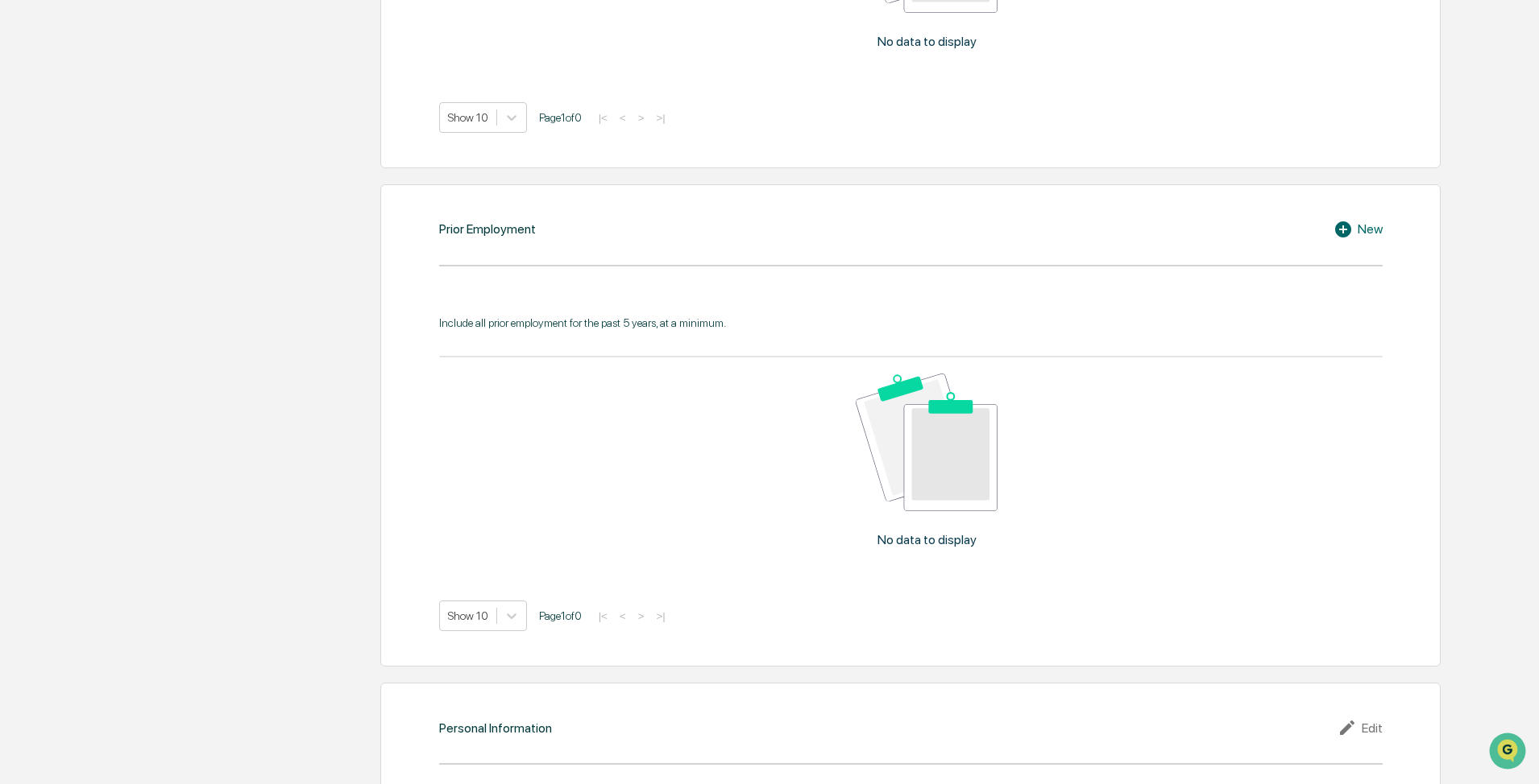
scroll to position [1369, 0]
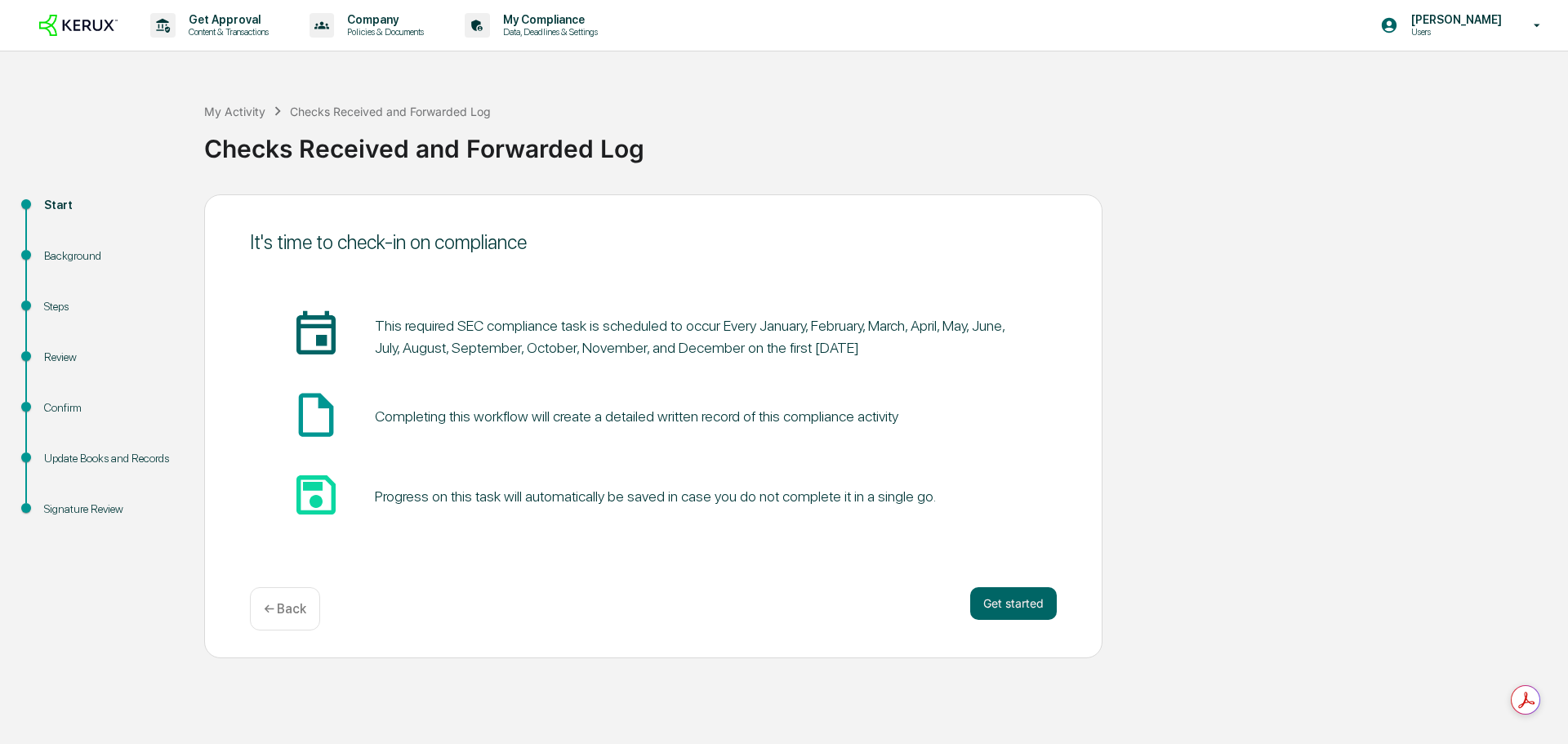
scroll to position [19109, 0]
click at [1028, 592] on div "It's time to check-in on compliance insert_invitation_icon This required SEC co…" at bounding box center [654, 426] width 899 height 464
click at [1024, 608] on button "Get started" at bounding box center [1013, 603] width 87 height 33
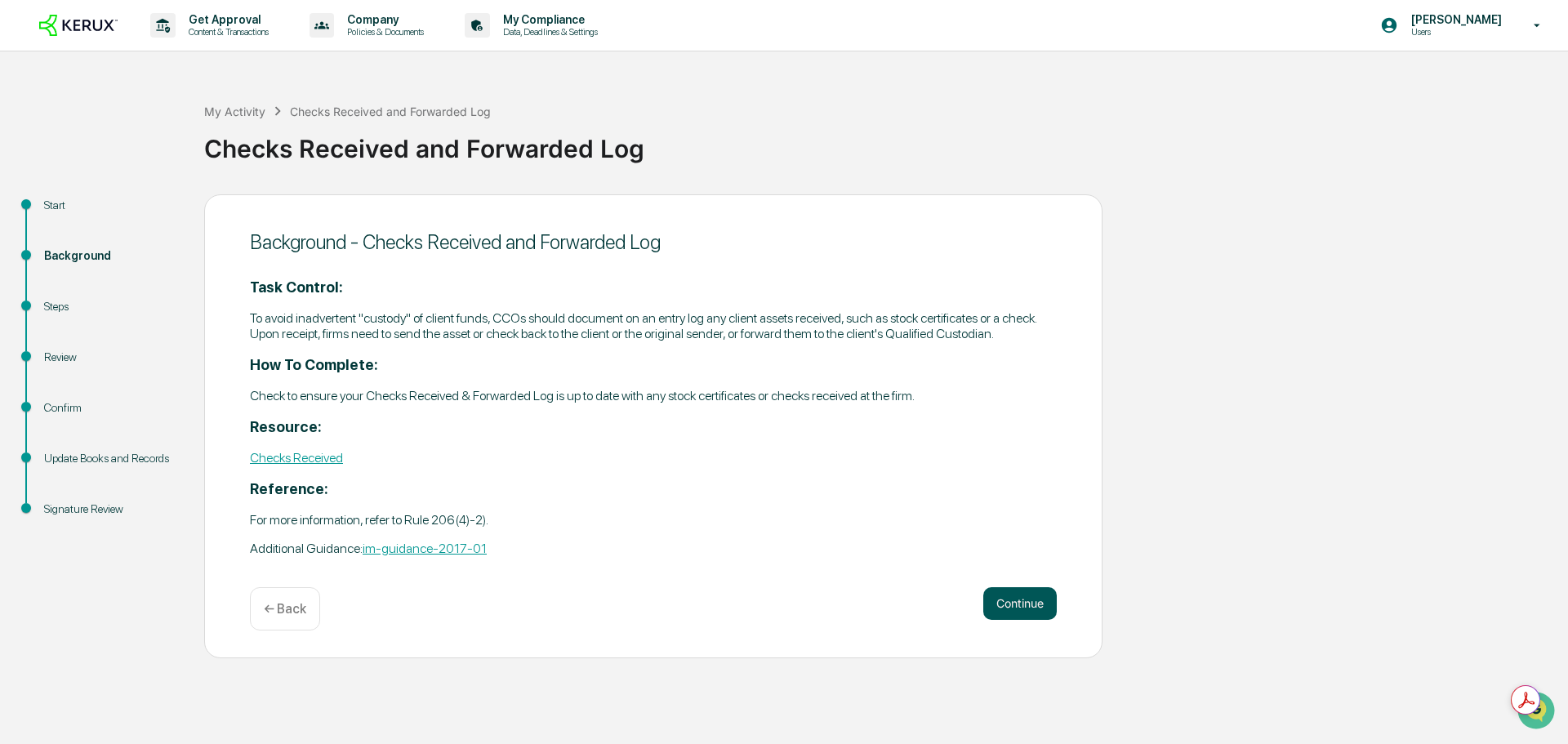
click at [1016, 620] on button "Continue" at bounding box center [1020, 603] width 73 height 33
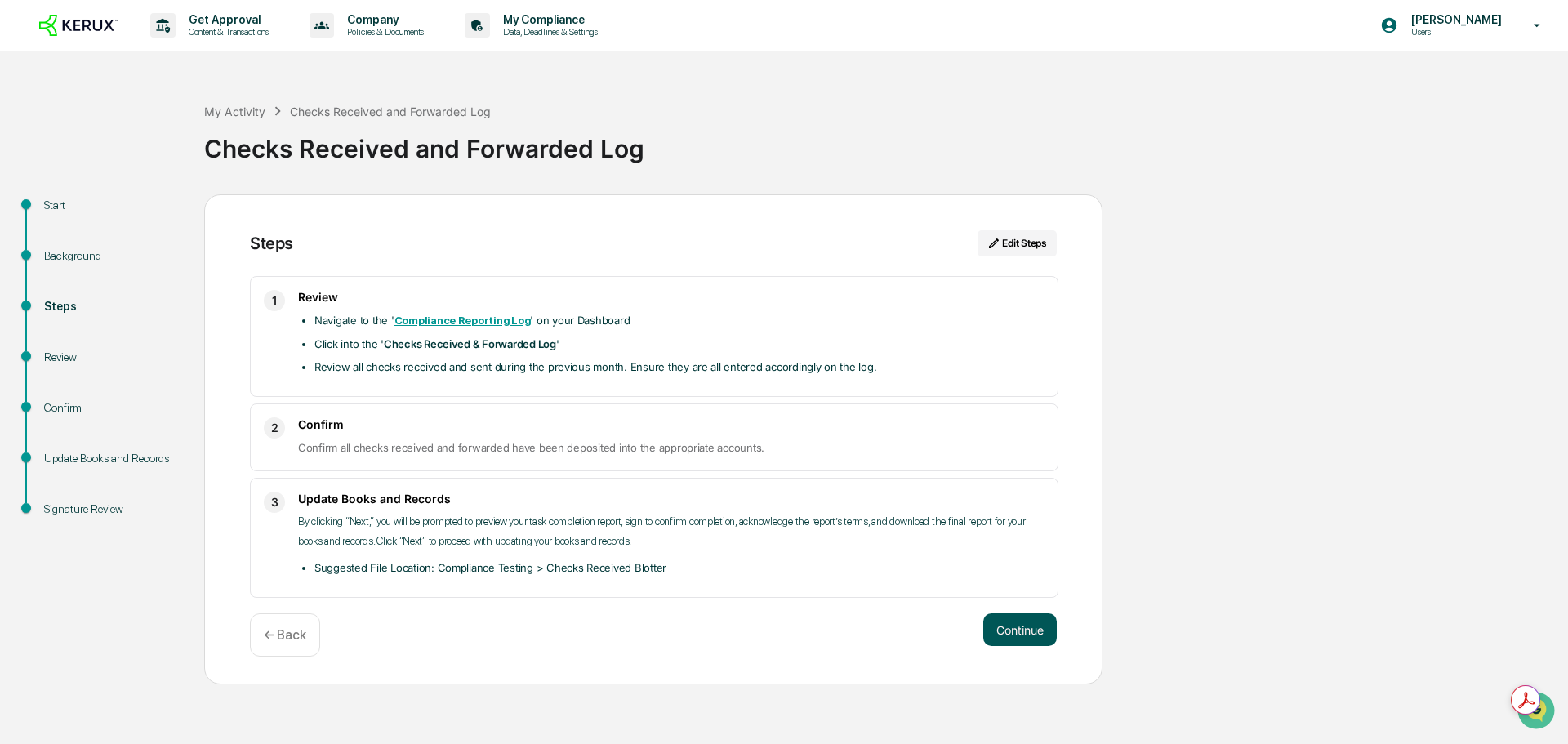
click at [1020, 646] on button "Continue" at bounding box center [1020, 630] width 73 height 33
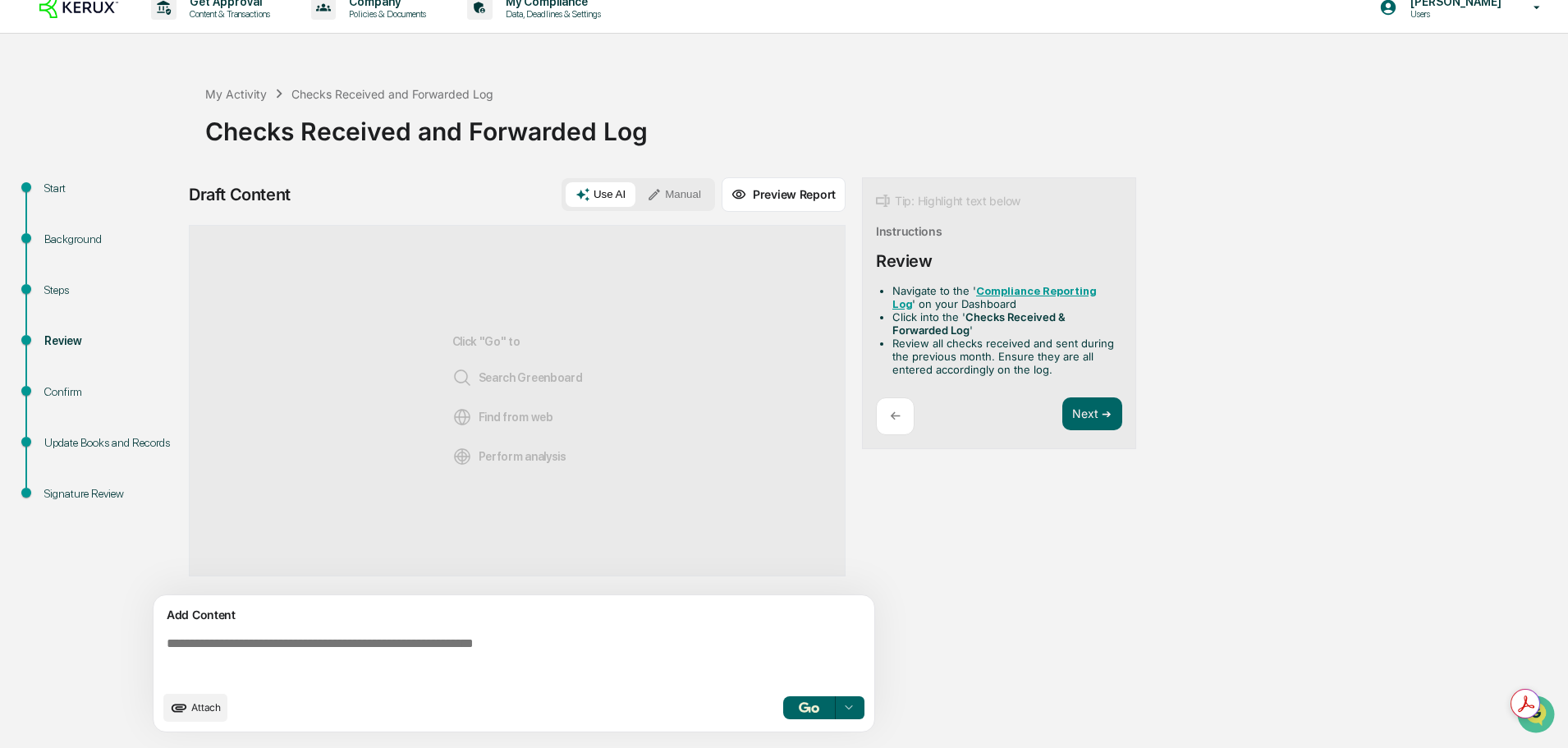
scroll to position [23, 0]
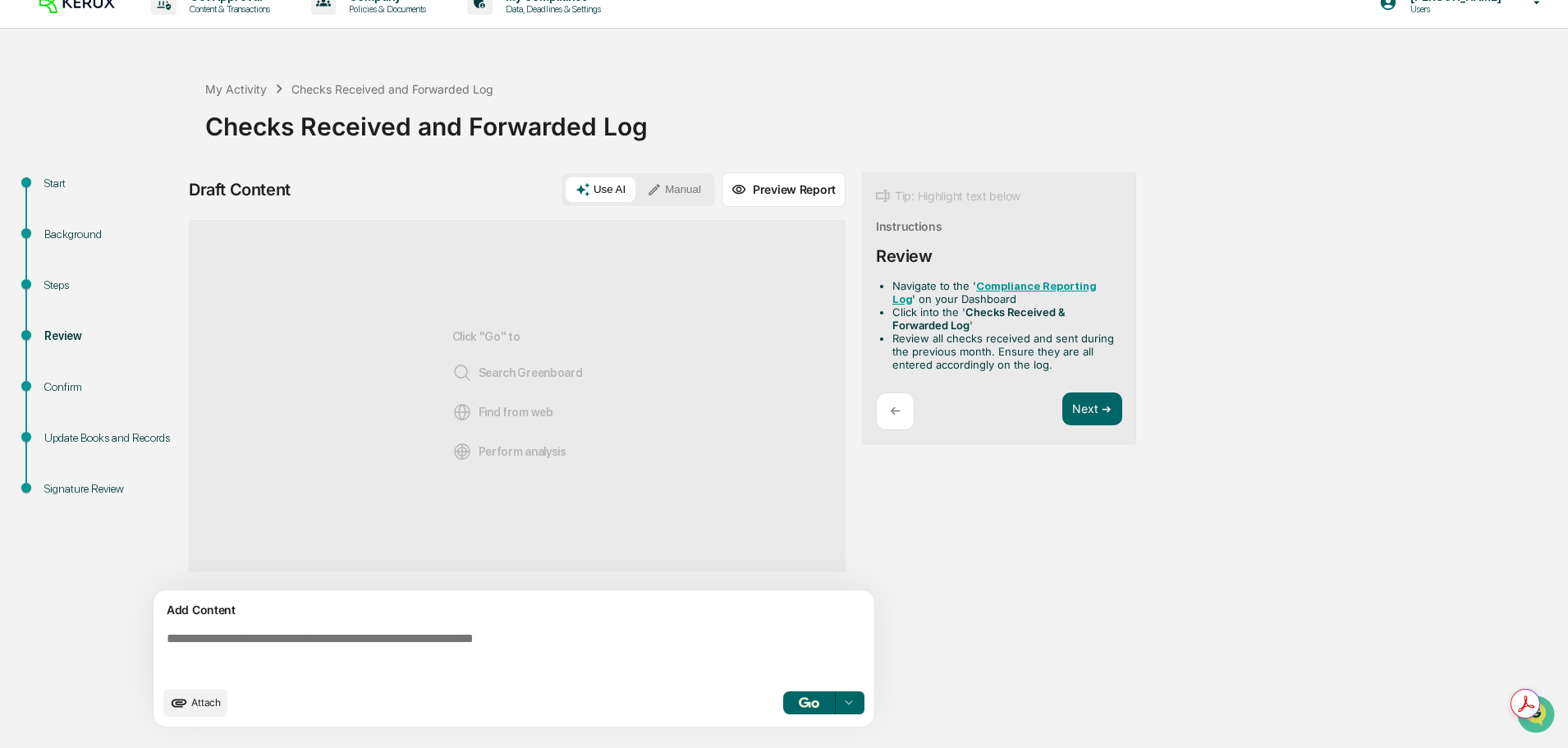
click at [996, 295] on strong "Compliance Reporting Log" at bounding box center [994, 293] width 204 height 25
click at [1073, 426] on button "Next ➔" at bounding box center [1092, 409] width 60 height 33
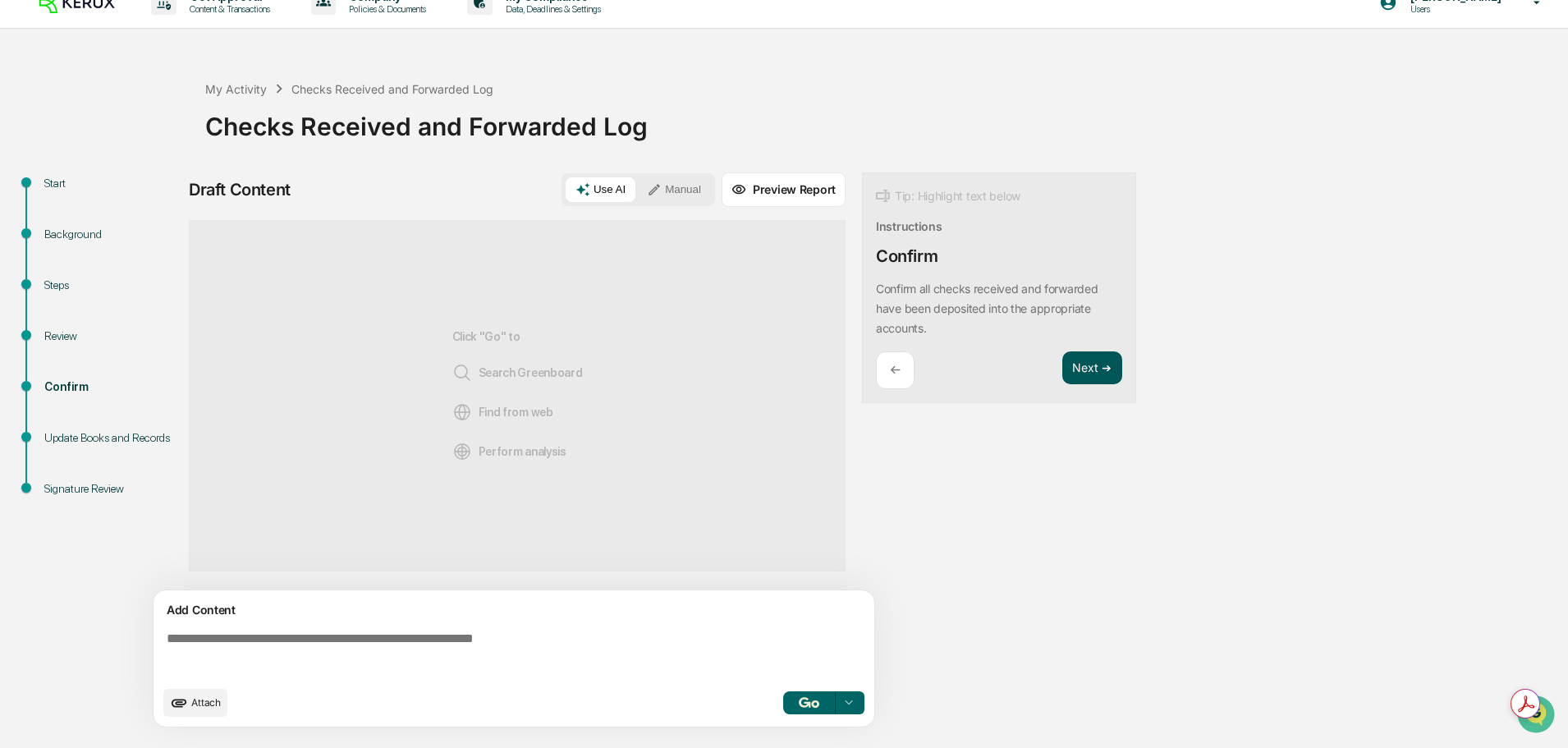
click at [1077, 385] on button "Next ➔" at bounding box center [1092, 367] width 60 height 33
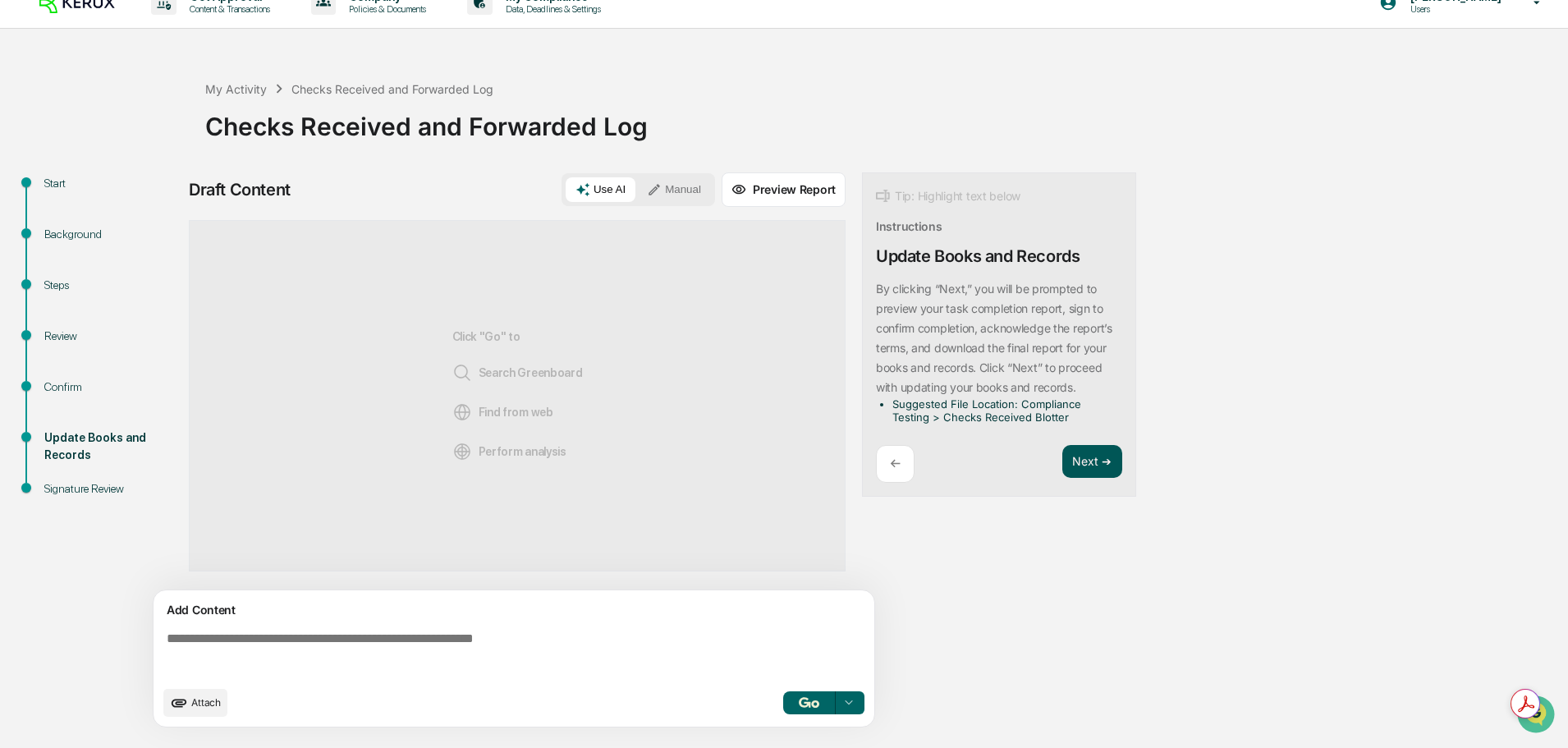
click at [1092, 467] on button "Next ➔" at bounding box center [1092, 461] width 60 height 33
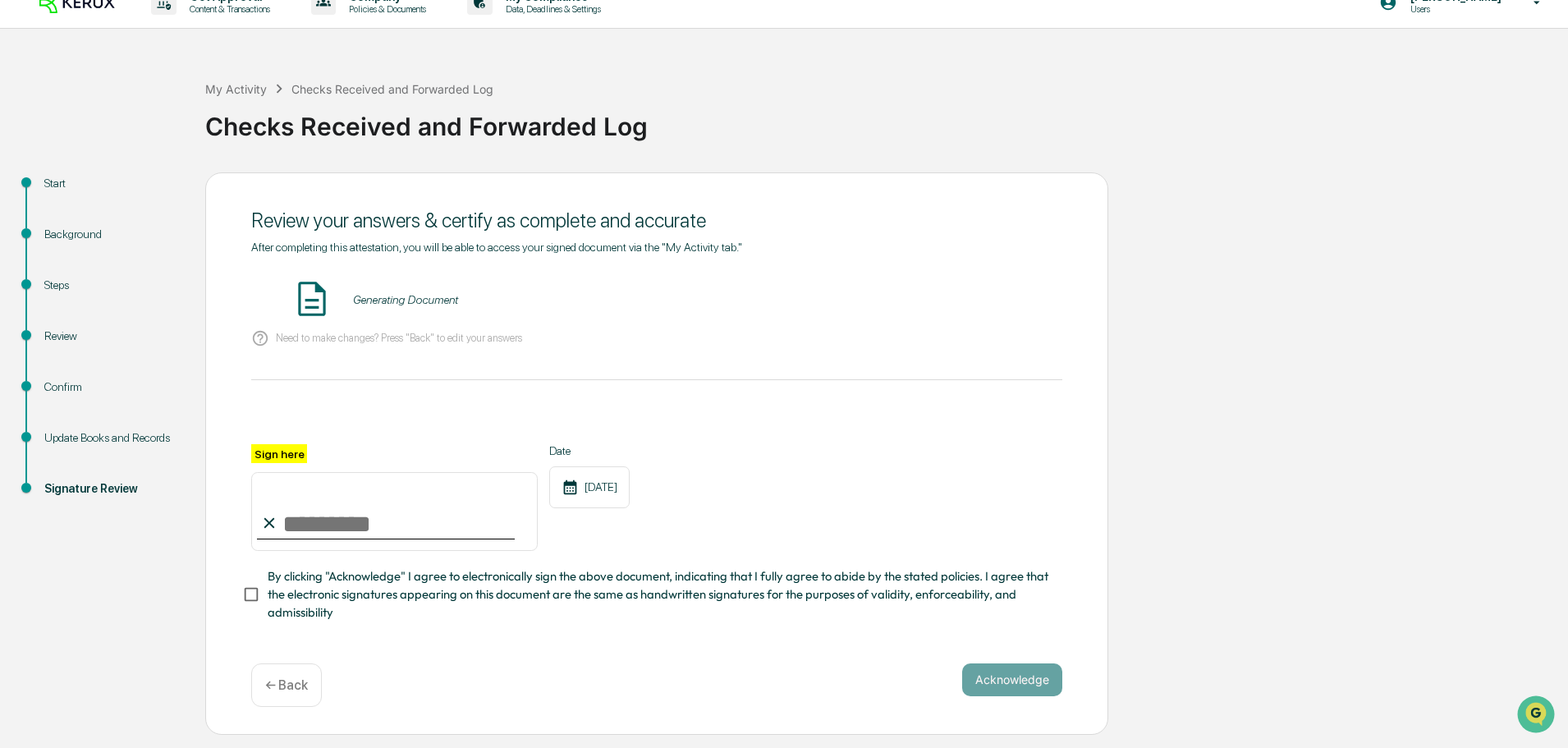
scroll to position [49, 0]
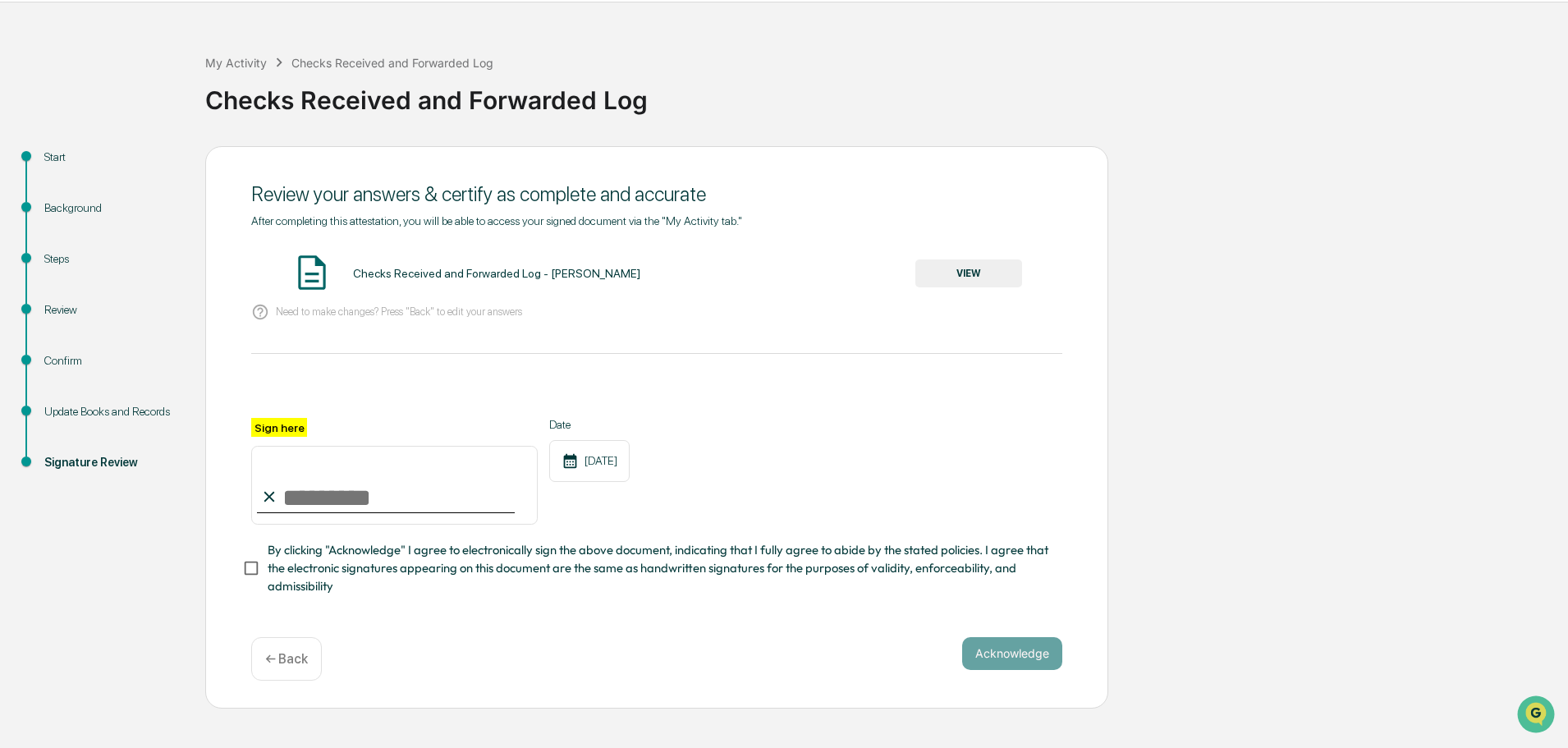
click at [958, 287] on button "VIEW" at bounding box center [968, 273] width 107 height 28
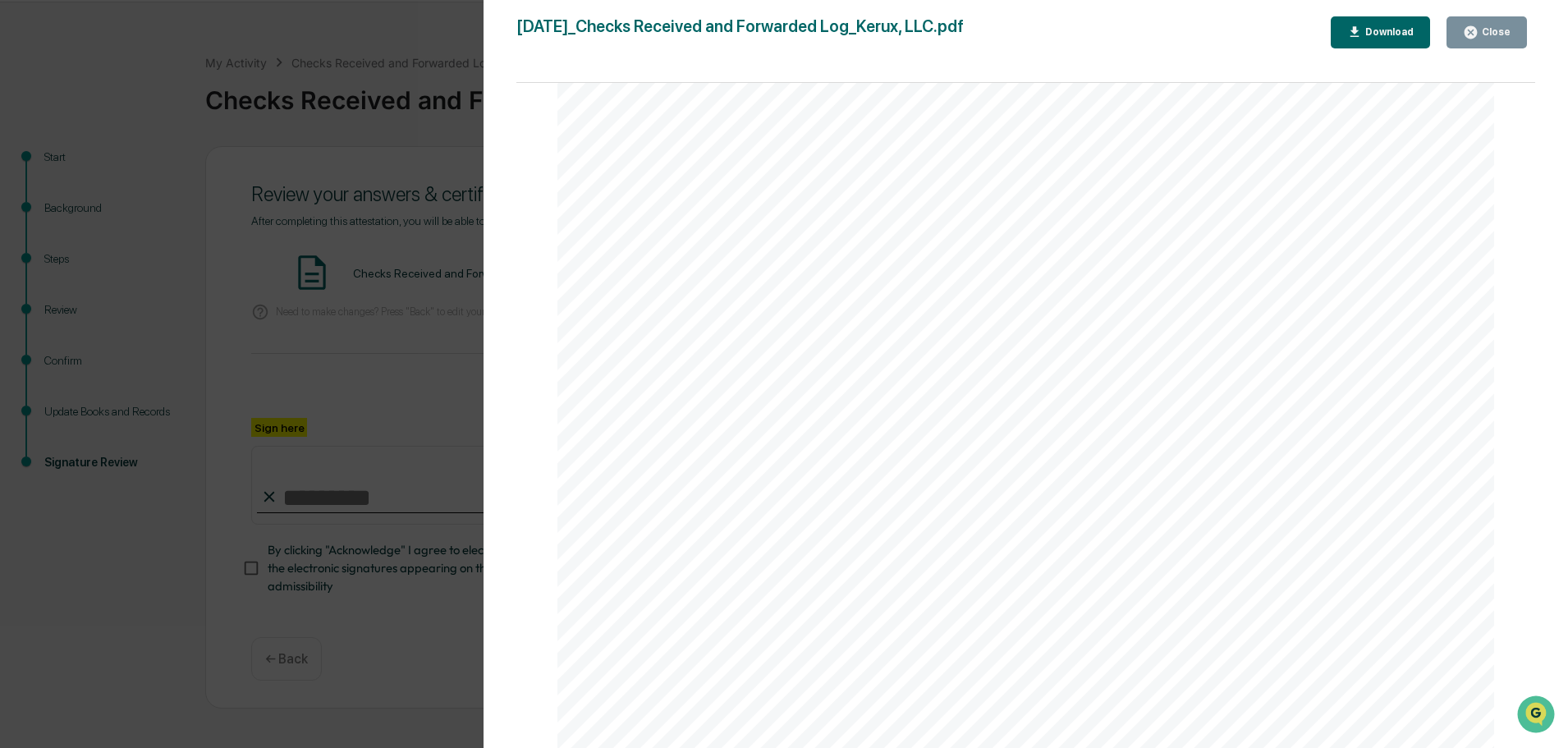
scroll to position [2089, 0]
click at [1477, 35] on icon "button" at bounding box center [1471, 32] width 13 height 13
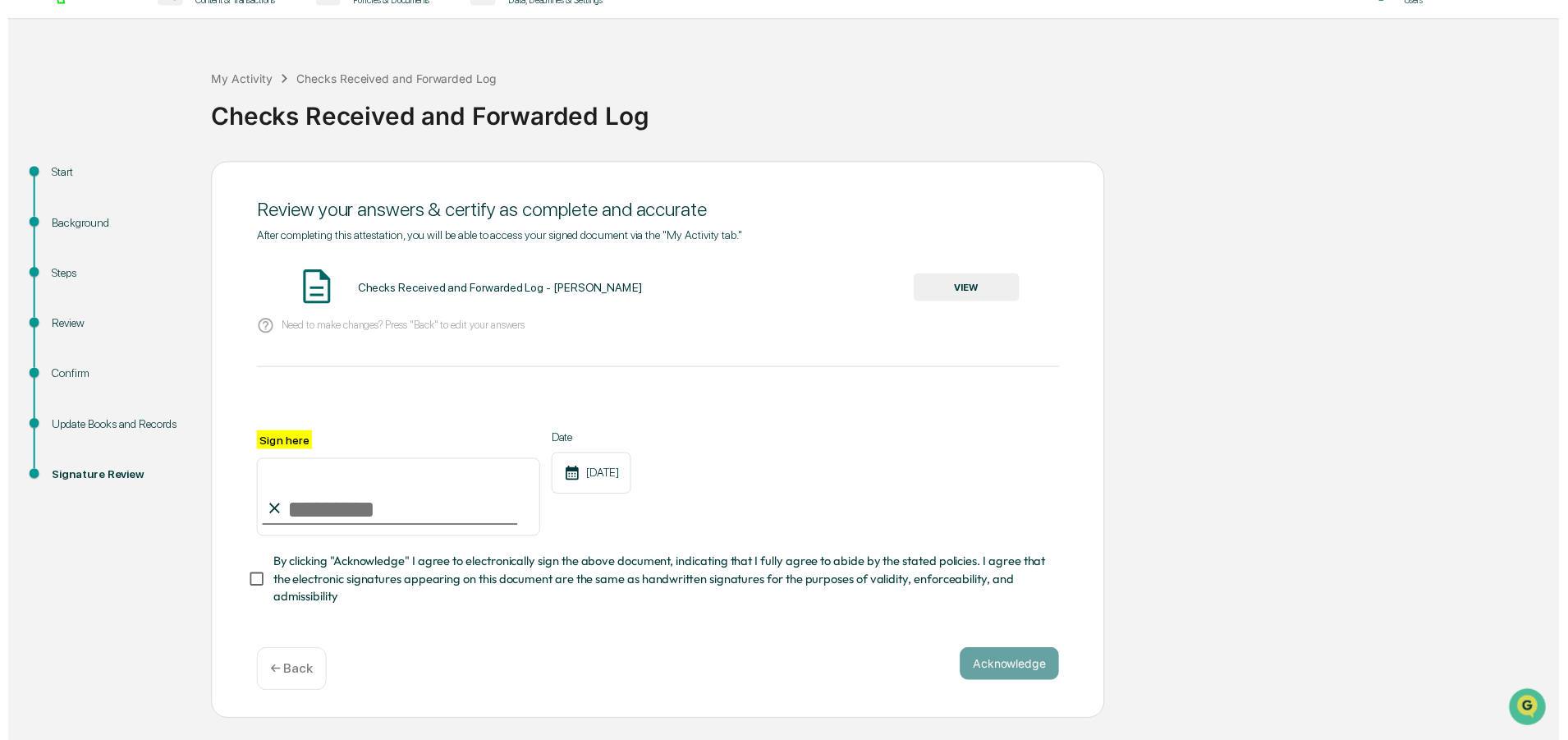
scroll to position [49, 0]
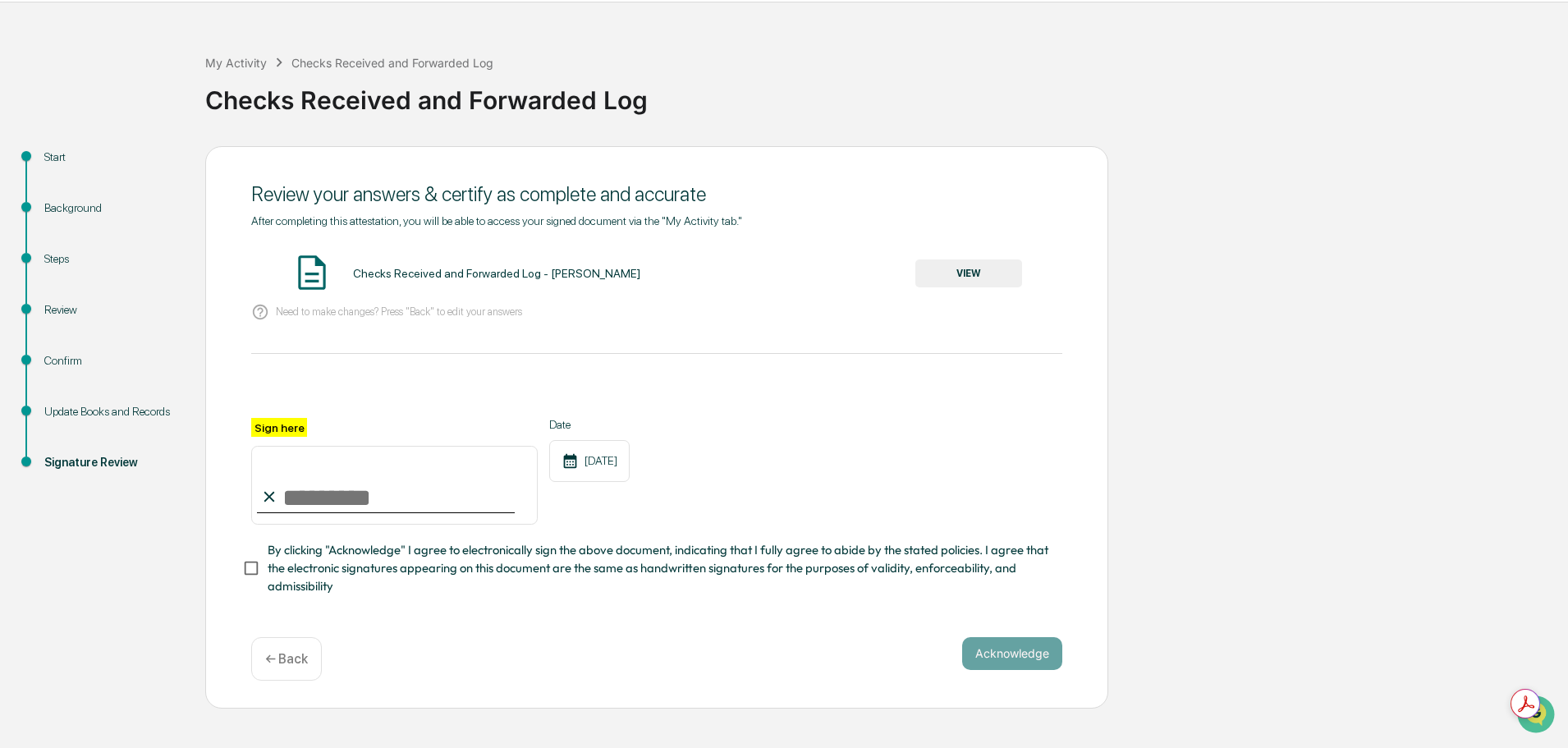
click at [280, 666] on p "← Back" at bounding box center [286, 658] width 43 height 15
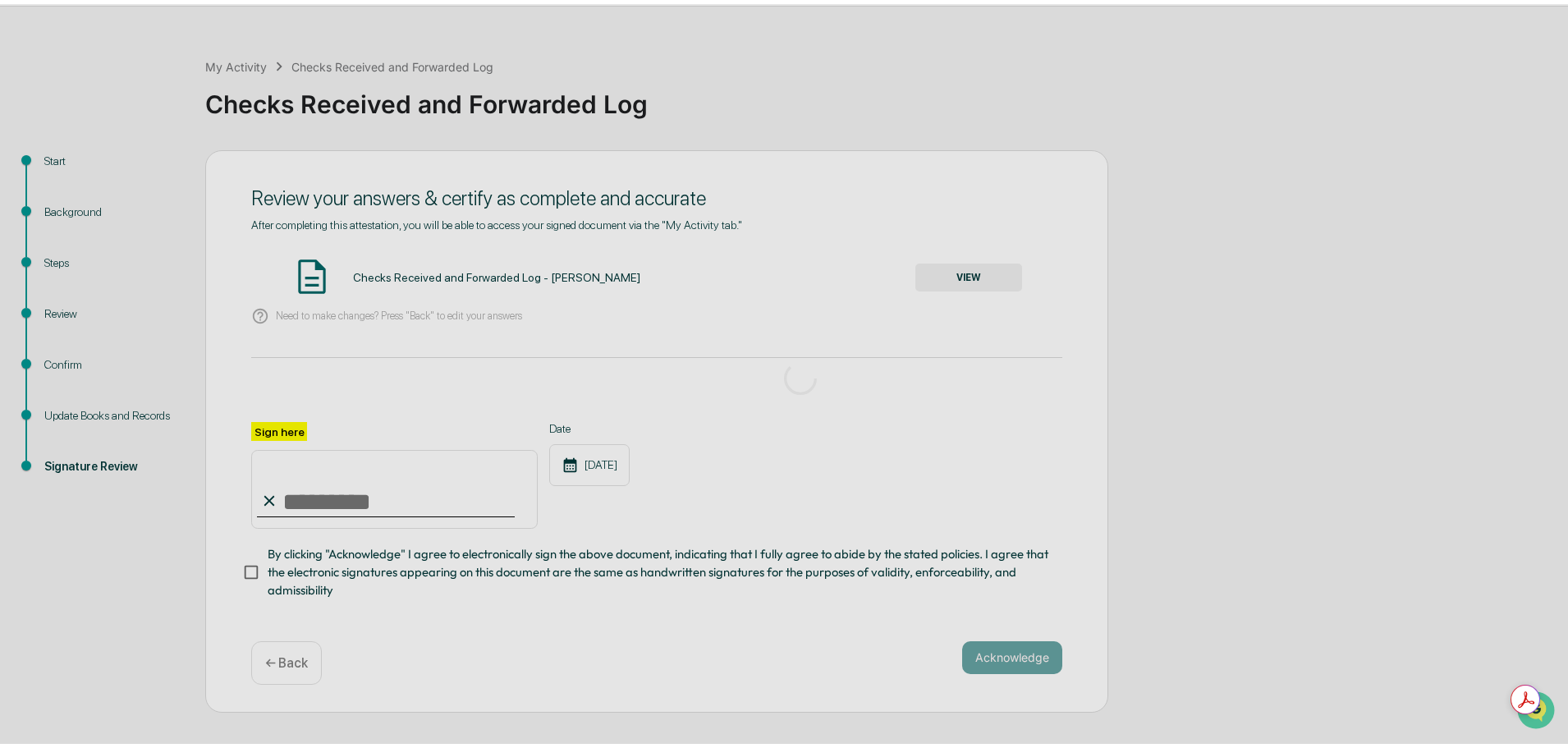
scroll to position [23, 0]
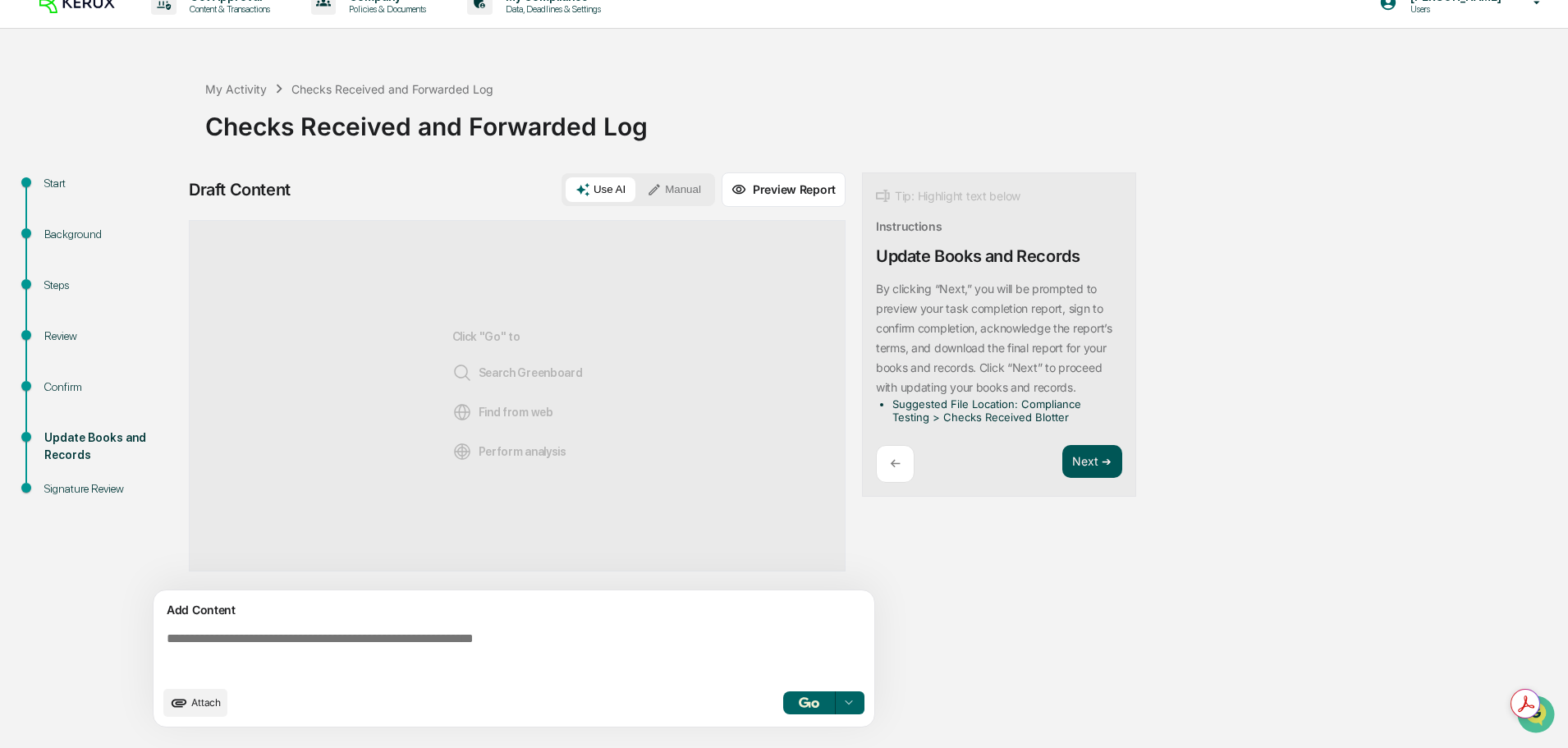
click at [1085, 473] on button "Next ➔" at bounding box center [1092, 461] width 60 height 33
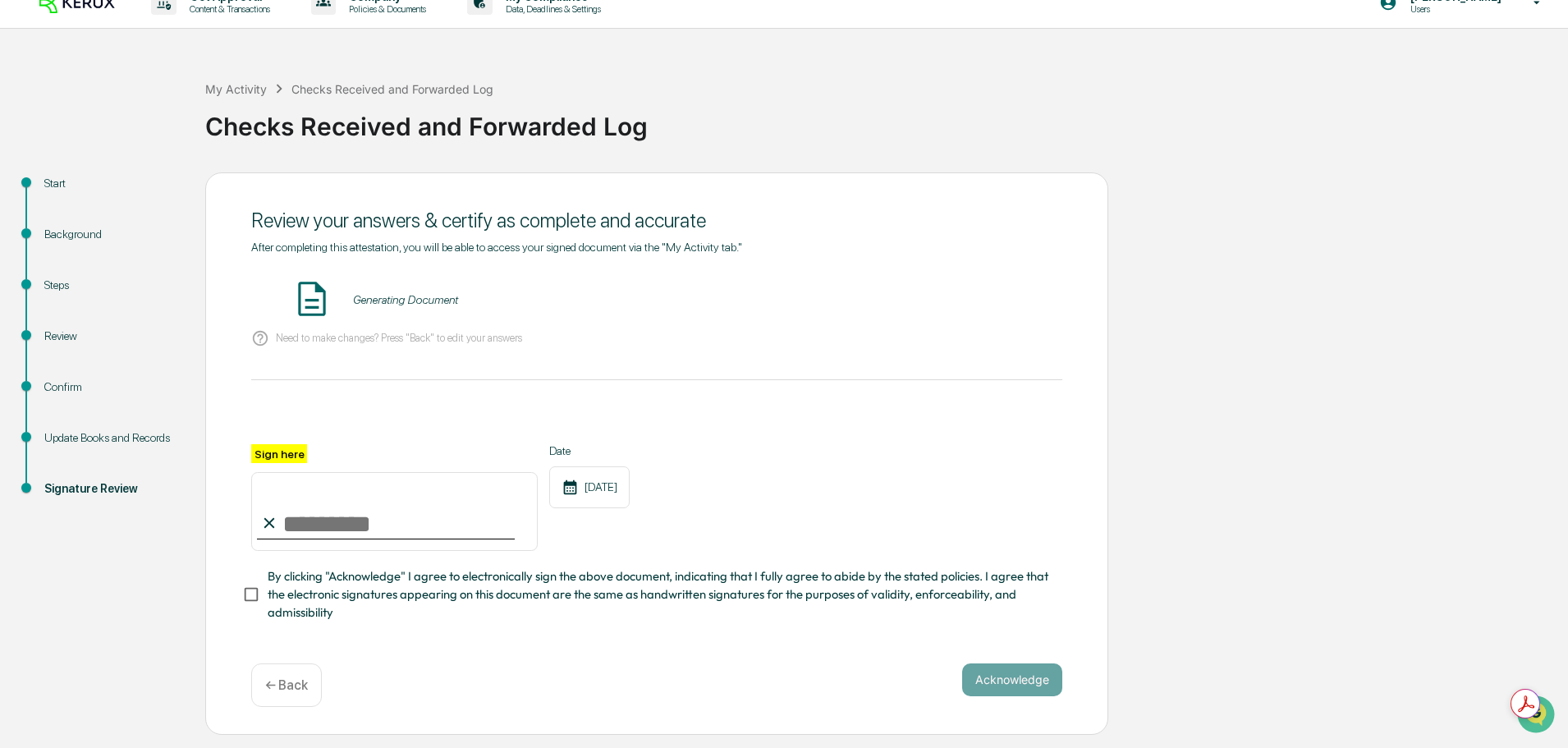
click at [360, 540] on input "Sign here" at bounding box center [394, 512] width 286 height 79
type input "**********"
click at [1002, 696] on button "Acknowledge" at bounding box center [1012, 680] width 101 height 33
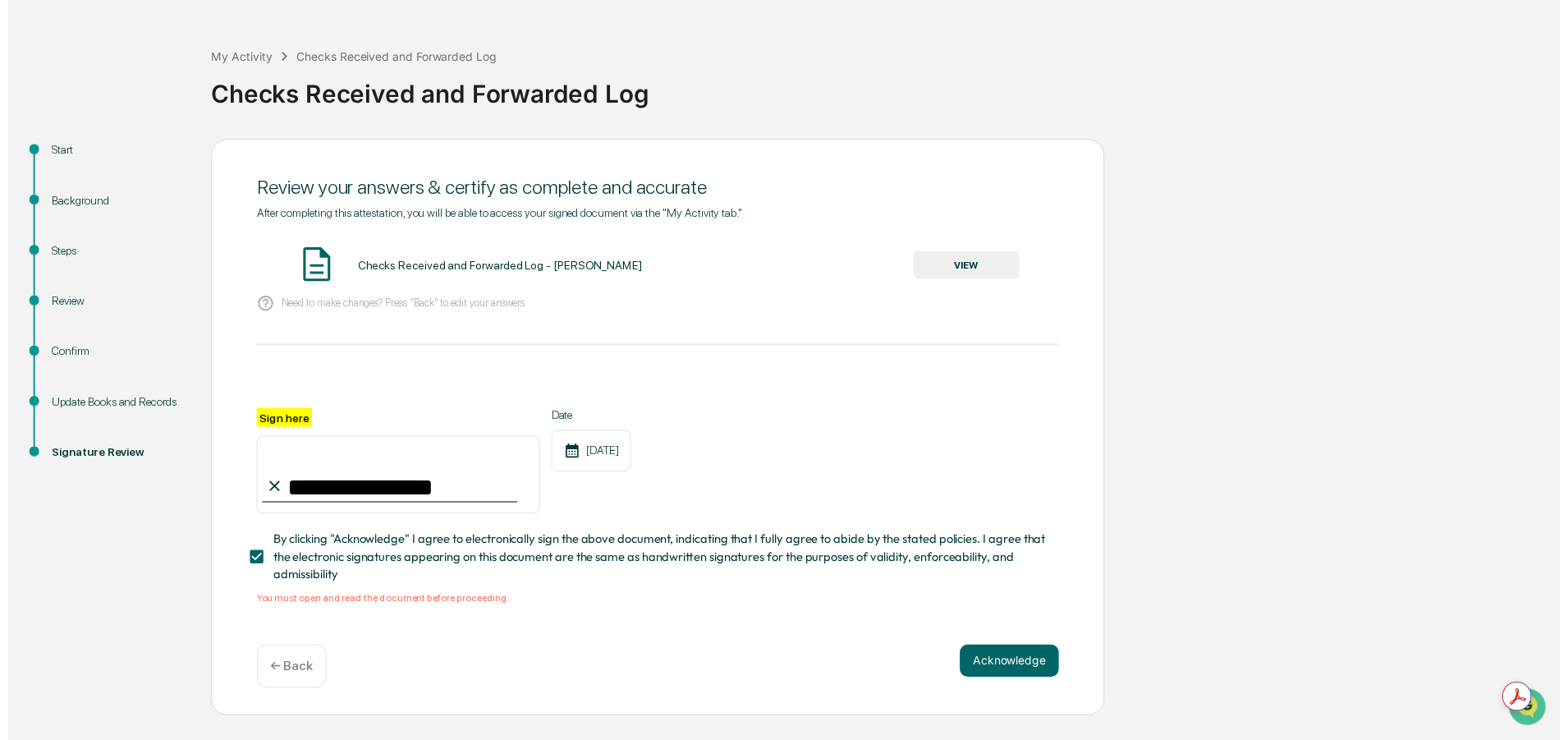
scroll to position [72, 0]
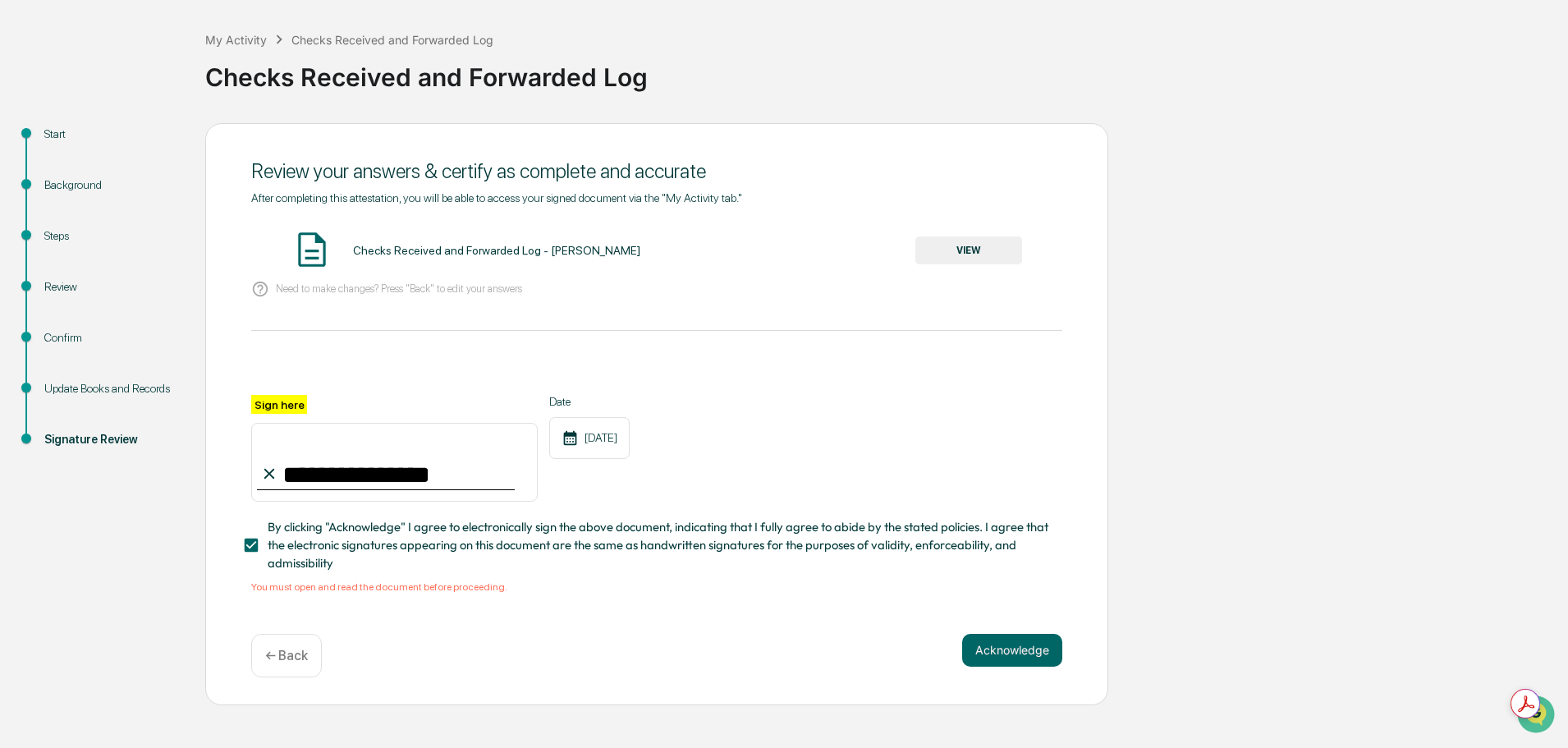
click at [927, 264] on button "VIEW" at bounding box center [968, 250] width 107 height 28
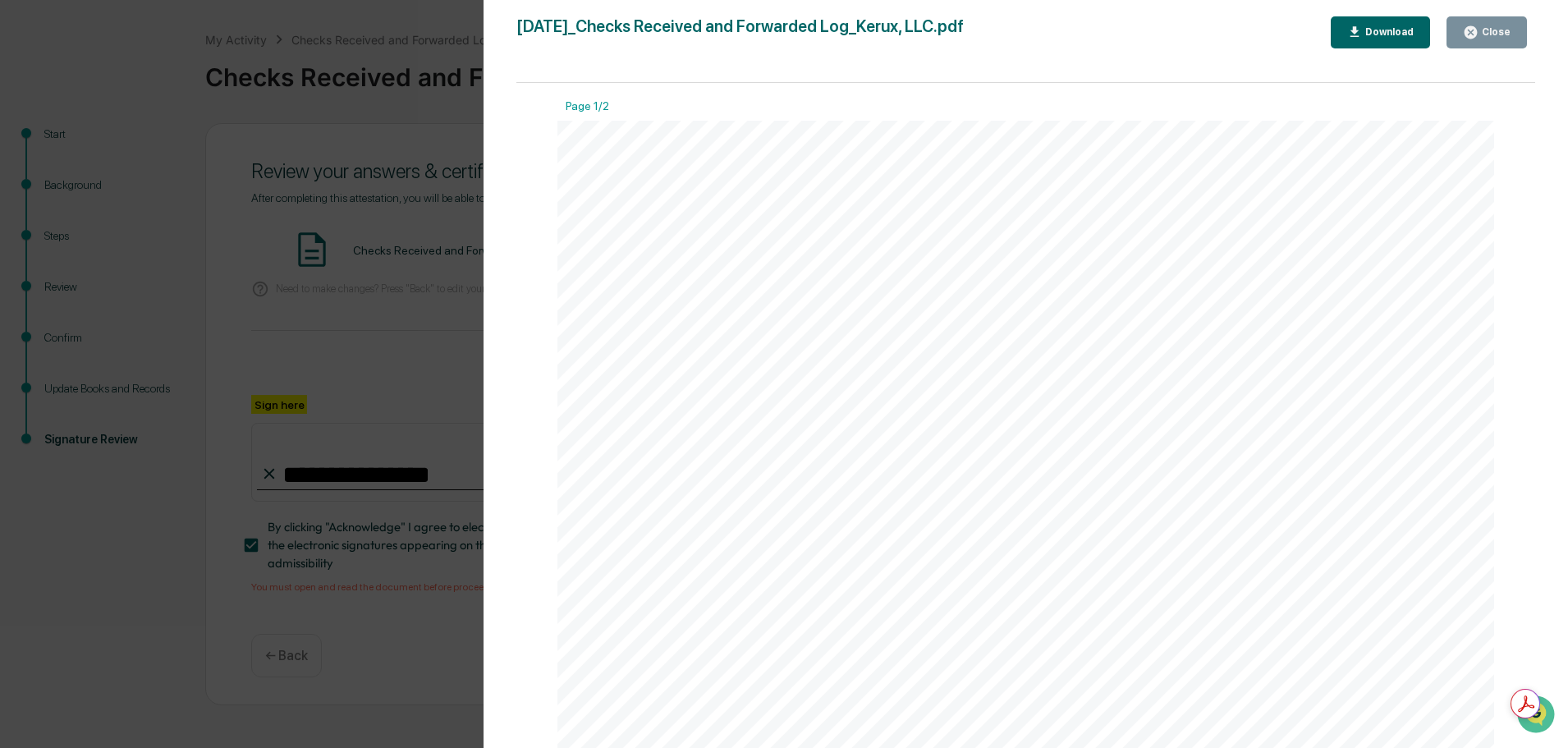
drag, startPoint x: 1474, startPoint y: 52, endPoint x: 1473, endPoint y: 43, distance: 9.1
click at [1473, 48] on div "2025-08-13_Checks Received and Forwarded Log_Kerux, LLC.pdf Close Download Page…" at bounding box center [1026, 390] width 1019 height 748
click at [1473, 43] on button "Close" at bounding box center [1487, 32] width 81 height 32
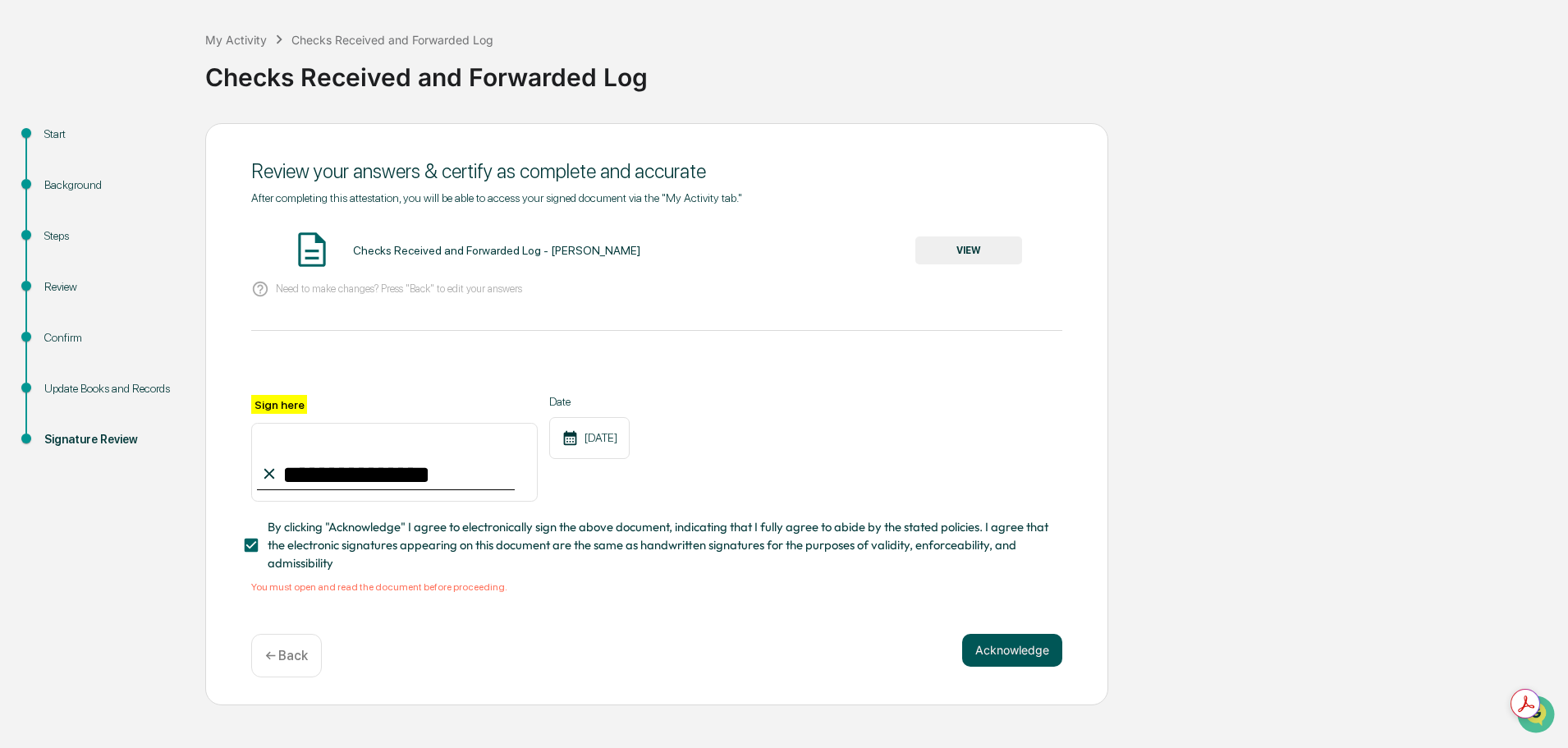
click at [1045, 666] on button "Acknowledge" at bounding box center [1012, 650] width 101 height 33
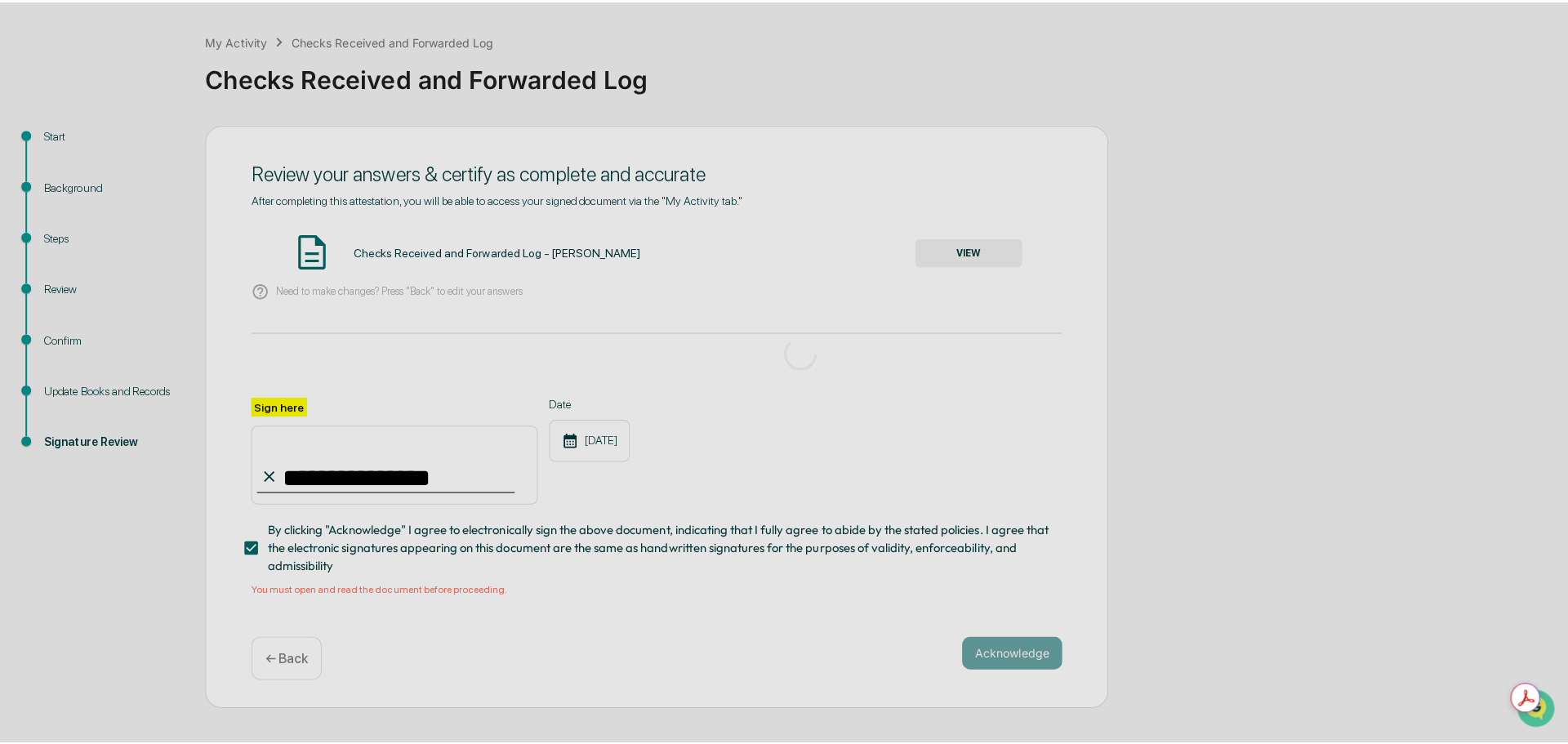
scroll to position [0, 0]
